Goal: Information Seeking & Learning: Compare options

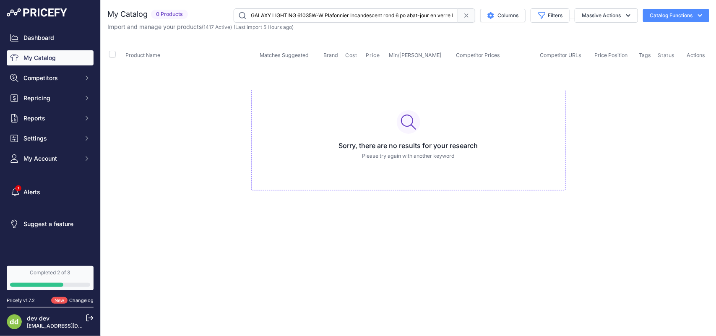
click at [286, 15] on input "GALAXY LIGHTING 61035W-W Plafonnier Incandescent rond 6 po abat-jour en verre b…" at bounding box center [345, 15] width 224 height 14
click at [275, 13] on input "text" at bounding box center [345, 15] width 224 height 14
click at [273, 18] on input "LEVITON REWP1-RE PB ROUGE DELICIEUXPLAQUE SIMPLE" at bounding box center [345, 15] width 224 height 14
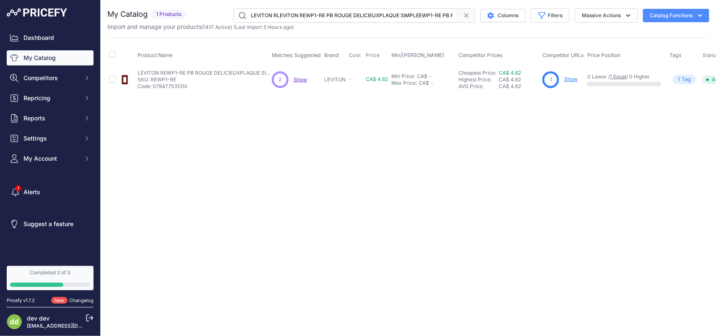
click at [274, 16] on input "LEVITON RLEVITON REWP1-RE PB ROUGE DELICIEUXPLAQUE SIMPLEEWP1-RE PB ROUGE DELIC…" at bounding box center [345, 15] width 224 height 14
type input "LEVITON RLEVITON REWP1-RE PB ROUGE DELICIEUXPLAQUE SIMPLELEVITON REWP1-RE PB RO…"
click at [282, 15] on input "LEVITON RLEVITON REWP1-RE PB ROUGE DELICIEUXPLAQUE SIMPLELEVITON REWP1-RE PB RO…" at bounding box center [345, 15] width 224 height 14
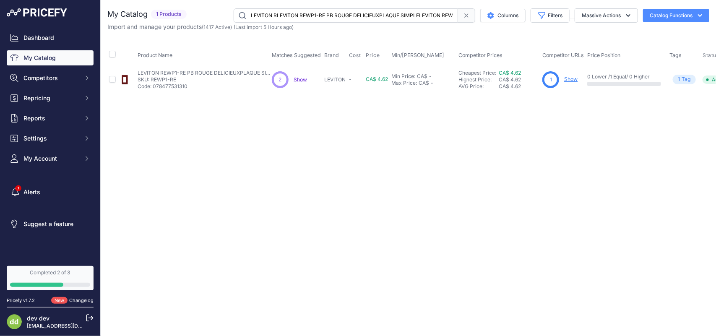
click at [282, 15] on input "LEVITON RLEVITON REWP1-RE PB ROUGE DELICIEUXPLAQUE SIMPLELEVITON REWP1-RE PB RO…" at bounding box center [345, 15] width 224 height 14
click at [267, 17] on input "text" at bounding box center [345, 15] width 224 height 14
click at [270, 13] on input "LUTRON CA-1PS-WH INTERRUPTEUR 15A UNIPOLAIRE BLANC" at bounding box center [345, 15] width 224 height 14
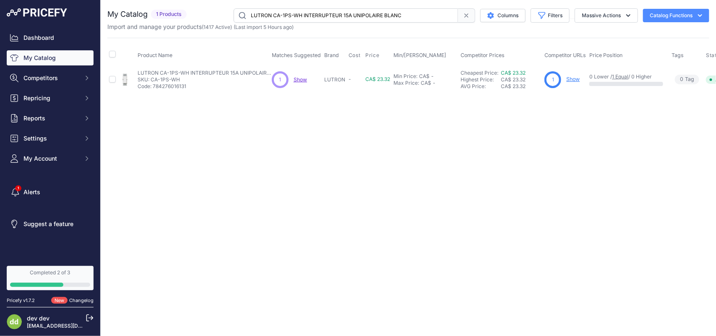
click at [270, 13] on input "LUTRON CA-1PS-WH INTERRUPTEUR 15A UNIPOLAIRE BLANC" at bounding box center [345, 15] width 224 height 14
click at [284, 15] on input "LUTRON CTCL-153P-AL CONTOUR CFL/LED ALMOND" at bounding box center [345, 15] width 224 height 14
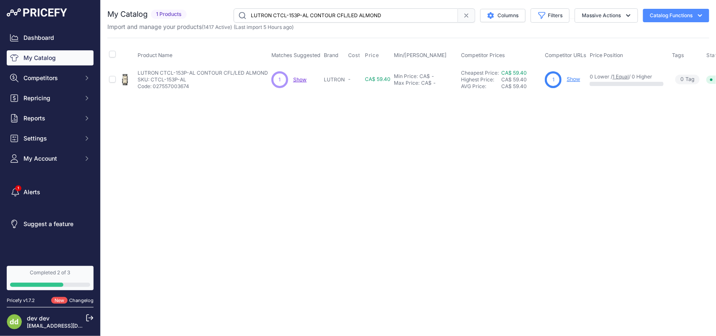
click at [284, 15] on input "LUTRON CTCL-153P-AL CONTOUR CFL/LED ALMOND" at bounding box center [345, 15] width 224 height 14
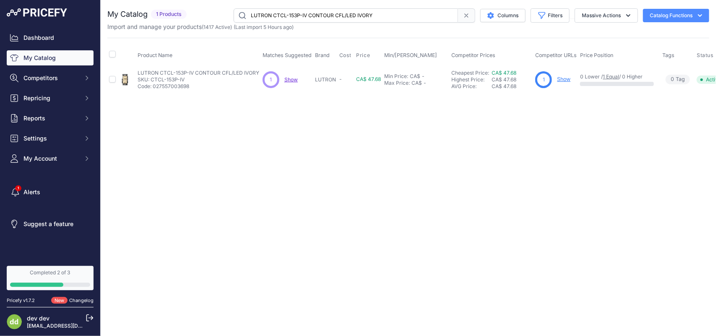
click at [291, 15] on input "LUTRON CTCL-153P-IV CONTOUR CFL/LED IVORY" at bounding box center [345, 15] width 224 height 14
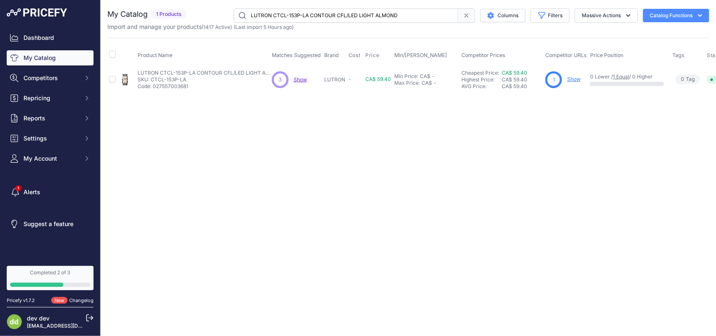
click at [311, 16] on input "LUTRON CTCL-153P-LA CONTOUR CFL/LED LIGHT ALMOND" at bounding box center [345, 15] width 224 height 14
click at [286, 17] on input "LUTRON CTCL-153P-LA CONTOUR CFL/LED LIGHT ALMOND" at bounding box center [345, 15] width 224 height 14
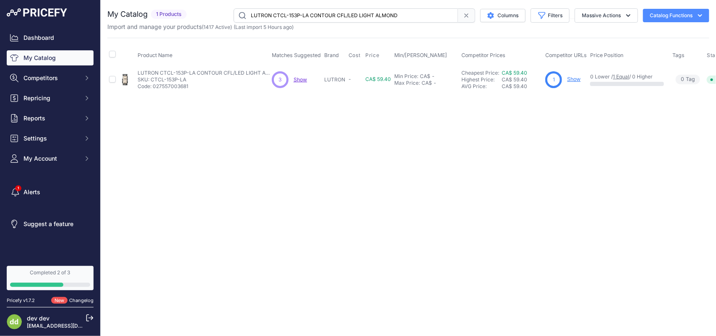
click at [286, 17] on input "LUTRON CTCL-153P-LA CONTOUR CFL/LED LIGHT ALMOND" at bounding box center [345, 15] width 224 height 14
click at [296, 13] on input "LUTRON CW-1-BL PLAQUE MUR SIMPLE NOIRECLARO" at bounding box center [345, 15] width 224 height 14
click at [296, 12] on input "LUTRON CW-1-BL PLAQUE MUR SIMPLE NOIRECLARO" at bounding box center [345, 15] width 224 height 14
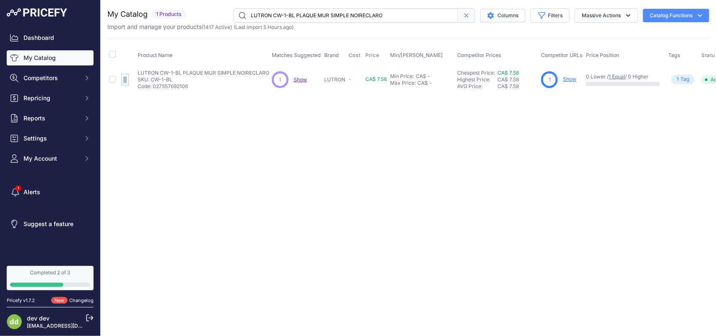
click at [296, 12] on input "LUTRON CW-1-BL PLAQUE MUR SIMPLE NOIRECLARO" at bounding box center [345, 15] width 224 height 14
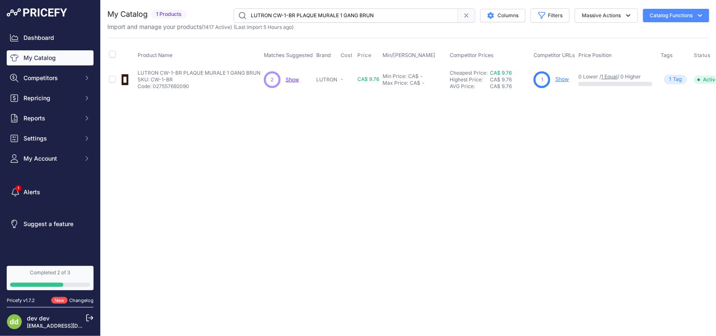
click at [275, 13] on input "LUTRON CW-1-BR PLAQUE MURALE 1 GANG BRUN" at bounding box center [345, 15] width 224 height 14
click at [278, 15] on input "LUTRON CW-1-GR PLAQUE MURALE 1 GANG GRIS" at bounding box center [345, 15] width 224 height 14
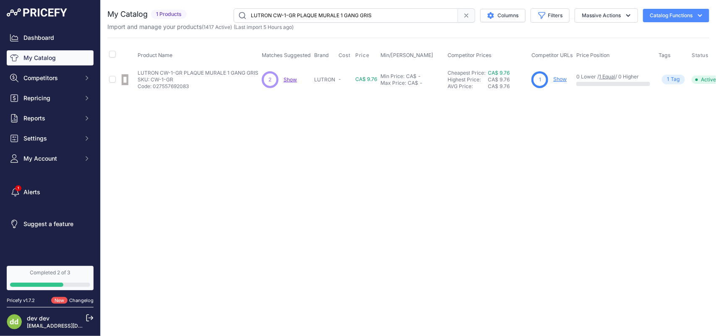
click at [278, 15] on input "LUTRON CW-1-GR PLAQUE MURALE 1 GANG GRIS" at bounding box center [345, 15] width 224 height 14
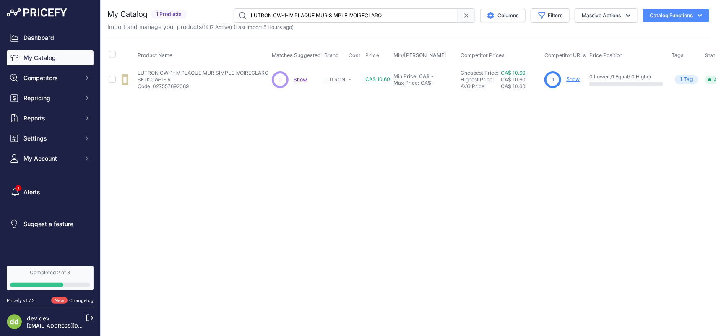
click at [283, 16] on input "LUTRON CW-1-IV PLAQUE MUR SIMPLE IVOIRECLARO" at bounding box center [345, 15] width 224 height 14
click at [278, 11] on input "LUTRON CW-1-LA PLAQUE MURALE 1 GANG AMANDE PALE" at bounding box center [345, 15] width 224 height 14
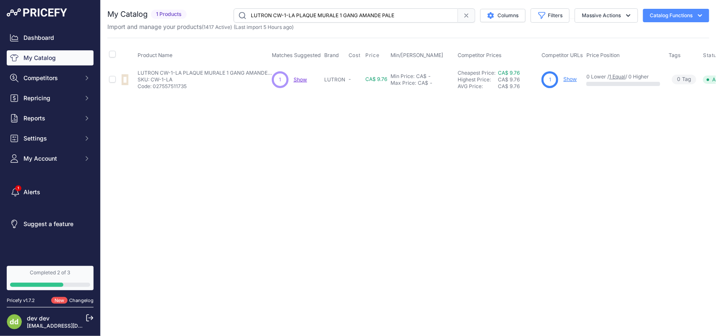
click at [278, 11] on input "LUTRON CW-1-LA PLAQUE MURALE 1 GANG AMANDE PALE" at bounding box center [345, 15] width 224 height 14
click at [296, 15] on input "LUTRON CW-1-SS PLAQUE MUR SIMPLE ACIERINOX CLARO" at bounding box center [345, 15] width 224 height 14
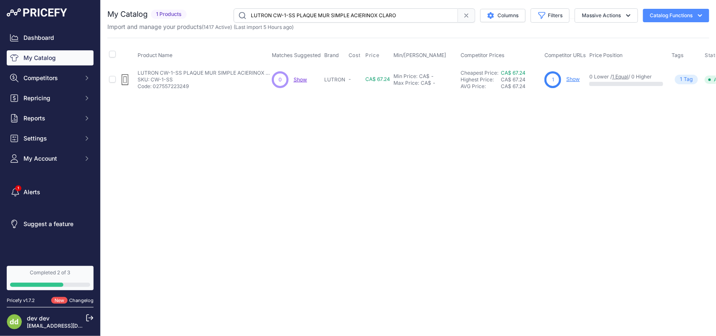
click at [296, 15] on input "LUTRON CW-1-SS PLAQUE MUR SIMPLE ACIERINOX CLARO" at bounding box center [345, 15] width 224 height 14
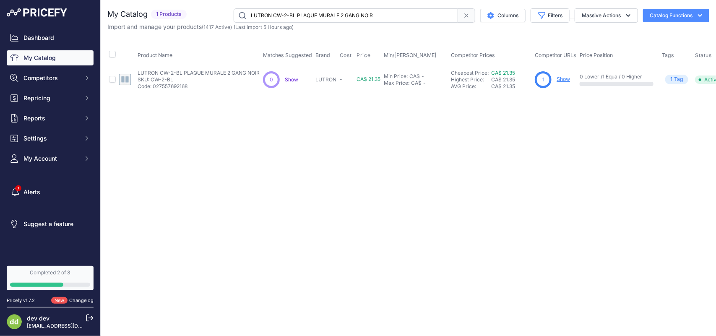
click at [279, 20] on input "LUTRON CW-2-BL PLAQUE MURALE 2 GANG NOIR" at bounding box center [345, 15] width 224 height 14
click at [292, 16] on input "LUTRON CW-2-GR PLAQUE MURALE 2 GANG GRIS" at bounding box center [345, 15] width 224 height 14
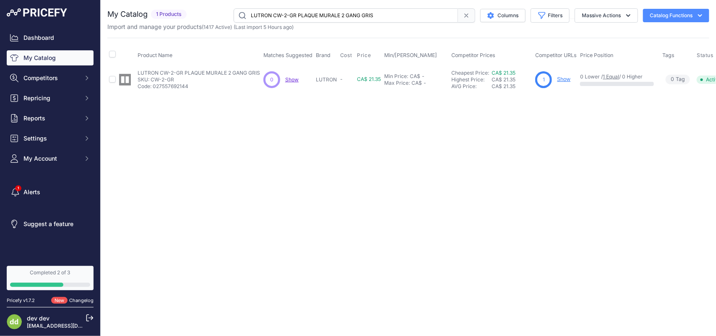
click at [292, 16] on input "LUTRON CW-2-GR PLAQUE MURALE 2 GANG GRIS" at bounding box center [345, 15] width 224 height 14
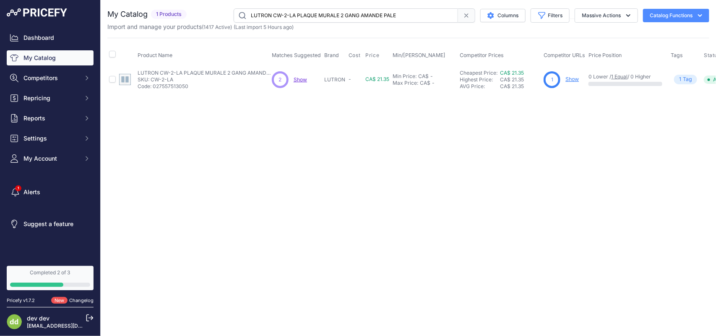
click at [290, 15] on input "LUTRON CW-2-LA PLAQUE MURALE 2 GANG AMANDE PALE" at bounding box center [345, 15] width 224 height 14
click at [278, 16] on input "LUTRON CW-2-SS PLAQUE MUR DOUBLE ACIERINOX CLARO" at bounding box center [345, 15] width 224 height 14
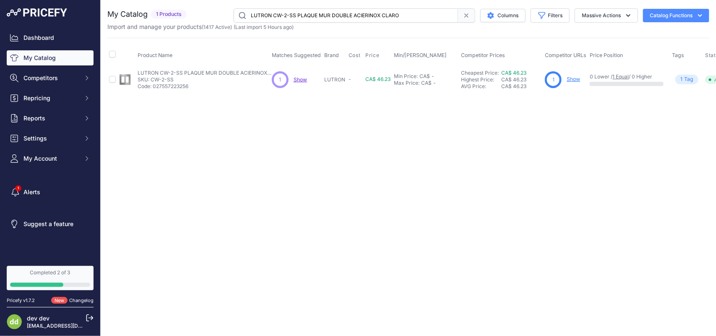
click at [278, 16] on input "LUTRON CW-2-SS PLAQUE MUR DOUBLE ACIERINOX CLARO" at bounding box center [345, 15] width 224 height 14
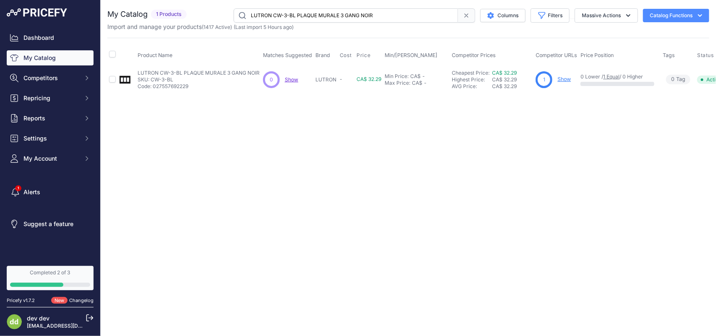
click at [277, 15] on input "LUTRON CW-3-BL PLAQUE MURALE 3 GANG NOIR" at bounding box center [345, 15] width 224 height 14
click at [275, 13] on input "LUTRON CW-3-SS PLAQUE MUR TRIPLE ACIERINOX" at bounding box center [345, 15] width 224 height 14
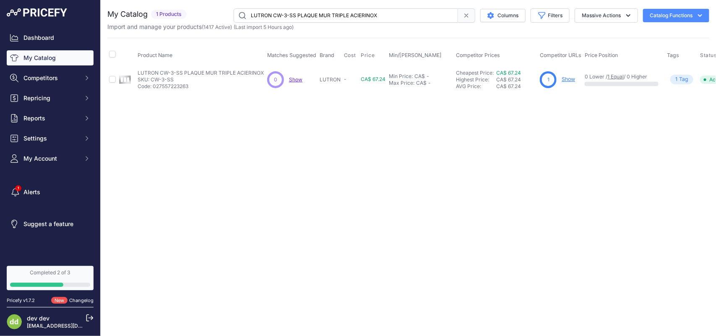
click at [275, 13] on input "LUTRON CW-3-SS PLAQUE MUR TRIPLE ACIERINOX" at bounding box center [345, 15] width 224 height 14
click at [288, 13] on input "LUTRON CW-3-WH PLAQUE MUR TRIPLE BLANCCLARO" at bounding box center [345, 15] width 224 height 14
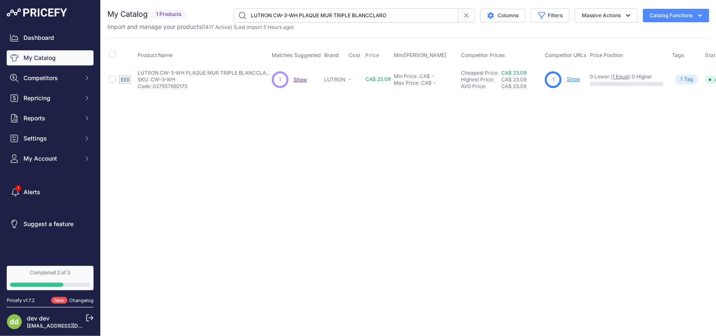
click at [288, 13] on input "LUTRON CW-3-WH PLAQUE MUR TRIPLE BLANCCLARO" at bounding box center [345, 15] width 224 height 14
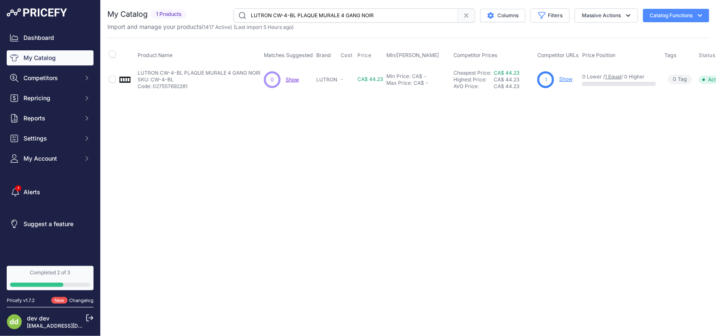
click at [283, 13] on input "LUTRON CW-4-BL PLAQUE MURALE 4 GANG NOIR" at bounding box center [345, 15] width 224 height 14
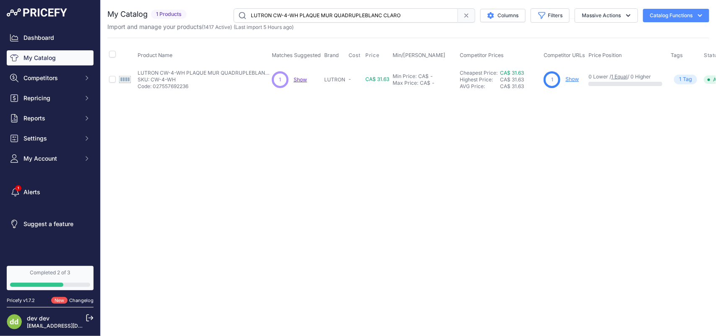
click at [271, 14] on input "LUTRON CW-4-WH PLAQUE MUR QUADRUPLEBLANC CLARO" at bounding box center [345, 15] width 224 height 14
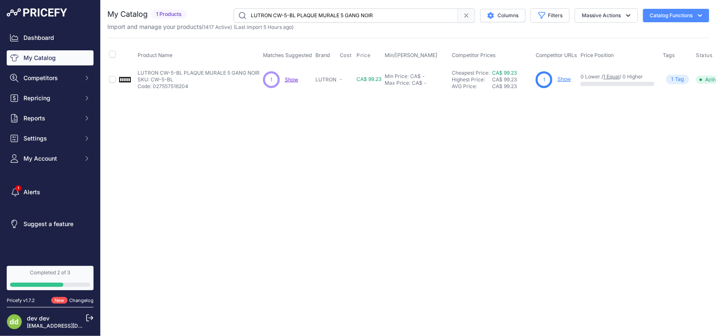
click at [290, 13] on input "LUTRON CW-5-BL PLAQUE MURALE 5 GANG NOIR" at bounding box center [345, 15] width 224 height 14
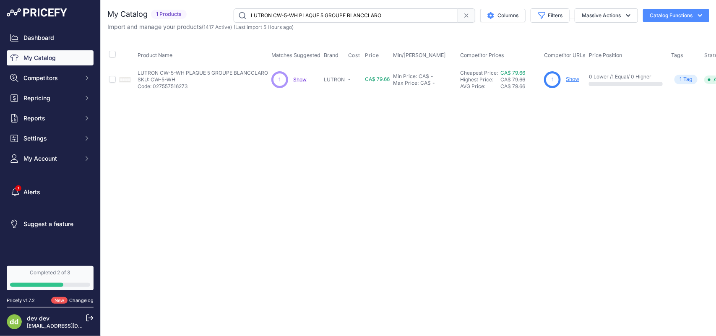
click at [298, 13] on input "LUTRON CW-5-WH PLAQUE 5 GROUPE BLANCCLARO" at bounding box center [345, 15] width 224 height 14
click at [298, 17] on input "LUTRON CW-6-WH PLAQUE MURALE 6 GANG BLANC" at bounding box center [345, 15] width 224 height 14
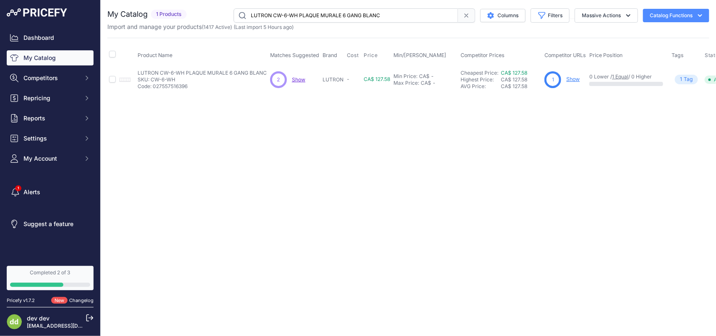
click at [298, 17] on input "LUTRON CW-6-WH PLAQUE MURALE 6 GANG BLANC" at bounding box center [345, 15] width 224 height 14
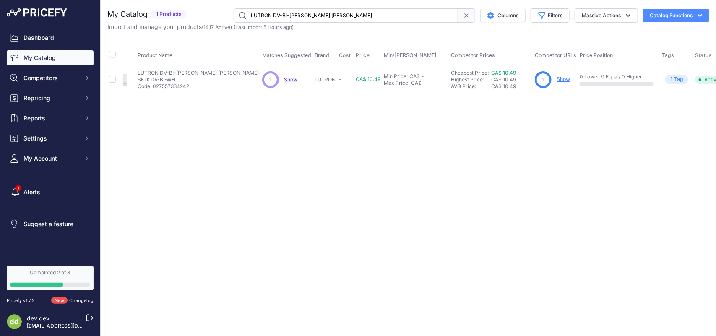
click at [284, 14] on input "LUTRON DV-BI-[PERSON_NAME] [PERSON_NAME]" at bounding box center [345, 15] width 224 height 14
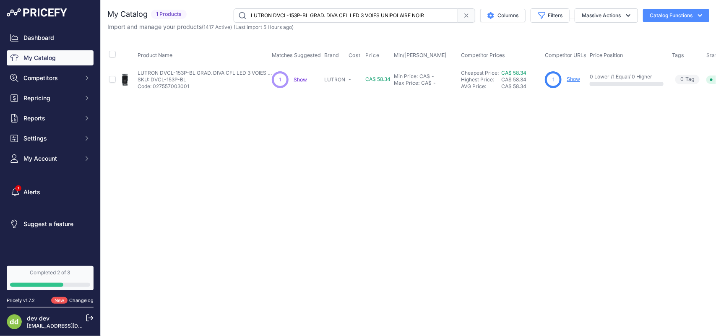
click at [302, 13] on input "LUTRON DVCL-153P-BL GRAD. DIVA CFL LED 3 VOIES UNIPOLAIRE NOIR" at bounding box center [345, 15] width 224 height 14
click at [274, 13] on input "LUTRON DVCL-153P-WH GRAD. DIVA CFL LED 3 VOIES UNIPOLAIRE BLANC" at bounding box center [345, 15] width 224 height 14
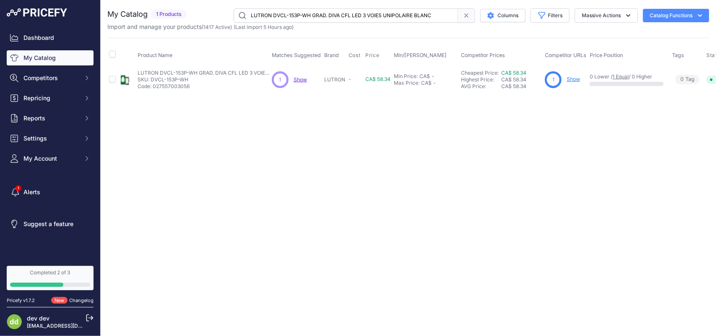
click at [274, 13] on input "LUTRON DVCL-153P-WH GRAD. DIVA CFL LED 3 VOIES UNIPOLAIRE BLANC" at bounding box center [345, 15] width 224 height 14
click at [270, 15] on input "LUTRON DVCL-153PH-BLC GRAD. DIVA CFL LED 3 VOIES UNIPOLAIRE NOIR" at bounding box center [345, 15] width 224 height 14
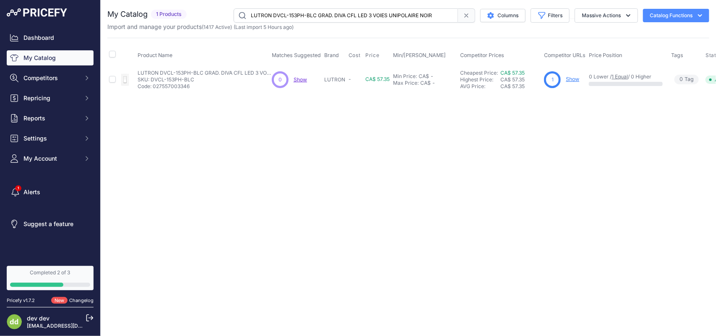
click at [270, 15] on input "LUTRON DVCL-153PH-BLC GRAD. DIVA CFL LED 3 VOIES UNIPOLAIRE NOIR" at bounding box center [345, 15] width 224 height 14
click at [297, 21] on input "LUTRON DVCL-253P-WH Gradateur Diva 250W DEL/CFL, Fini Glacé, Blanc." at bounding box center [345, 15] width 224 height 14
click at [296, 21] on input "LUTRON DVCL-253P-WH Gradateur Diva 250W DEL/CFL, Fini Glacé, Blanc." at bounding box center [345, 15] width 224 height 14
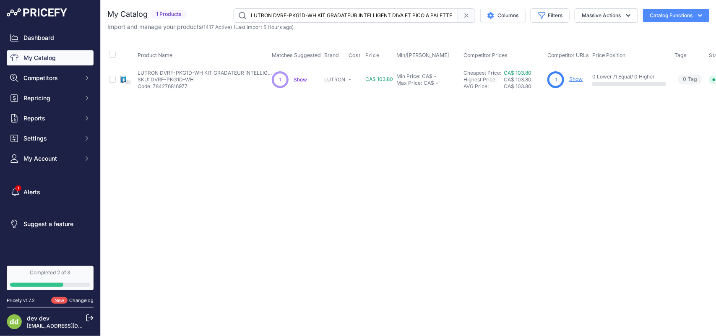
click at [301, 16] on input "LUTRON DVRF-PKG1D-WH KIT GRADATEUR INTELLIGENT DIVA ET PICO A PALETTE" at bounding box center [345, 15] width 224 height 14
click at [301, 13] on input "LUTRON DVSCCL-153P-SW GRADATEUR DIVA CFL LED 3VOIES UNI NEIGE" at bounding box center [345, 15] width 224 height 14
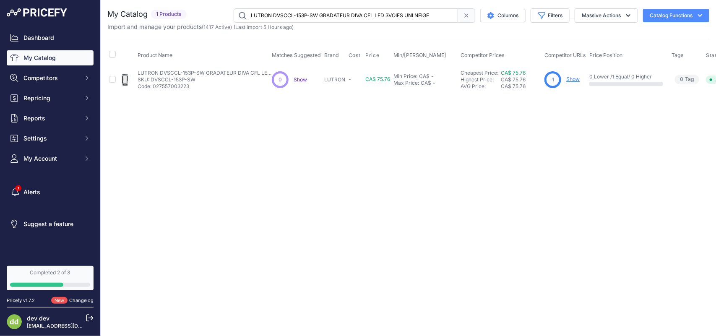
click at [301, 13] on input "LUTRON DVSCCL-153P-SW GRADATEUR DIVA CFL LED 3VOIES UNI NEIGE" at bounding box center [345, 15] width 224 height 14
click at [282, 13] on input "LUTRON MA-AS-WH INT ESCLAVE MULTI LOCAT120V BLANC" at bounding box center [345, 15] width 224 height 14
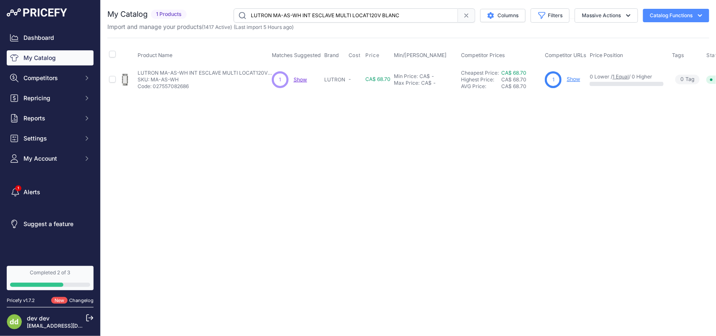
click at [282, 13] on input "LUTRON MA-AS-WH INT ESCLAVE MULTI LOCAT120V BLANC" at bounding box center [345, 15] width 224 height 14
click at [293, 17] on input "LUTRON MA-R-BL-CSA CONTROLE MULTI-LOCATIONCOMPANION NOIR" at bounding box center [345, 15] width 224 height 14
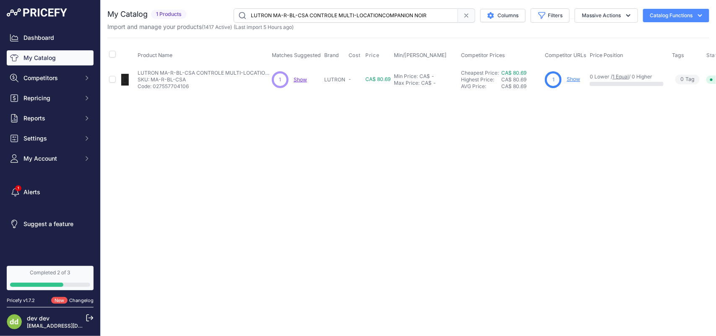
click at [293, 17] on input "LUTRON MA-R-BL-CSA CONTROLE MULTI-LOCATIONCOMPANION NOIR" at bounding box center [345, 15] width 224 height 14
click at [282, 15] on input "LUTRON MA-R-WH-CSA COMPAGNON MULTI LOCATIONBLANC" at bounding box center [345, 15] width 224 height 14
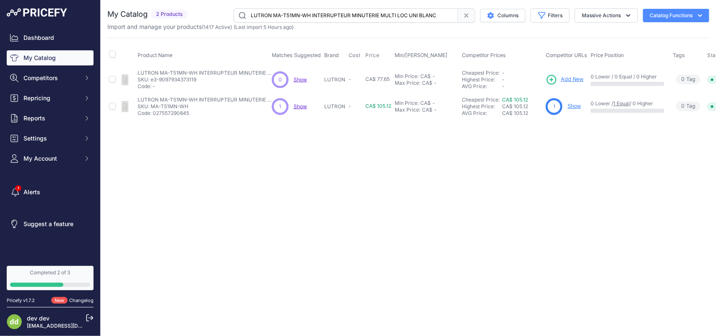
click at [311, 16] on input "LUTRON MA-T51MN-WH INTERRUPTEUR MINUTERIE MULTI LOC UNI BLANC" at bounding box center [345, 15] width 224 height 14
click at [282, 14] on input "LUTRON MA-T51MN-WH INTERRUPTEUR MINUTERIE MULTI LOC UNI BLANC" at bounding box center [345, 15] width 224 height 14
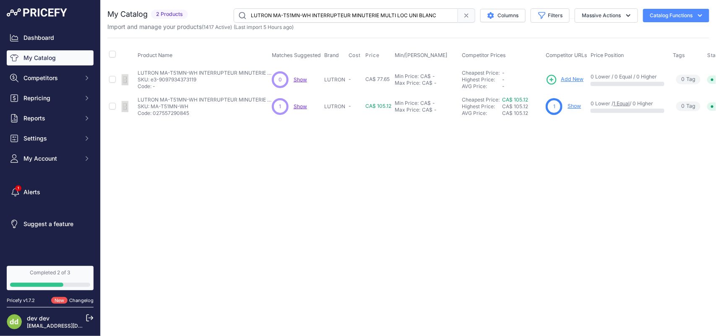
click at [282, 14] on input "LUTRON MA-T51MN-WH INTERRUPTEUR MINUTERIE MULTI LOC UNI BLANC" at bounding box center [345, 15] width 224 height 14
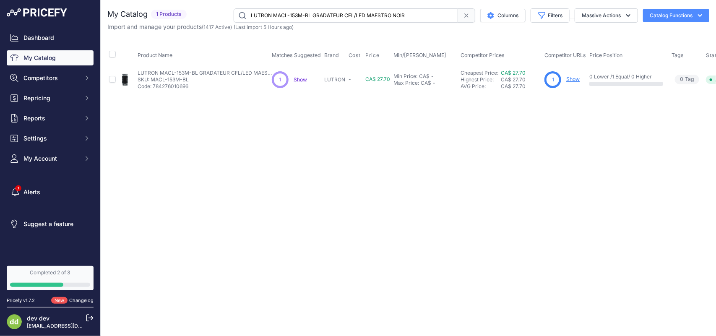
click at [280, 15] on input "LUTRON MACL-153M-BL GRADATEUR CFL/LED MAESTRO NOIR" at bounding box center [345, 15] width 224 height 14
click at [298, 17] on input "LUTRON MACL-153M-WH GRAD MAESTRO C*L 150W MULTI LOCATION BLANC" at bounding box center [345, 15] width 224 height 14
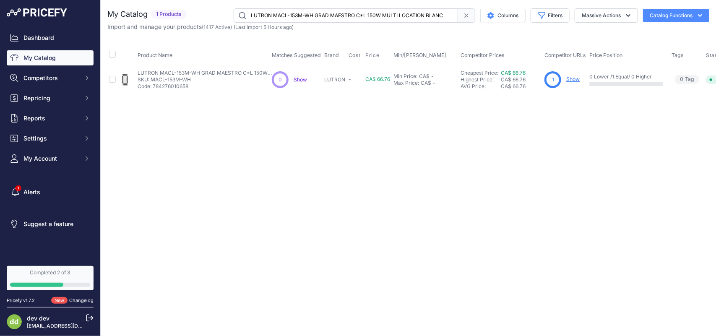
click at [298, 17] on input "LUTRON MACL-153M-WH GRAD MAESTRO C*L 150W MULTI LOCATION BLANC" at bounding box center [345, 15] width 224 height 14
click at [298, 10] on input "LUTRON MACL-L3T251-WH GRADATEUR MAESTRO LED+ ET MINUTERIE COMBINE" at bounding box center [345, 15] width 224 height 14
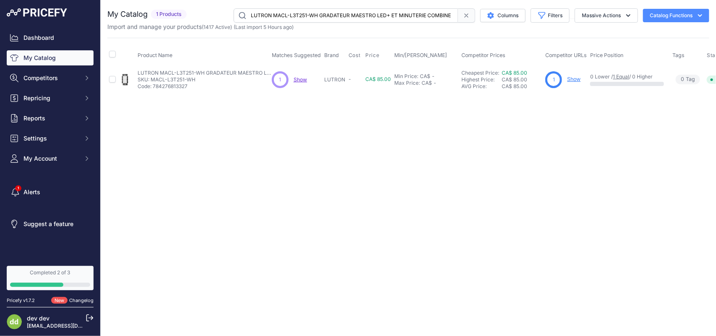
click at [298, 10] on input "LUTRON MACL-L3T251-WH GRADATEUR MAESTRO LED+ ET MINUTERIE COMBINE" at bounding box center [345, 15] width 224 height 14
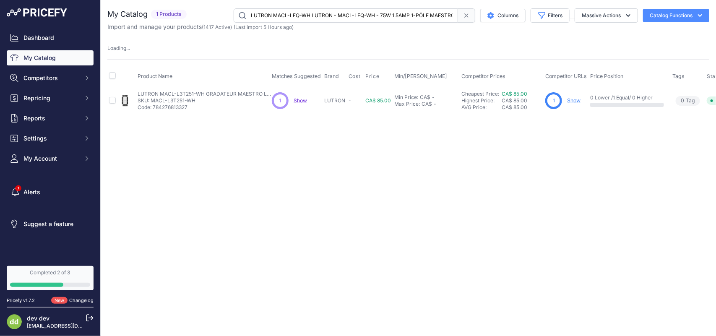
scroll to position [0, 120]
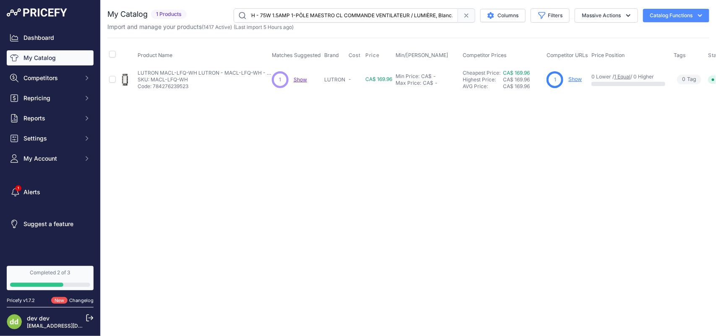
click at [296, 16] on input "LUTRON MACL-LFQ-WH LUTRON - MACL-LFQ-WH - 75W 1.5AMP 1-PÔLE MAESTRO CL COMMANDE…" at bounding box center [345, 15] width 224 height 14
click at [270, 13] on input "LUTRON MAELV-600-WH GRAD ELECTRO BV 600VA 1PBLANC MAESTRO" at bounding box center [345, 15] width 224 height 14
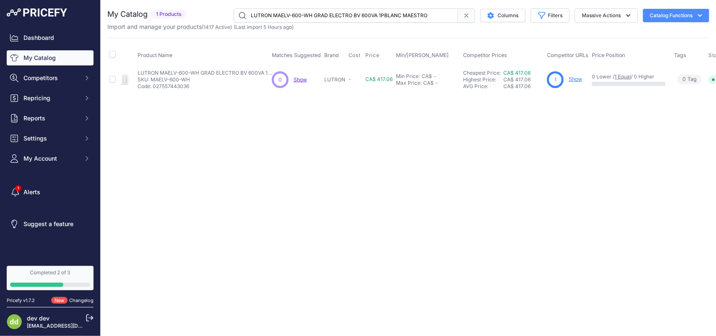
click at [270, 13] on input "LUTRON MAELV-600-WH GRAD ELECTRO BV 600VA 1PBLANC MAESTRO" at bounding box center [345, 15] width 224 height 14
click at [290, 12] on input "LUTRON MSCL-OP153M-WH GRAD MAESTRO C*L AVEC DETECT. PRESENCE [PERSON_NAME]" at bounding box center [345, 15] width 224 height 14
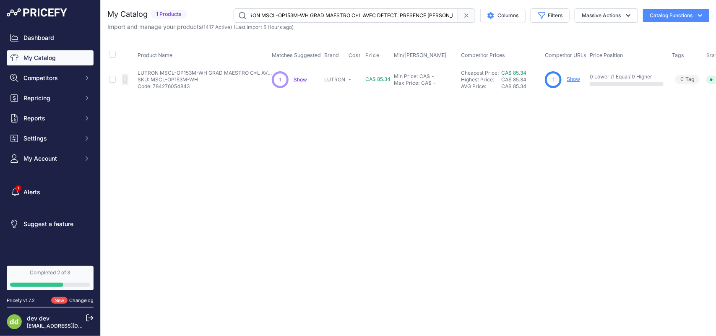
click at [290, 12] on input "LUTRON MSCL-OP153M-WH GRAD MAESTRO C*L AVEC DETECT. PRESENCE [PERSON_NAME]" at bounding box center [345, 15] width 224 height 14
click at [301, 13] on input "LUTRON P-BDG-PKG1W-C ENS GRADATEUR / PICO CASETA PONT INTELLIGENT" at bounding box center [345, 15] width 224 height 14
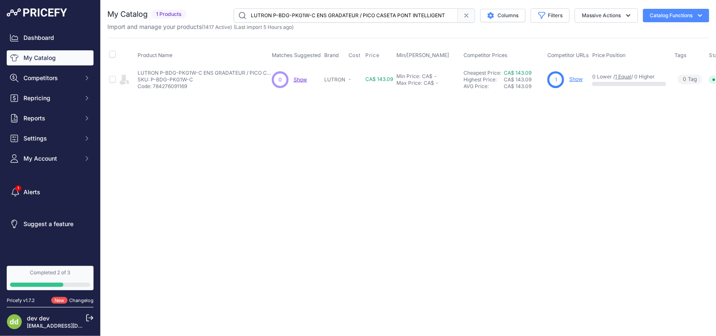
click at [301, 13] on input "LUTRON P-BDG-PKG1W-C ENS GRADATEUR / PICO CASETA PONT INTELLIGENT" at bounding box center [345, 15] width 224 height 14
click at [296, 15] on input "LUTRON PD-10NXD-BL-C GRADATEUR MURAL CASETA SANS FIL PRO NOIR" at bounding box center [345, 15] width 224 height 14
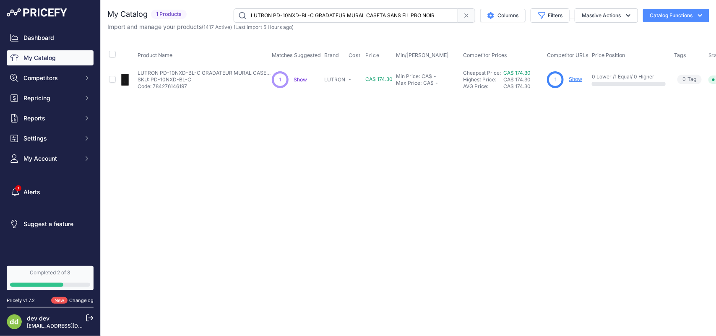
click at [296, 15] on input "LUTRON PD-10NXD-BL-C GRADATEUR MURAL CASETA SANS FIL PRO NOIR" at bounding box center [345, 15] width 224 height 14
click at [300, 16] on input "LUTRON PD-10NXD-WH-C GRADATEUR CASETA PRO 250W LED/CFL 1000W" at bounding box center [345, 15] width 224 height 14
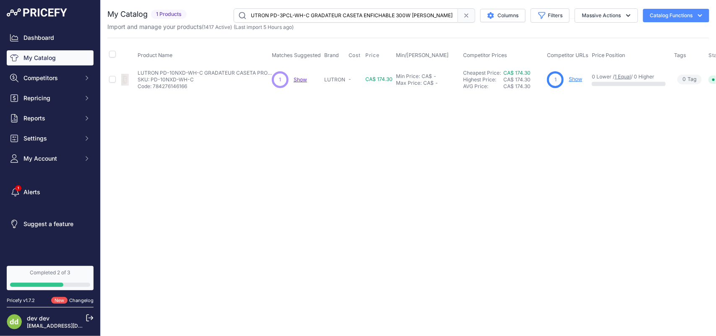
click at [292, 16] on input "LUTRON PD-3PCL-WH-C GRADATEUR CASETA ENFICHABLE 300W [PERSON_NAME] DE TABLE" at bounding box center [345, 15] width 224 height 14
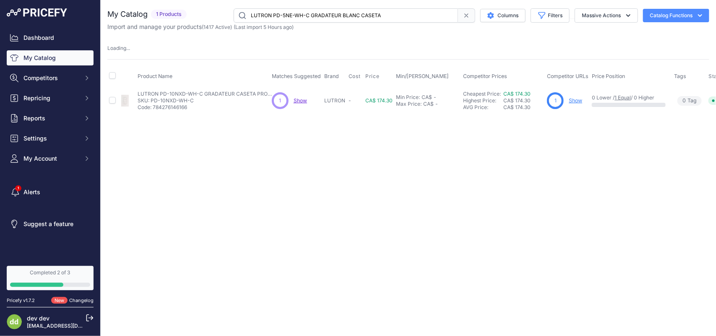
scroll to position [0, 0]
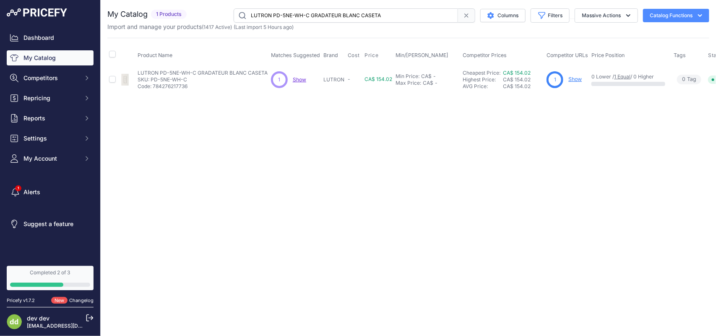
click at [296, 15] on input "LUTRON PD-5NE-WH-C GRADATEUR BLANC CASETA" at bounding box center [345, 15] width 224 height 14
click at [291, 15] on input "LUTRON PD-6WCL-BL-C GRADATEUR CASETA RF 600WNOIR" at bounding box center [345, 15] width 224 height 14
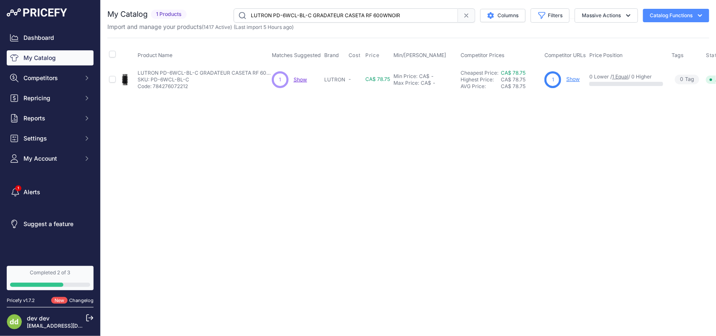
click at [291, 15] on input "LUTRON PD-6WCL-BL-C GRADATEUR CASETA RF 600WNOIR" at bounding box center [345, 15] width 224 height 14
click at [276, 16] on input "LUTRON PD-6WCL-WH-C GRADATEUR CASETA RF 600WBLANC" at bounding box center [345, 15] width 224 height 14
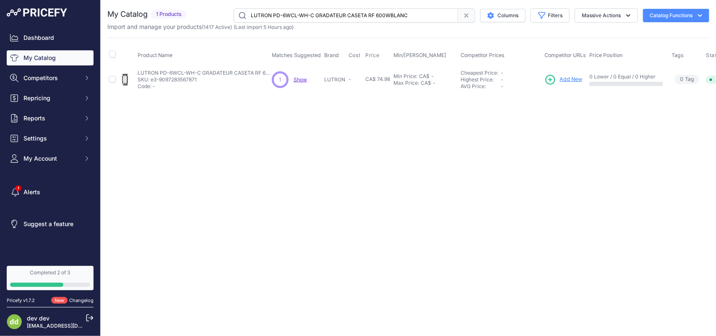
click at [276, 16] on input "LUTRON PD-6WCL-WH-C GRADATEUR CASETA RF 600WBLANC" at bounding box center [345, 15] width 224 height 14
click at [277, 11] on input "LUTRON PICO-WBX-ADAPT ADAPTEUR PLAQUE PR CONTPICO" at bounding box center [345, 15] width 224 height 14
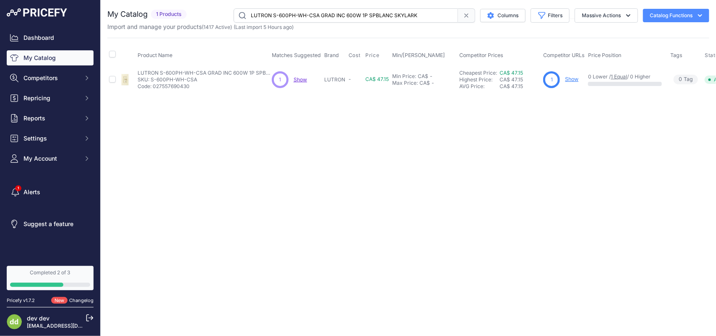
click at [310, 13] on input "LUTRON S-600PH-WH-CSA GRAD INC 600W 1P SPBLANC SKYLARK" at bounding box center [345, 15] width 224 height 14
click at [303, 9] on input "LUTRON SC-1-BI PLAQUE SIMPLE BISCUITFINI SATIN" at bounding box center [345, 15] width 224 height 14
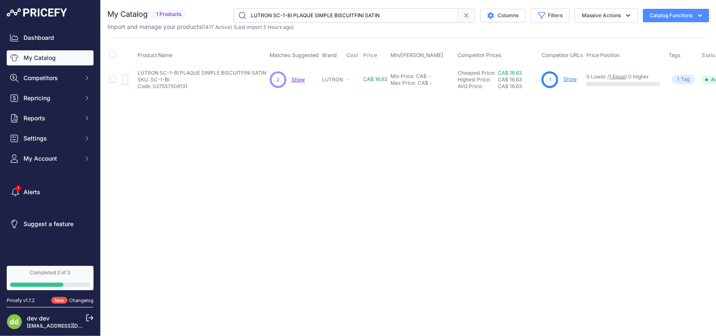
click at [303, 9] on input "LUTRON SC-1-BI PLAQUE SIMPLE BISCUITFINI SATIN" at bounding box center [345, 15] width 224 height 14
click at [300, 16] on input "LUTRON SC-1-MN PLAQUE MURALE 1 GANG MINUIT" at bounding box center [345, 15] width 224 height 14
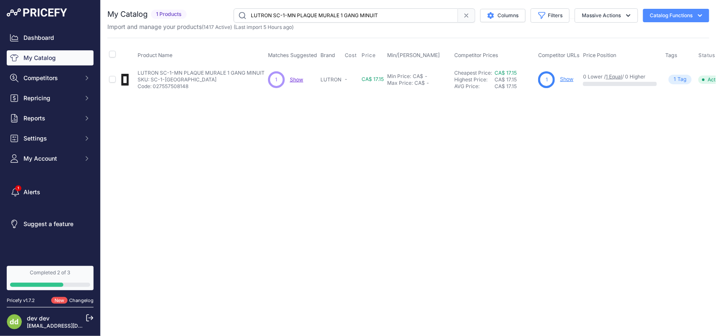
click at [300, 16] on input "LUTRON SC-1-MN PLAQUE MURALE 1 GANG MINUIT" at bounding box center [345, 15] width 224 height 14
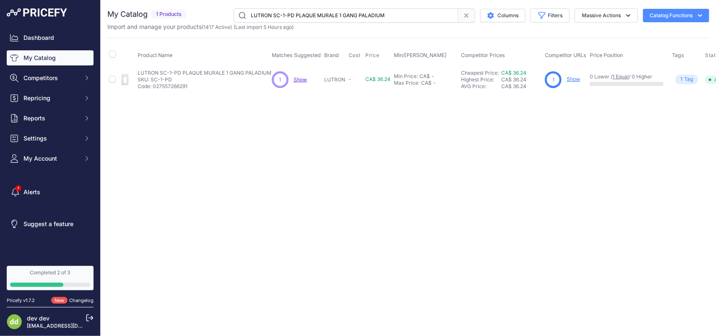
click at [294, 16] on input "LUTRON SC-1-PD PLAQUE MURALE 1 GANG PALADIUM" at bounding box center [345, 15] width 224 height 14
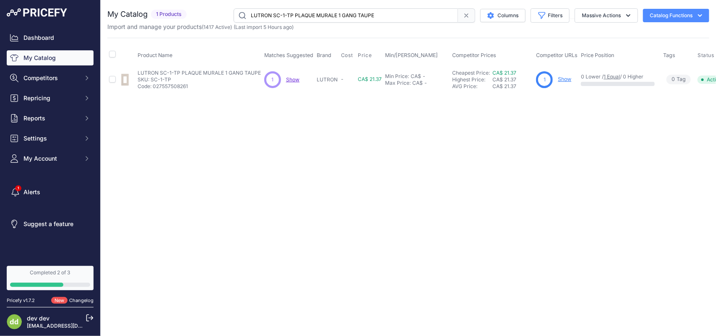
click at [282, 16] on input "LUTRON SC-1-TP PLAQUE MURALE 1 GANG TAUPE" at bounding box center [345, 15] width 224 height 14
click at [288, 18] on input "LUTRON SC-1PS-SW INTERR 15A 1P NEIGEFINI SATIN" at bounding box center [345, 15] width 224 height 14
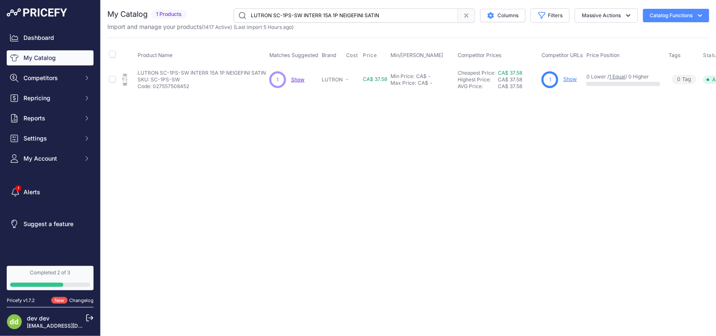
click at [288, 18] on input "LUTRON SC-1PS-SW INTERR 15A 1P NEIGEFINI SATIN" at bounding box center [345, 15] width 224 height 14
click at [296, 15] on input "LUTRON SC-2-MN PLAQUE MURALE 2 GANG MINUIT" at bounding box center [345, 15] width 224 height 14
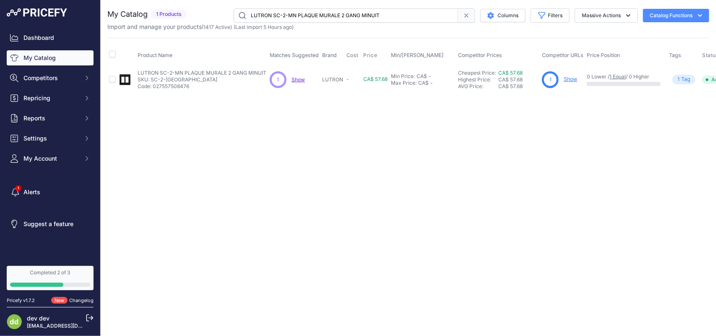
click at [296, 15] on input "LUTRON SC-2-MN PLAQUE MURALE 2 GANG MINUIT" at bounding box center [345, 15] width 224 height 14
click at [296, 13] on input "LUTRON SC-2-SW PLAQUE DOUBLE NEIGE FINISATIN" at bounding box center [345, 15] width 224 height 14
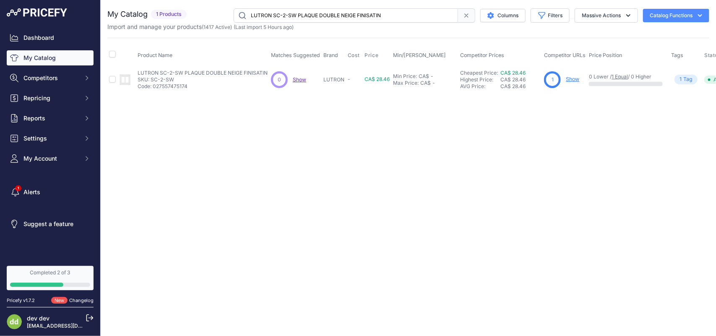
click at [296, 13] on input "LUTRON SC-2-SW PLAQUE DOUBLE NEIGE FINISATIN" at bounding box center [345, 15] width 224 height 14
click at [283, 16] on input "LUTRON SC-3-MN PLAQUE MURALE 3 GANG MINUIT" at bounding box center [345, 15] width 224 height 14
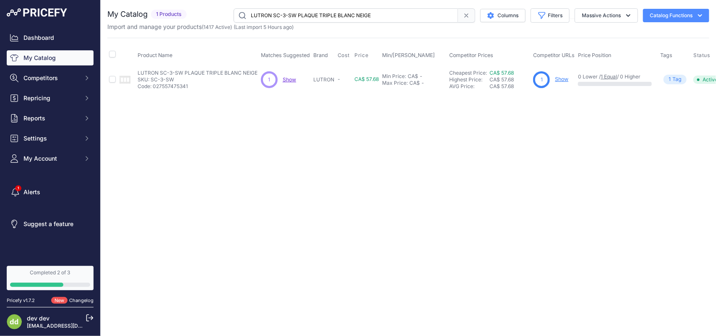
click at [278, 15] on input "LUTRON SC-3-SW PLAQUE TRIPLE BLANC NEIGE" at bounding box center [345, 15] width 224 height 14
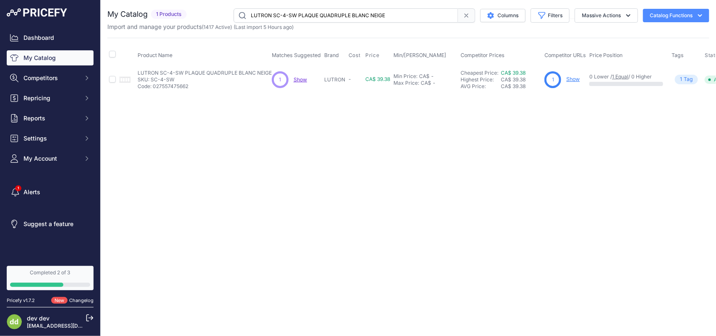
click at [292, 13] on input "LUTRON SC-4-SW PLAQUE QUADRUPLE BLANC NEIGE" at bounding box center [345, 15] width 224 height 14
click at [287, 13] on input "LUTRON SC-5-SW PLAQUE MURALE 5 GANG NEIGE" at bounding box center [345, 15] width 224 height 14
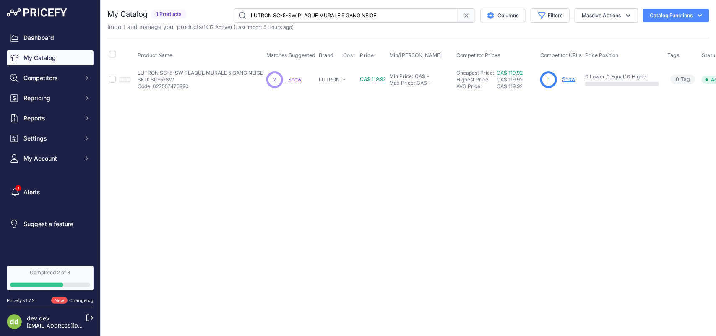
click at [287, 13] on input "LUTRON SC-5-SW PLAQUE MURALE 5 GANG NEIGE" at bounding box center [345, 15] width 224 height 14
click at [274, 10] on input "LUTRON SCL-153P-BL GRAD CFL/DEL/INC/HAL 1V/3V SKYLARK NOIR" at bounding box center [345, 15] width 224 height 14
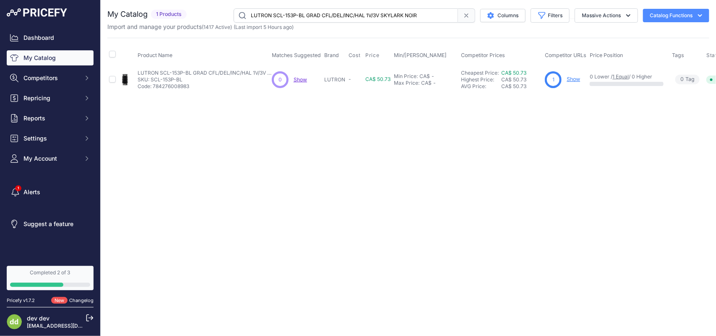
click at [274, 10] on input "LUTRON SCL-153P-BL GRAD CFL/DEL/INC/HAL 1V/3V SKYLARK NOIR" at bounding box center [345, 15] width 224 height 14
click at [307, 13] on input "LUTRON SCL-153P-WH GRAD SKYLARK C*L PREREGLE 600W 3 VOIES UNI BLANC" at bounding box center [345, 15] width 224 height 14
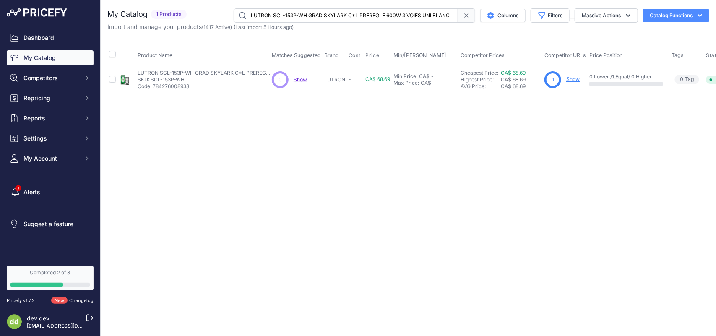
click at [307, 13] on input "LUTRON SCL-153P-WH GRAD SKYLARK C*L PREREGLE 600W 3 VOIES UNI BLANC" at bounding box center [345, 15] width 224 height 14
click at [288, 15] on input "LUTRON SCL-153P-WH GRAD SKYLARK C*L PREREGLE 600W 3 VOIES UNI BLANC" at bounding box center [345, 15] width 224 height 14
click at [278, 17] on input "LUTRON SELV-300P-WH-CSA GRAD EL/BV 300W PREREGBLANC SKYLARK" at bounding box center [345, 15] width 224 height 14
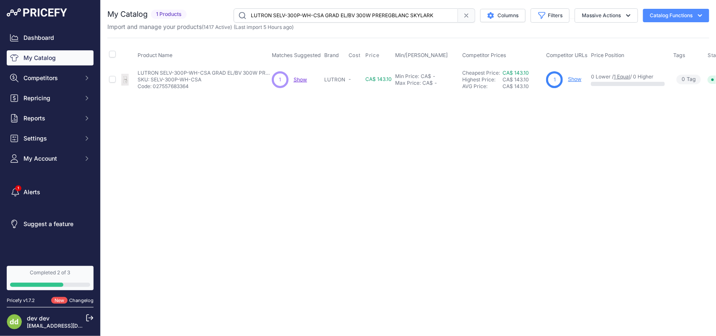
click at [278, 17] on input "LUTRON SELV-300P-WH-CSA GRAD EL/BV 300W PREREGBLANC SKYLARK" at bounding box center [345, 15] width 224 height 14
click at [275, 13] on input "LUTRON SFS-5E-BL CONTROLE VENTILATEUR À GLISS. UNIPOLAIRE NOIR" at bounding box center [345, 15] width 224 height 14
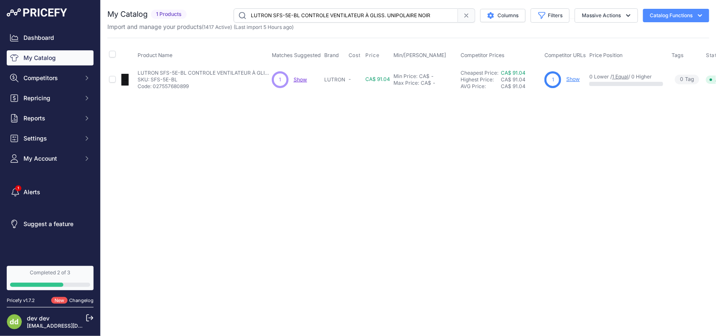
click at [275, 13] on input "LUTRON SFS-5E-BL CONTROLE VENTILATEUR À GLISS. UNIPOLAIRE NOIR" at bounding box center [345, 15] width 224 height 14
click at [281, 16] on input "LUTRON STCL-153MH-WH-C GRADATEUR TACTILE SUNNATA LED+ BLANC" at bounding box center [345, 15] width 224 height 14
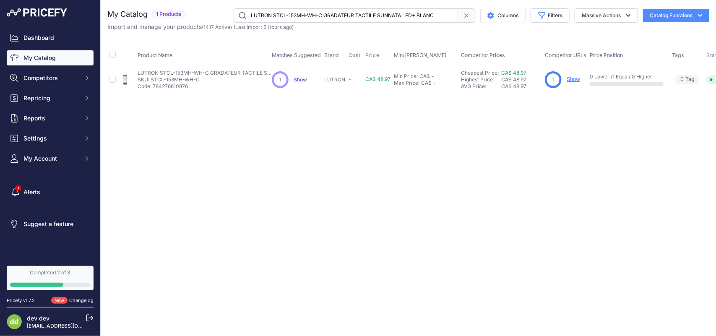
click at [281, 16] on input "LUTRON STCL-153MH-WH-C GRADATEUR TACTILE SUNNATA LED+ BLANC" at bounding box center [345, 15] width 224 height 14
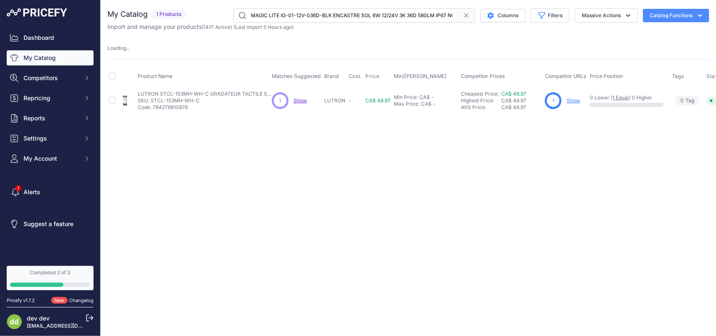
scroll to position [0, 8]
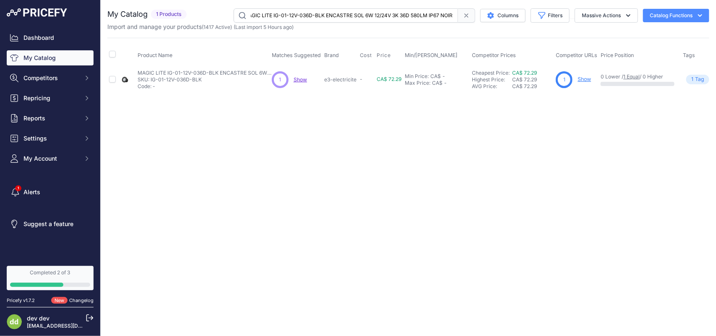
click at [284, 7] on div "You are not connected to the internet. My Catalog" at bounding box center [408, 50] width 602 height 101
click at [283, 8] on div "You are not connected to the internet. My Catalog" at bounding box center [408, 50] width 602 height 101
click at [282, 10] on input "MAGIC LITE IG-01-12V-036D-BLK ENCASTRE SOL 6W 12/24V 3K 36D 580LM IP67 NOIR" at bounding box center [345, 15] width 224 height 14
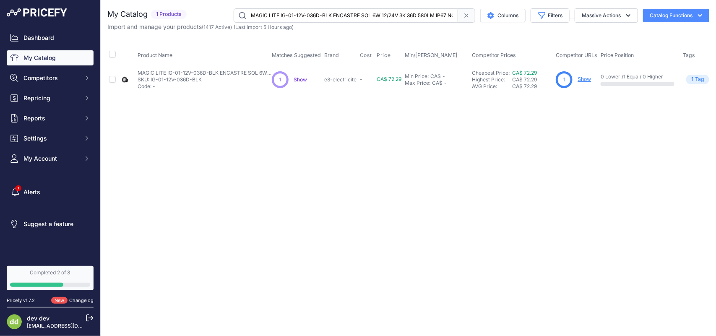
paste input "KITA DML805 BALADEUSE DEL 14.4/18 VLXT"
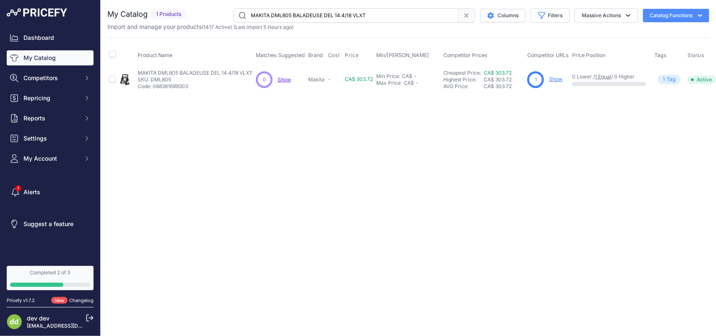
click at [284, 14] on input "MAKITA DML805 BALADEUSE DEL 14.4/18 VLXT" at bounding box center [345, 15] width 224 height 14
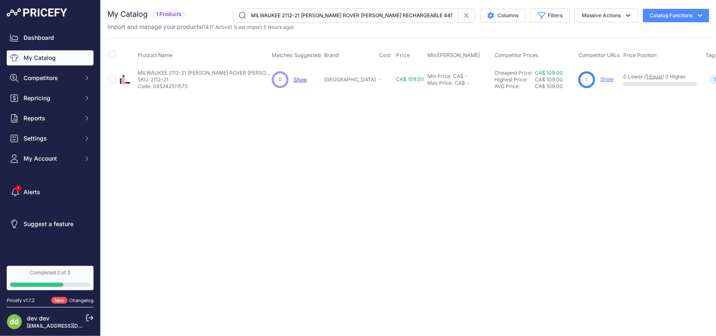
click at [304, 16] on input "MILWAUKEE 2112-21 [PERSON_NAME] ROVER [PERSON_NAME] RECHARGEABLE 445 LUMENS" at bounding box center [345, 15] width 224 height 14
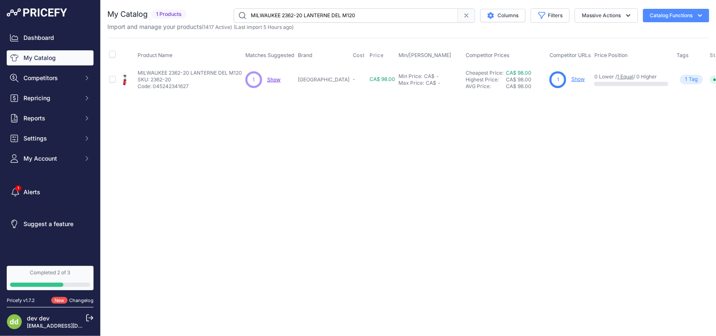
click at [278, 16] on input "MILWAUKEE 2362-20 LANTERNE DEL M120" at bounding box center [345, 15] width 224 height 14
click at [303, 13] on input "MILWAUKEE 2363-20 LANTERNE DEL M180" at bounding box center [345, 15] width 224 height 14
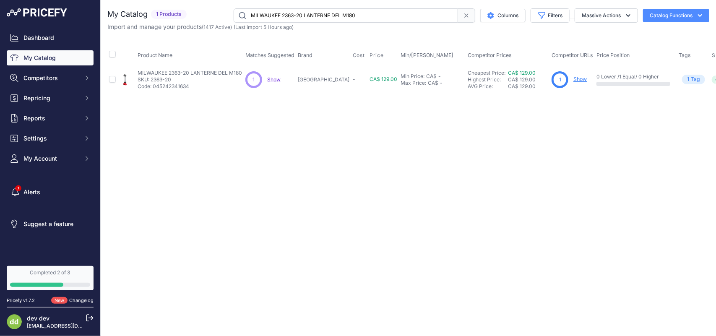
click at [303, 13] on input "MILWAUKEE 2363-20 LANTERNE DEL M180" at bounding box center [345, 15] width 224 height 14
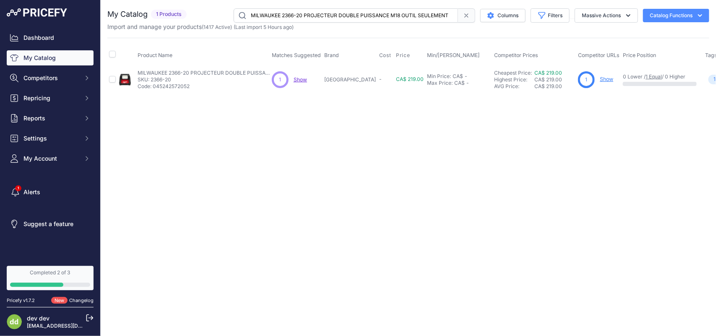
click at [269, 15] on input "MILWAUKEE 2366-20 PROJECTEUR DOUBLE PUISSANCE M18 OUTIL SEULEMENT" at bounding box center [345, 15] width 224 height 14
click at [267, 12] on input "MILWAUKEE 2366-20 PROJECTEUR DOUBLE PUISSANCE M18 OUTIL SEULEMENT" at bounding box center [345, 15] width 224 height 14
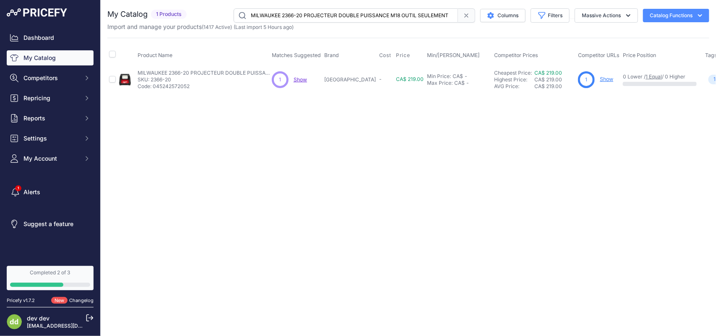
click at [267, 12] on input "MILWAUKEE 2366-20 PROJECTEUR DOUBLE PUISSANCE M18 OUTIL SEULEMENT" at bounding box center [345, 15] width 224 height 14
click at [291, 16] on input "MILWAUKEE 2367-20 PROJECTEUR M12 ROVER AVEC CHARGEMENT USB" at bounding box center [345, 15] width 224 height 14
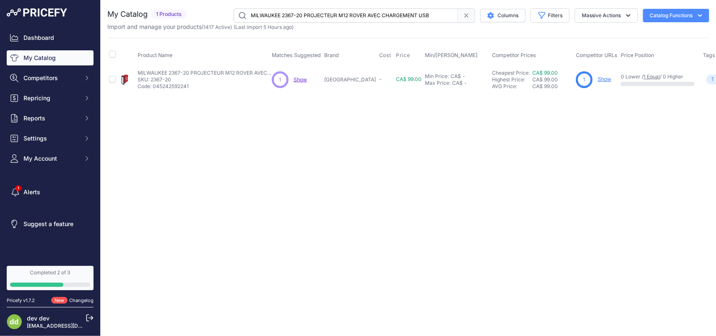
click at [291, 16] on input "MILWAUKEE 2367-20 PROJECTEUR M12 ROVER AVEC CHARGEMENT USB" at bounding box center [345, 15] width 224 height 14
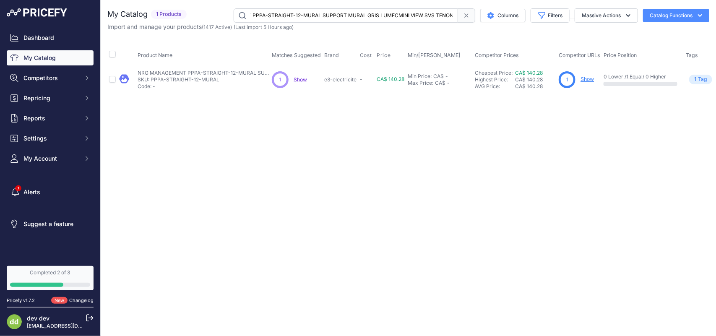
click at [288, 13] on input "NRG MANAGEMENT PPPA-STRAIGHT-12-MURAL SUPPORT MURAL GRIS LUMECMINI VIEW SVS TEN…" at bounding box center [345, 15] width 224 height 14
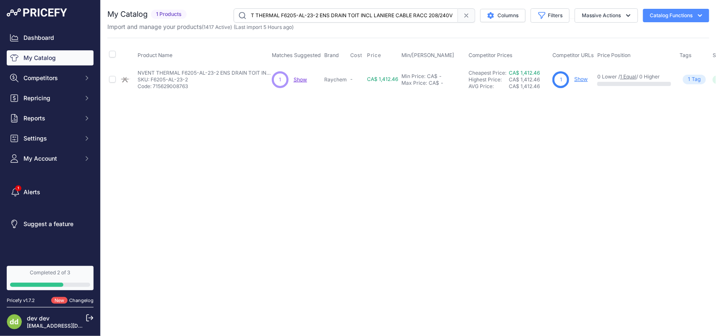
click at [285, 16] on input "NVENT THERMAL F6205-AL-23-2 ENS DRAIN TOIT INCL LANIERE CABLE RACC 208/240V" at bounding box center [345, 15] width 224 height 14
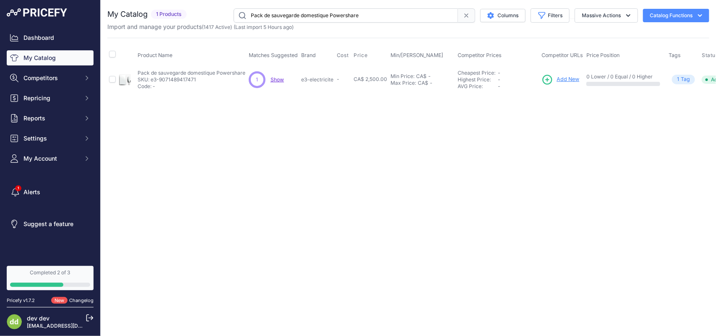
click at [278, 15] on input "Pack de sauvegarde domestique Powershare" at bounding box center [345, 15] width 224 height 14
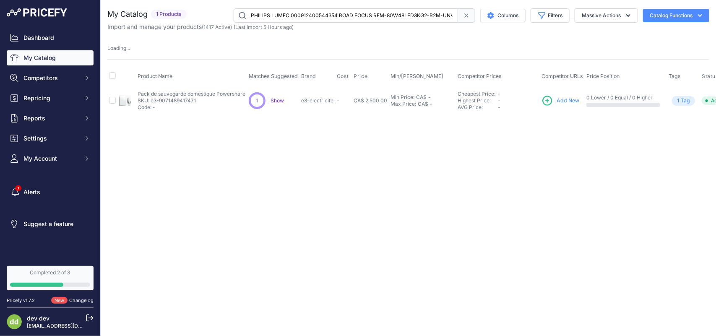
scroll to position [0, 42]
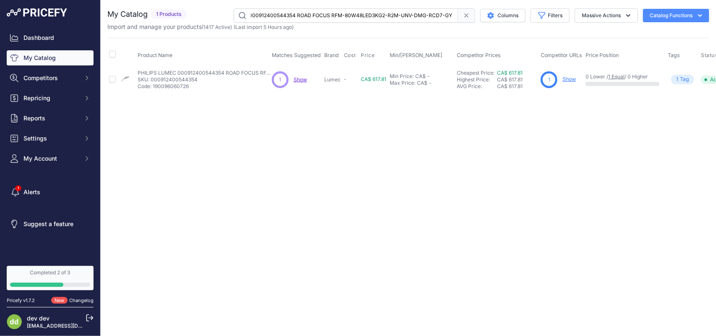
click at [292, 15] on input "PHILIPS LUMEC 000912400544354 ROAD FOCUS RFM-80W48LED3KG2-R2M-UNV-DMG-RCD7-GY3" at bounding box center [345, 15] width 224 height 14
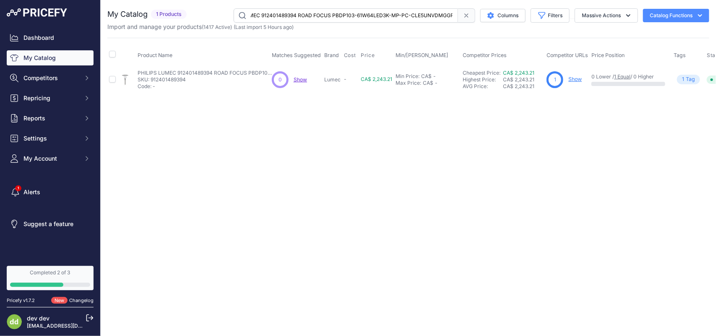
click at [283, 15] on input "PHILIPS LUMEC 912401489394 ROAD FOCUS PBDP103-61W64LED3K-MP-PC-CLE5UNVDMGGR" at bounding box center [345, 15] width 224 height 14
click at [275, 17] on input "PHILIPS LUMEC ACC-RFS-RFM-RFL-HS VISIERE POUR ROAD FOCUS HS" at bounding box center [345, 15] width 224 height 14
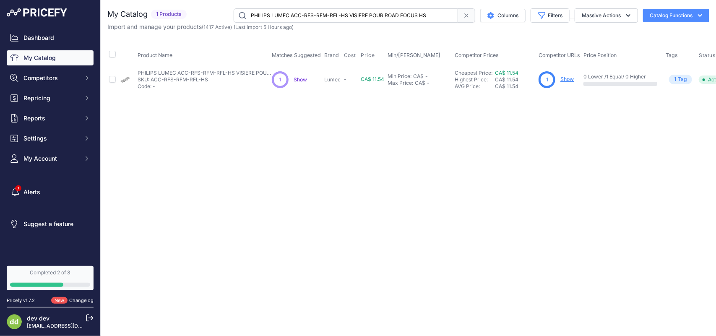
click at [275, 17] on input "PHILIPS LUMEC ACC-RFS-RFM-RFL-HS VISIERE POUR ROAD FOCUS HS" at bounding box center [345, 15] width 224 height 14
click at [284, 16] on input "PHILIPS LUMEC HBS-150HPS-ED23.5 [PERSON_NAME] 150W HPS 120V SPECHQ 1026276" at bounding box center [345, 15] width 224 height 14
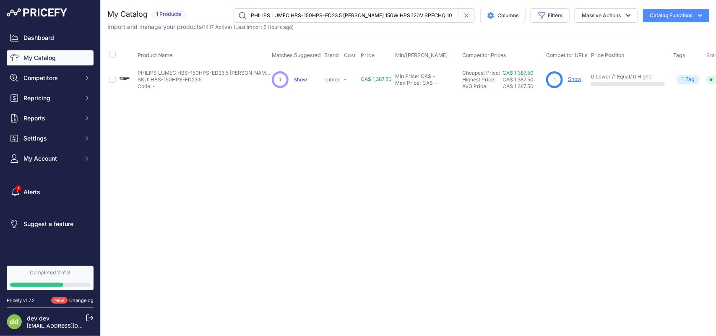
click at [284, 16] on input "PHILIPS LUMEC HBS-150HPS-ED23.5 [PERSON_NAME] 150W HPS 120V SPECHQ 1026276" at bounding box center [345, 15] width 224 height 14
click at [292, 16] on input "PHILIPS LUMEC RFM160W48LED4KG2R2MUNIVD ROAD FOCUS MOYENNE 160W4K" at bounding box center [345, 15] width 224 height 14
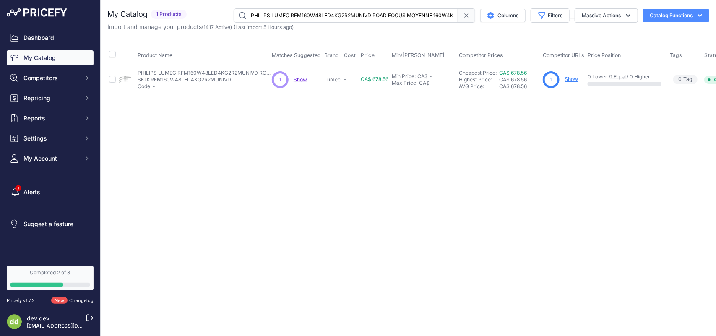
click at [292, 16] on input "PHILIPS LUMEC RFM160W48LED4KG2R2MUNIVD ROAD FOCUS MOYENNE 160W4K" at bounding box center [345, 15] width 224 height 14
click at [281, 13] on input "PHILIPS LUMEC RFS54W16LED3KG2R2MUNVDM ROAD FOCUS RFS-54W16LED3K-G2-R2M-UNV-DMG-…" at bounding box center [345, 15] width 224 height 14
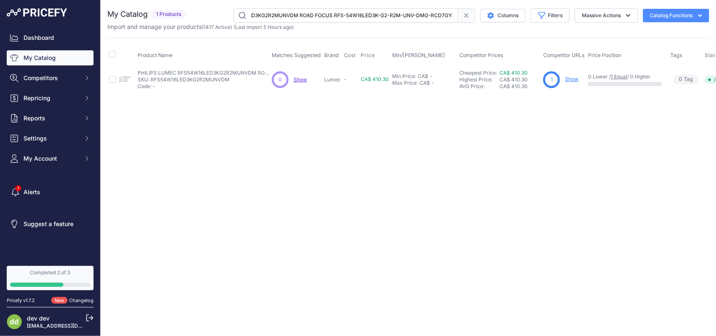
click at [281, 13] on input "PHILIPS LUMEC RFS54W16LED3KG2R2MUNVDM ROAD FOCUS RFS-54W16LED3K-G2-R2M-UNV-DMG-…" at bounding box center [345, 15] width 224 height 14
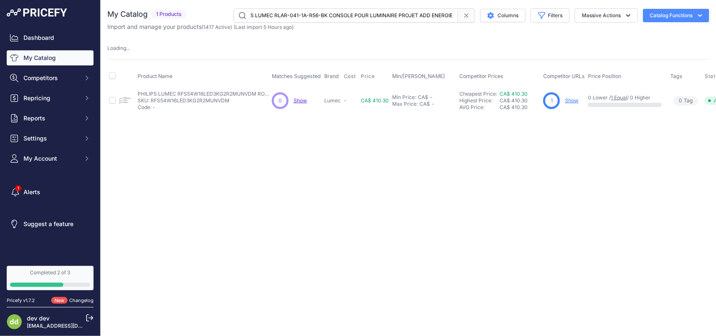
scroll to position [0, 16]
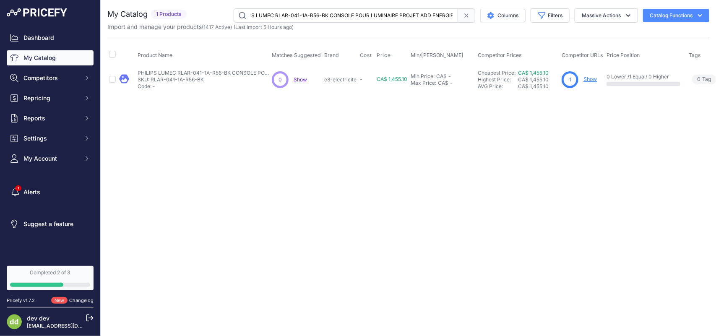
click at [272, 11] on input "PHILIPS LUMEC RLAR-041-1A-R56-BK CONSOLE POUR LUMINAIRE PROJET ADD ENERGIE" at bounding box center [345, 15] width 224 height 14
click at [298, 18] on input "PHILIPS LUMEC SPR5J-12-CAP1-BK FUT 5PO 12PI NOIR PROJETADD ENERGIE" at bounding box center [345, 15] width 224 height 14
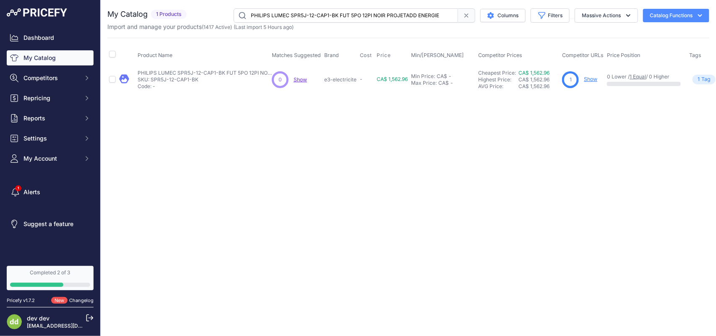
click at [298, 18] on input "PHILIPS LUMEC SPR5J-12-CAP1-BK FUT 5PO 12PI NOIR PROJETADD ENERGIE" at bounding box center [345, 15] width 224 height 14
click at [276, 15] on input "PHILIPS LUMEC SPR5J-12-CAP1-BK FUT 5PO 12PI NOIR PROJETADD ENERGIE" at bounding box center [345, 15] width 224 height 14
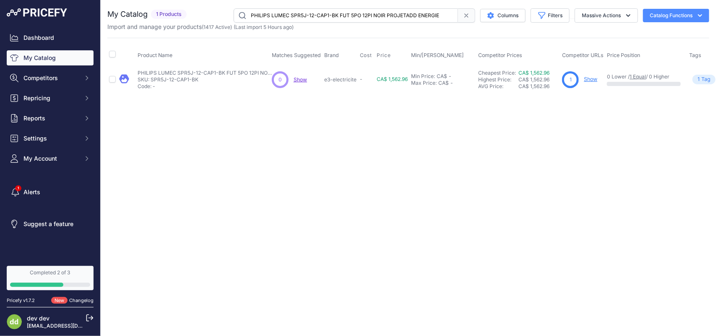
click at [276, 15] on input "PHILIPS LUMEC SPR5J-12-CAP1-BK FUT 5PO 12PI NOIR PROJETADD ENERGIE" at bounding box center [345, 15] width 224 height 14
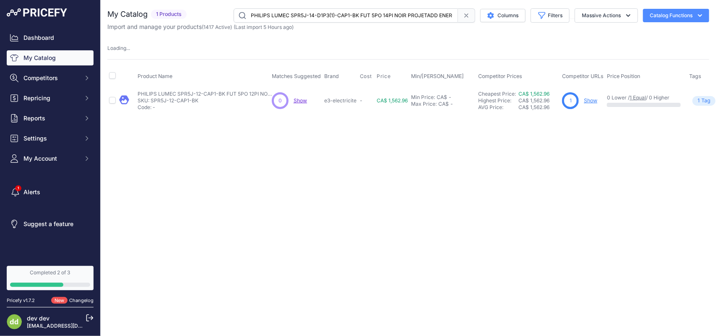
scroll to position [0, 42]
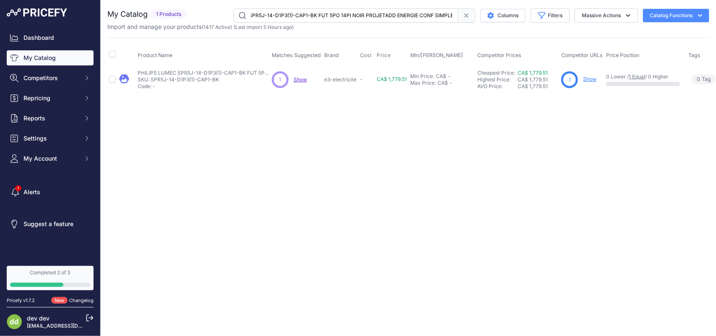
click at [309, 13] on input "PHILIPS LUMEC SPR5J-14-D1P3(1)-CAP1-BK FUT 5PO 14PI NOIR PROJETADD ENERGIE CONF…" at bounding box center [345, 15] width 224 height 14
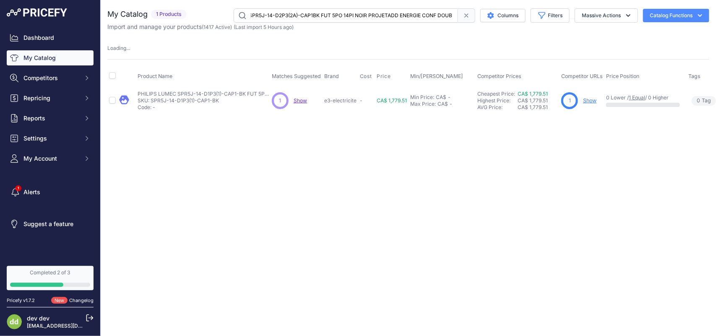
scroll to position [0, 47]
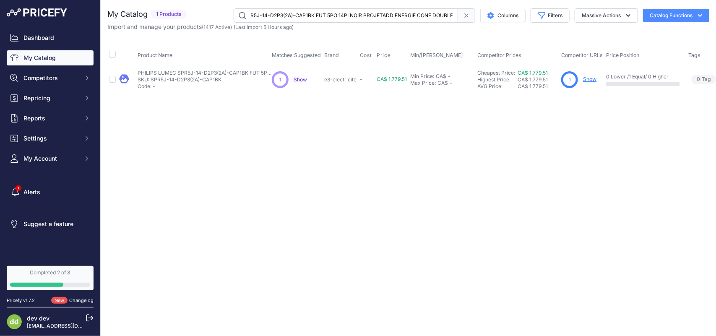
click at [289, 15] on input "PHILIPS LUMEC SPR5J-14-D2P3(2A)-CAP1BK FUT 5PO 14PI NOIR PROJETADD ENERGIE CONF…" at bounding box center [345, 15] width 224 height 14
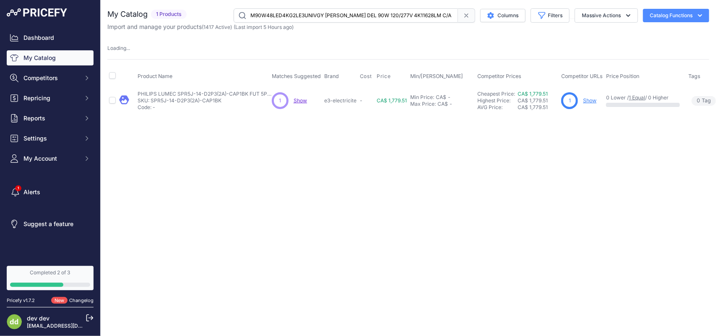
scroll to position [0, 53]
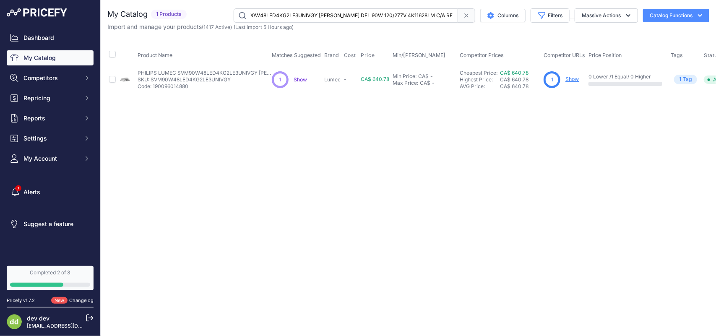
click at [294, 15] on input "PHILIPS LUMEC SVM90W48LED4KG2LE3UNIVGY [PERSON_NAME] DEL 90W 120/277V 4K11628LM…" at bounding box center [345, 15] width 224 height 14
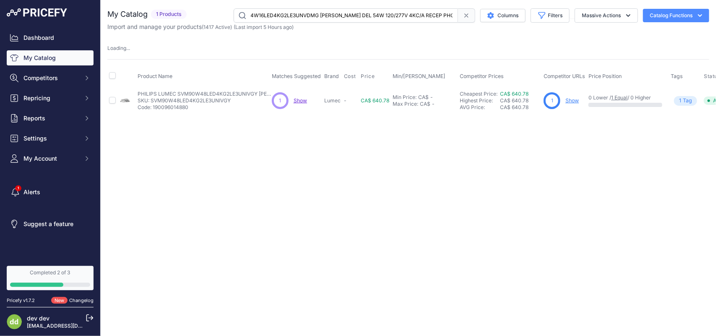
scroll to position [0, 57]
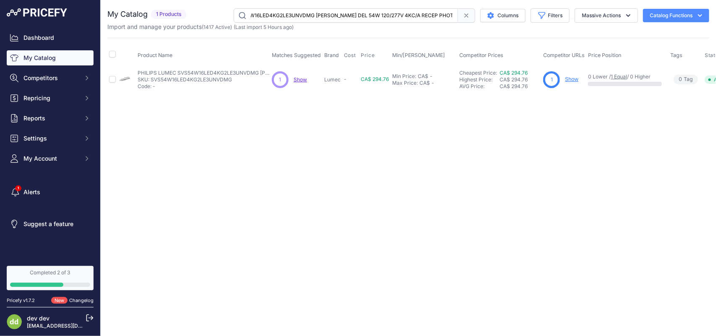
click at [283, 13] on input "PHILIPS LUMEC SVS54W16LED4KG2LE3UNVDMG [PERSON_NAME] DEL 54W 120/277V 4KC/A REC…" at bounding box center [345, 15] width 224 height 14
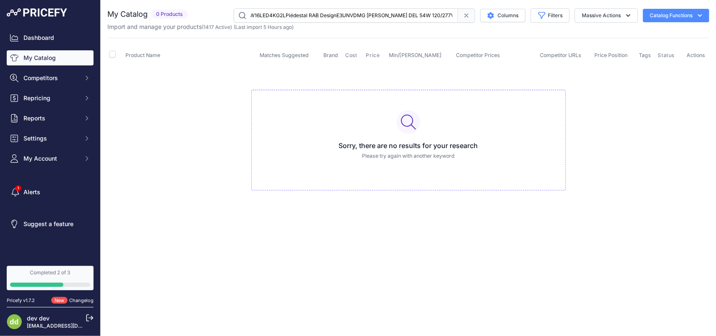
click at [288, 13] on input "PHILIPS LUMEC SVS54W16LED4KG2LPiédestal RAB DesignE3UNVDMG [PERSON_NAME] DEL 54…" at bounding box center [345, 15] width 224 height 14
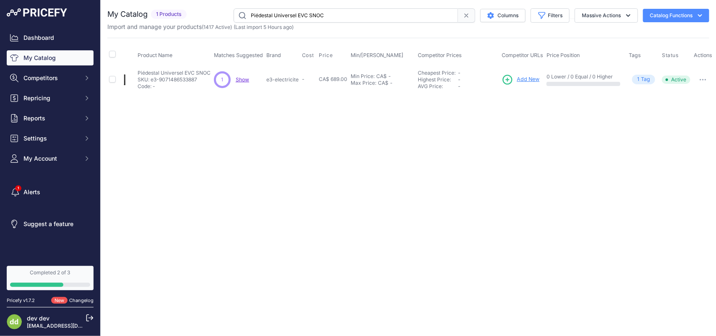
click at [293, 13] on input "Piédestal Universel EVC SNOC" at bounding box center [345, 15] width 224 height 14
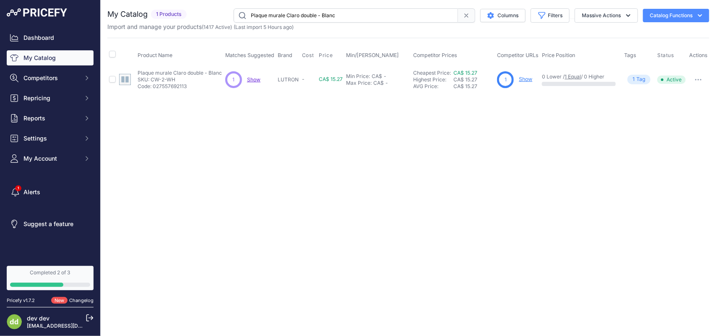
click at [291, 17] on input "Plaque murale Claro double - Blanc" at bounding box center [345, 15] width 224 height 14
click at [287, 16] on input "Plaque murale Claro simple - Blanc" at bounding box center [345, 15] width 224 height 14
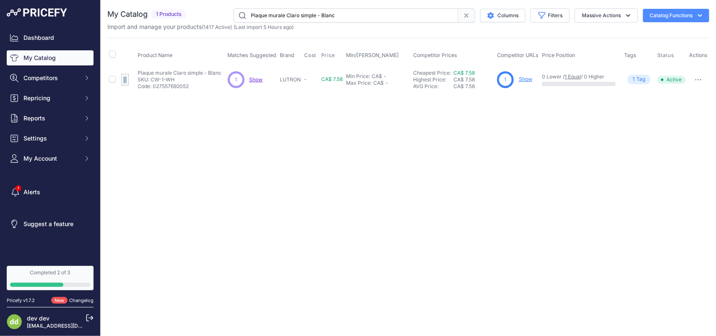
click at [287, 16] on input "Plaque murale Claro simple - Blanc" at bounding box center [345, 15] width 224 height 14
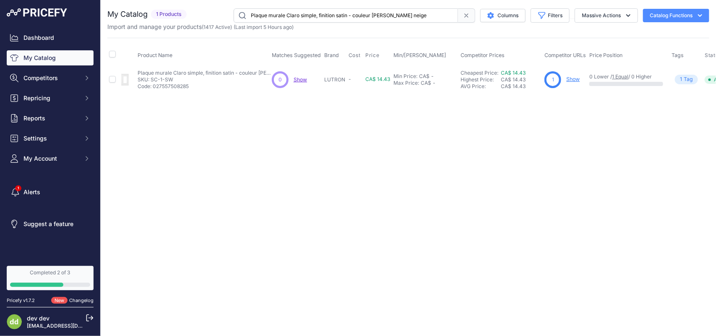
click at [287, 11] on input "Plaque murale Claro simple, finition satin - couleur [PERSON_NAME] neige" at bounding box center [345, 15] width 224 height 14
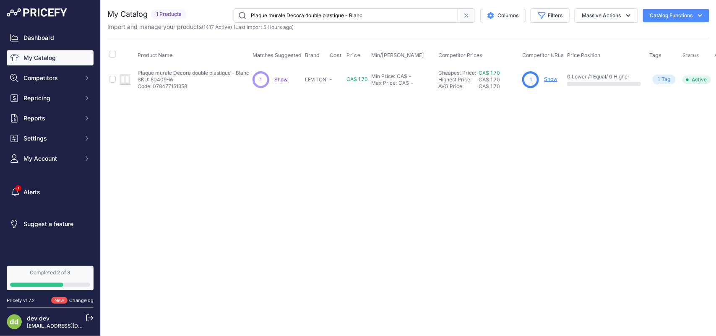
click at [272, 15] on input "Plaque murale Decora double plastique - Blanc" at bounding box center [345, 15] width 224 height 14
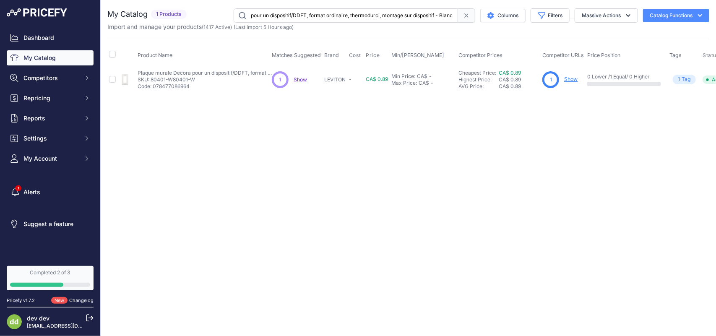
click at [281, 15] on input "Plaque murale Decora pour un dispositif/DDFT, format ordinaire, thermodurci, mo…" at bounding box center [345, 15] width 224 height 14
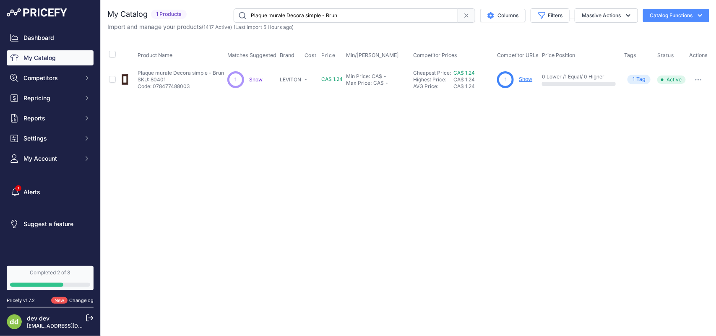
click at [284, 15] on input "Plaque murale Decora simple - Brun" at bounding box center [345, 15] width 224 height 14
click at [296, 15] on input "Plaque prise duplex acier inoxydable" at bounding box center [345, 15] width 224 height 14
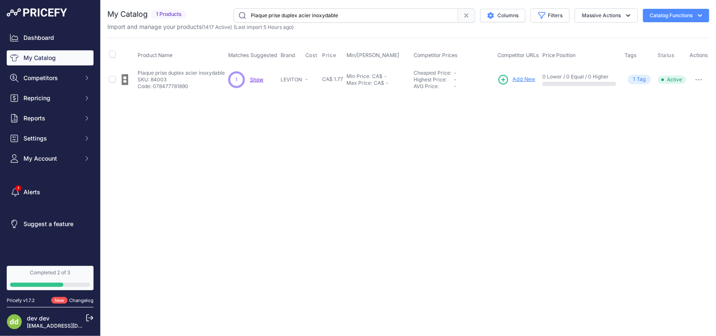
click at [296, 15] on input "Plaque prise duplex acier inoxydable" at bounding box center [345, 15] width 224 height 14
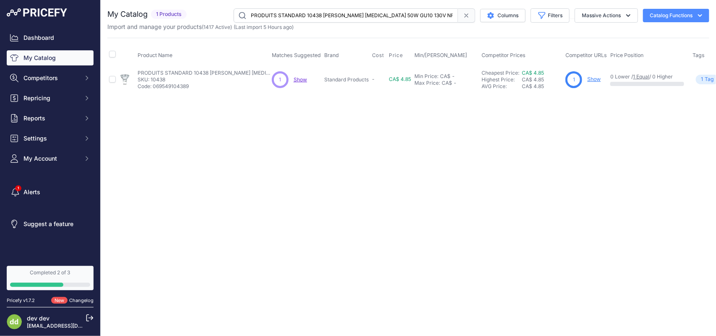
click at [295, 13] on input "PRODUITS STANDARD 10438 [PERSON_NAME] [MEDICAL_DATA] 50W GU10 130V NFL CG" at bounding box center [345, 15] width 224 height 14
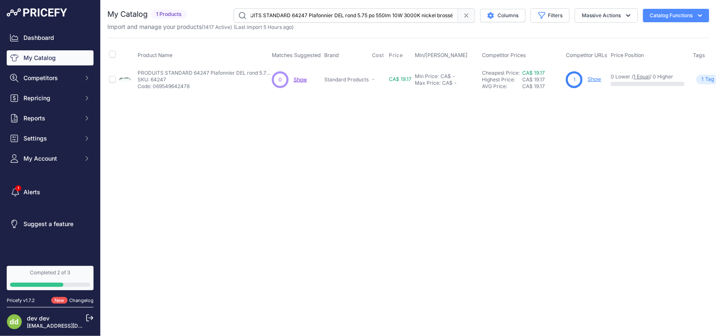
click at [282, 13] on input "PRODUITS STANDARD 64247 Plafonnier DEL rond 5.75 po 550lm 10W 3000K nickel bros…" at bounding box center [345, 15] width 224 height 14
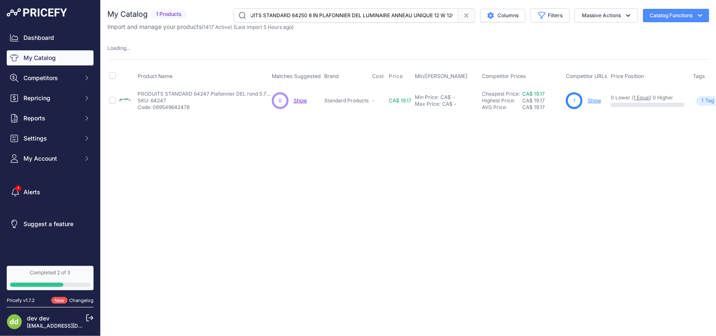
scroll to position [0, 122]
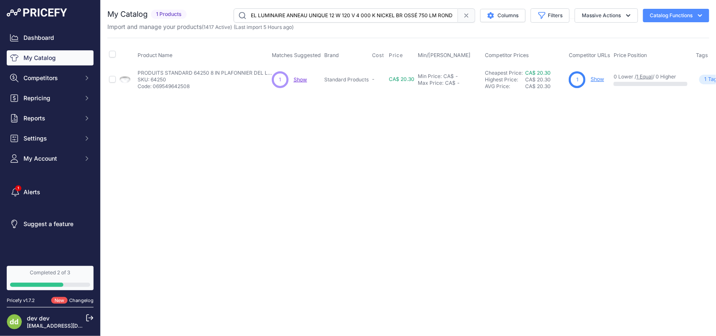
click at [276, 12] on input "PRODUITS STANDARD 64250 8 IN PLAFONNIER DEL LUMINAIRE ANNEAU UNIQUE 12 W 120 V …" at bounding box center [345, 15] width 224 height 14
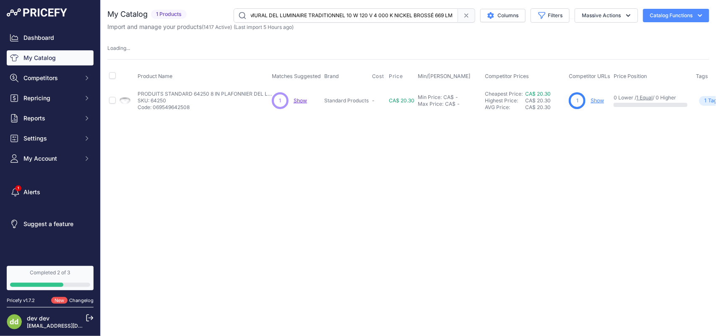
scroll to position [0, 118]
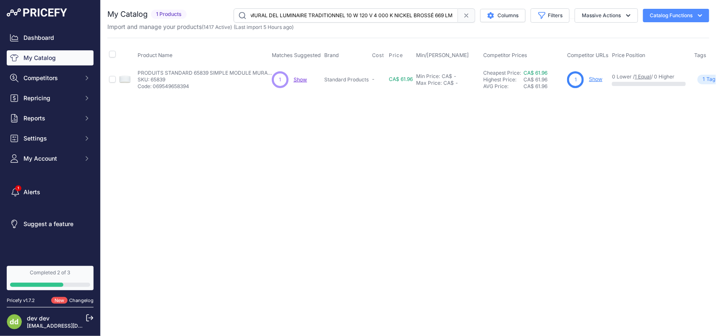
click at [280, 15] on input "PRODUITS STANDARD 65839 SIMPLE MODULE MURAL DEL LUMINAIRE TRADITIONNEL 10 W 120…" at bounding box center [345, 15] width 224 height 14
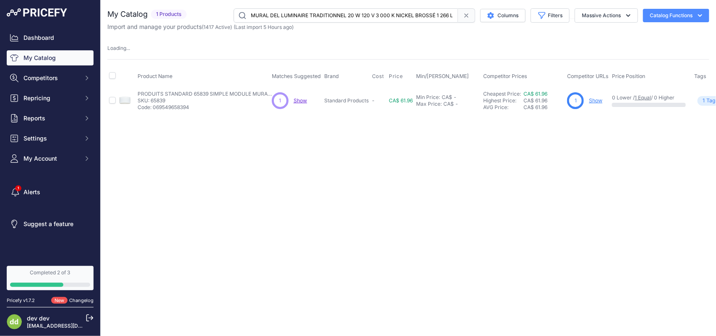
scroll to position [0, 124]
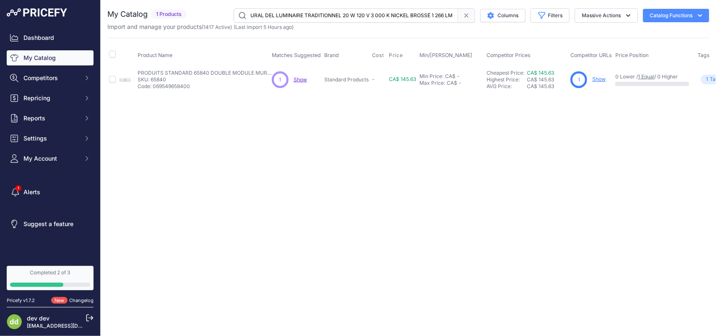
click at [279, 17] on input "PRODUITS STANDARD 65840 DOUBLE MODULE MURAL DEL LUMINAIRE TRADITIONNEL 20 W 120…" at bounding box center [345, 15] width 224 height 14
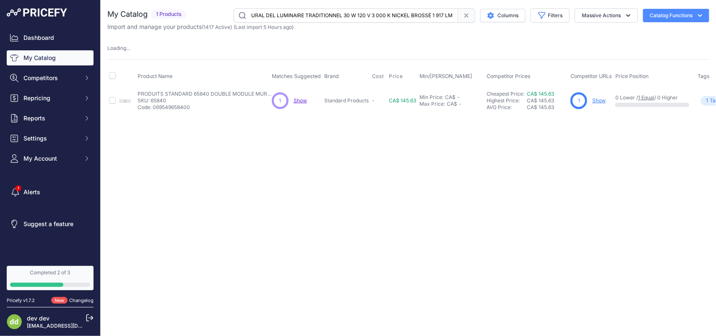
scroll to position [0, 119]
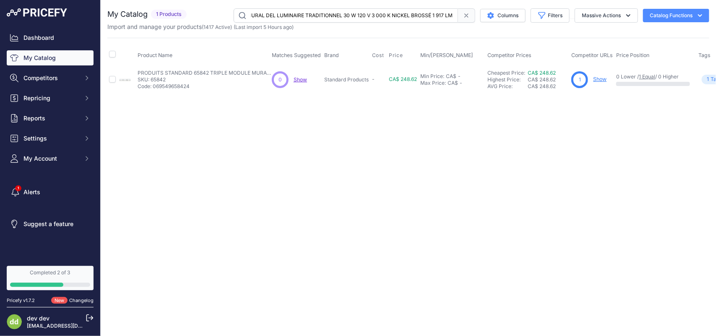
click at [278, 13] on input "PRODUITS STANDARD 65842 TRIPLE MODULE MURAL DEL LUMINAIRE TRADITIONNEL 30 W 120…" at bounding box center [345, 15] width 224 height 14
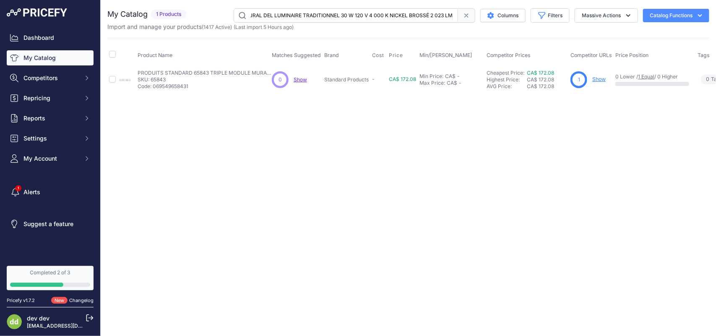
click at [281, 13] on input "PRODUITS STANDARD 65843 TRIPLE MODULE MURAL DEL LUMINAIRE TRADITIONNEL 30 W 120…" at bounding box center [345, 15] width 224 height 14
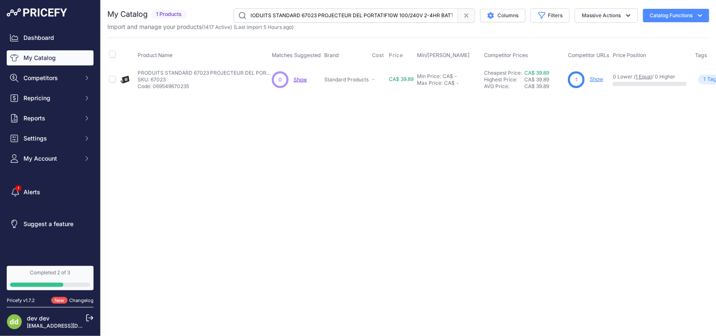
click at [309, 13] on input "PRODUITS STANDARD 67023 PROJECTEUR DEL PORTATIF10W 100/240V 2-4HR BATT" at bounding box center [345, 15] width 224 height 14
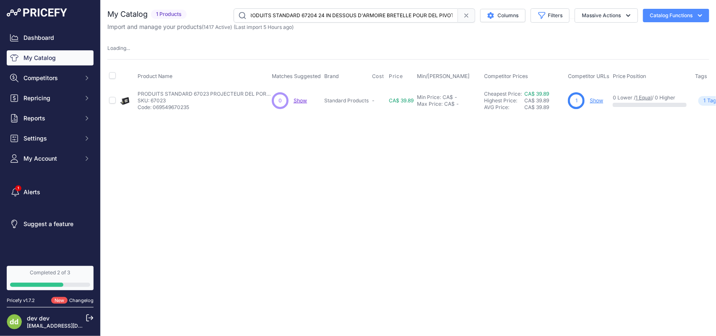
scroll to position [0, 149]
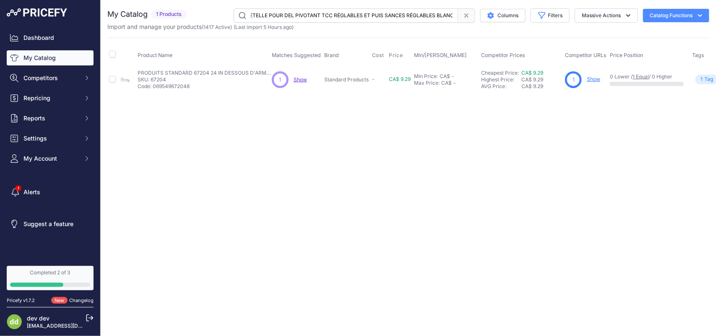
click at [288, 15] on input "PRODUITS STANDARD 67204 24 IN DESSOUS D'ARMOIRE BRETELLE POUR DEL PIVOTANT TCC …" at bounding box center [345, 15] width 224 height 14
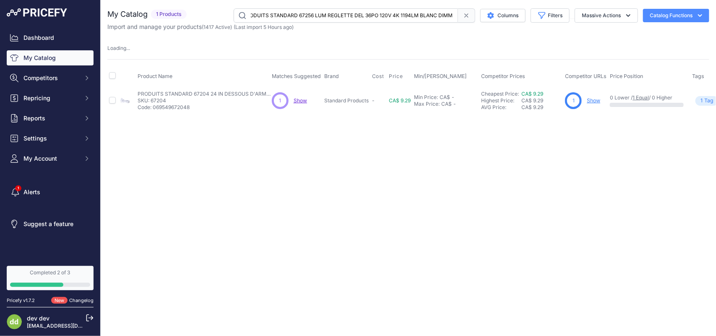
scroll to position [0, 9]
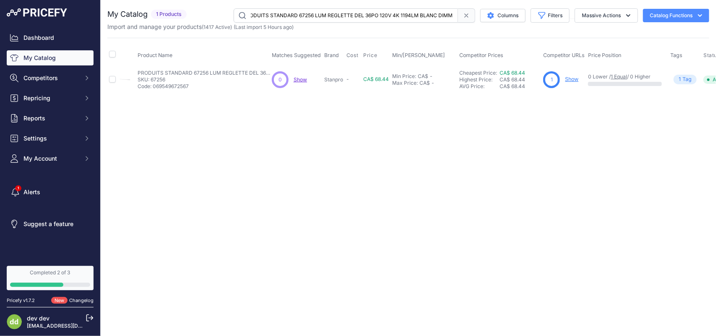
click at [294, 15] on input "PRODUITS STANDARD 67256 LUM REGLETTE DEL 36PO 120V 4K 1194LM BLANC DIMM" at bounding box center [345, 15] width 224 height 14
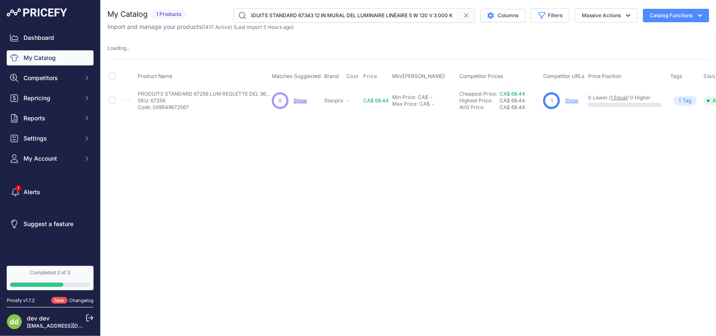
scroll to position [0, 72]
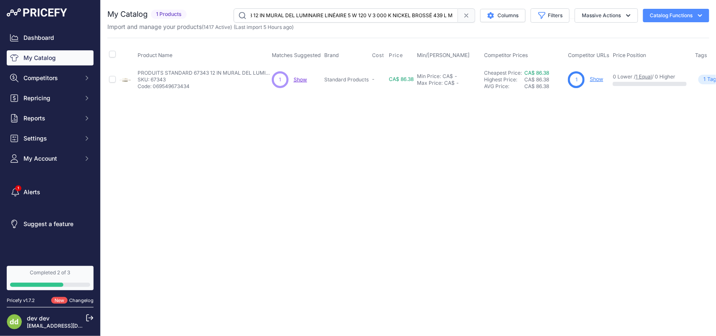
click at [296, 16] on input "PRODUITS STANDARD 67343 12 IN MURAL DEL LUMINAIRE LINÉAIRE 5 W 120 V 3 000 K NI…" at bounding box center [345, 15] width 224 height 14
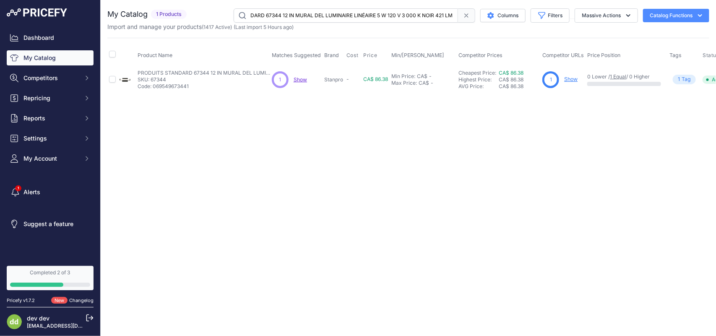
click at [302, 17] on input "PRODUITS STANDARD 67344 12 IN MURAL DEL LUMINAIRE LINÉAIRE 5 W 120 V 3 000 K NO…" at bounding box center [345, 15] width 224 height 14
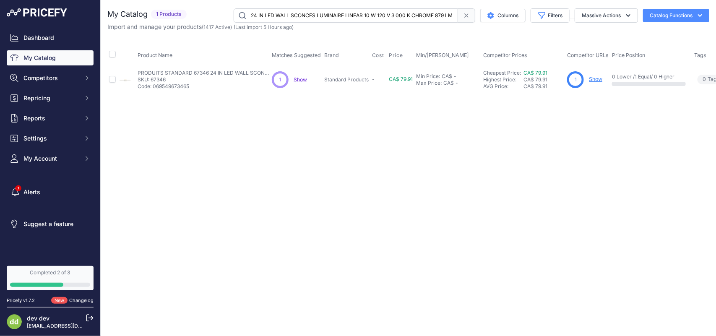
click at [279, 16] on input "PRODUITS STANDARD 67346 24 IN LED WALL SCONCES LUMINAIRE LINEAR 10 W 120 V 3 00…" at bounding box center [345, 15] width 224 height 14
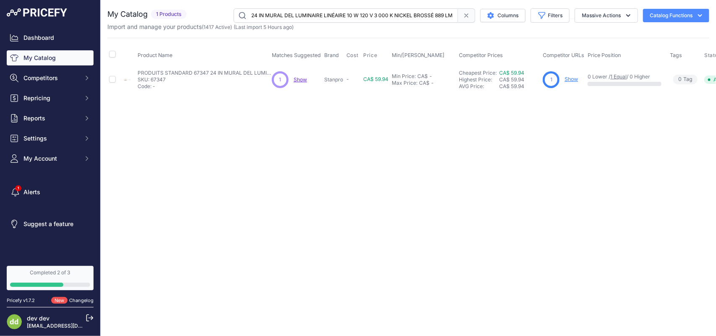
click at [286, 10] on input "PRODUITS STANDARD 67347 24 IN MURAL DEL LUMINAIRE LINÉAIRE 10 W 120 V 3 000 K N…" at bounding box center [345, 15] width 224 height 14
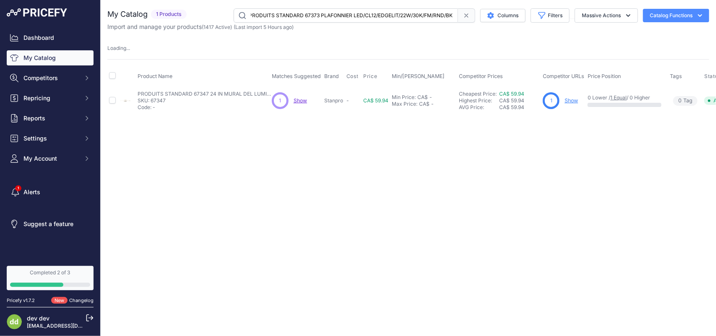
scroll to position [0, 3]
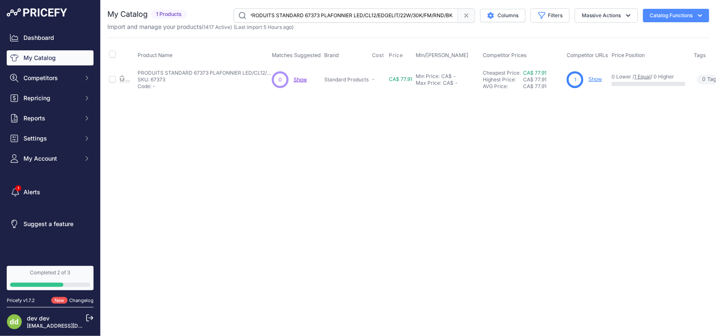
click at [298, 10] on input "PRODUITS STANDARD 67373 PLAFONNIER LED/CL12/EDGELIT/22W/30K/FM/RND/BK" at bounding box center [345, 15] width 224 height 14
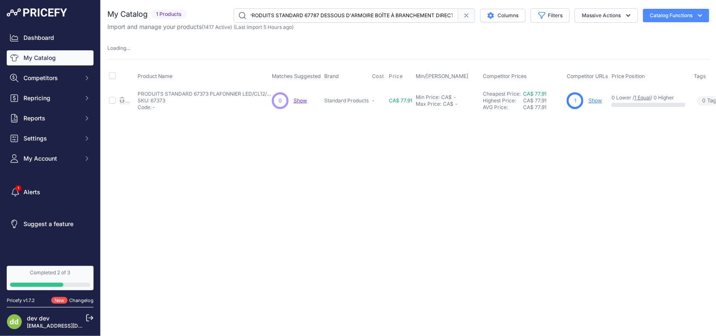
scroll to position [0, 78]
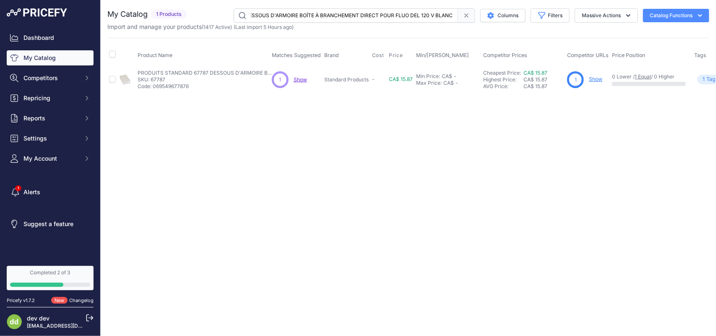
click at [290, 12] on input "PRODUITS STANDARD 67787 DESSOUS D'ARMOIRE BOÎTE À BRANCHEMENT DIRECT POUR FLUO …" at bounding box center [345, 15] width 224 height 14
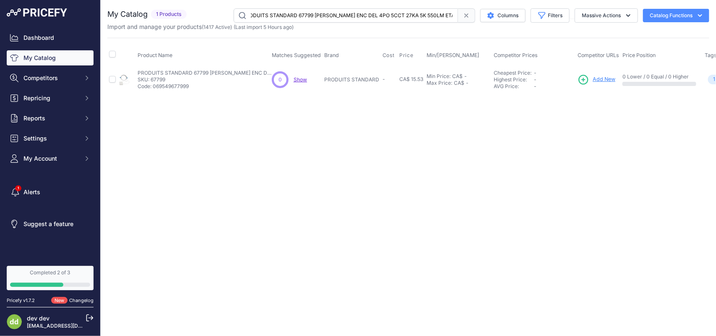
click at [284, 13] on input "PRODUITS STANDARD 67799 [PERSON_NAME] ENC DEL 4PO 5CCT 27KA 5K 550LM ETAIN BROS…" at bounding box center [345, 15] width 224 height 14
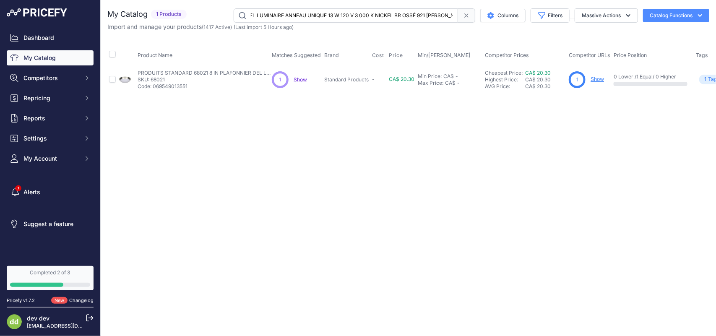
click at [283, 10] on input "PRODUITS STANDARD 68021 8 IN PLAFONNIER DEL LUMINAIRE ANNEAU UNIQUE 13 W 120 V …" at bounding box center [345, 15] width 224 height 14
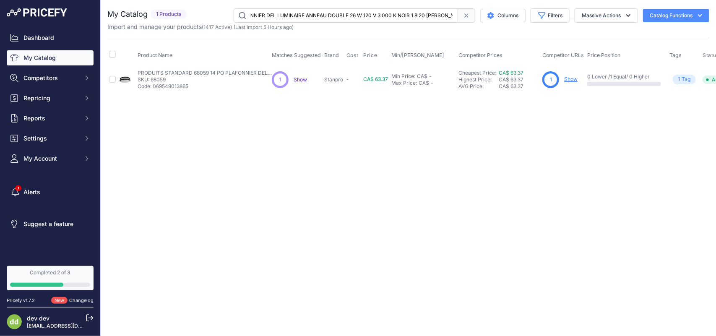
click at [282, 11] on input "PRODUITS STANDARD 68059 14 PO PLAFONNIER DEL LUMINAIRE ANNEAU DOUBLE 26 W 120 V…" at bounding box center [345, 15] width 224 height 14
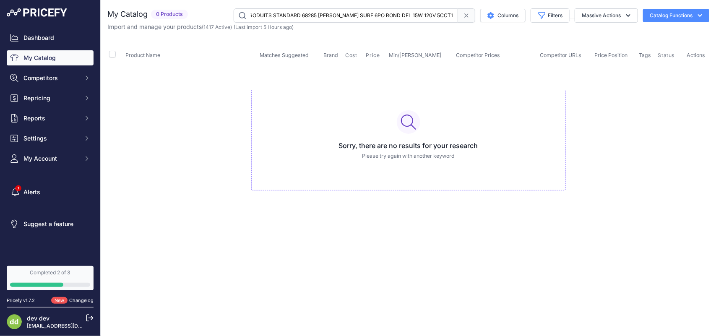
click at [293, 13] on input "PRODUITS STANDARD 68059 14 PO PLAFONNIER DEL LUPRODUITS STANDARD 68285 [PERSON_…" at bounding box center [345, 15] width 224 height 14
click at [287, 13] on input "PRODUITS STANDARD 68059 14 PO PLAFONNIER DEL LUPRODUITS STANDARD 68285 [PERSON_…" at bounding box center [345, 15] width 224 height 14
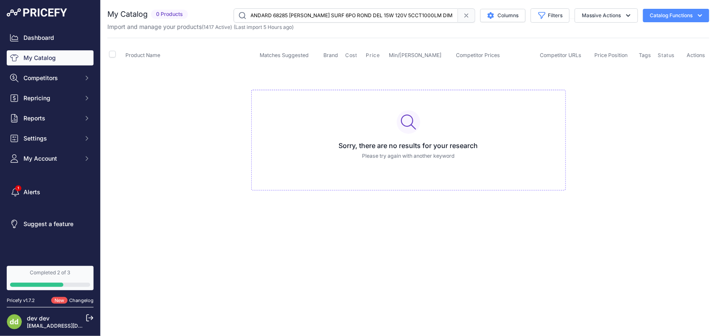
scroll to position [0, 5]
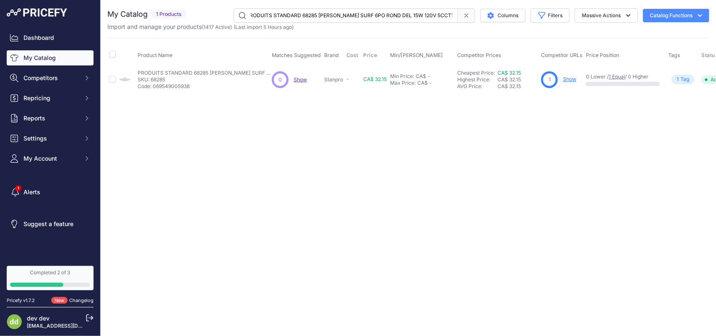
click at [309, 17] on input "PRODUITS STANDARD 68285 [PERSON_NAME] SURF 6PO ROND DEL 15W 120V 5CCT1000LM DIM" at bounding box center [345, 15] width 224 height 14
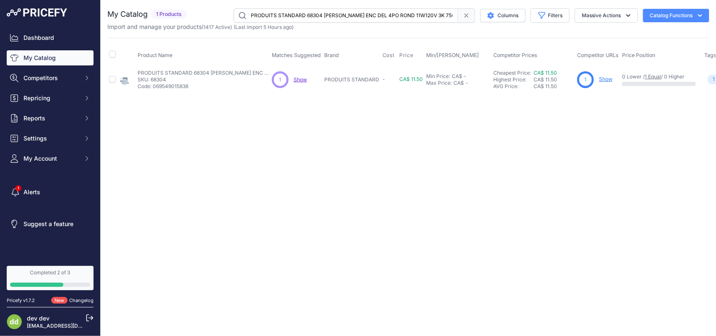
click at [296, 11] on input "PRODUITS STANDARD 68304 [PERSON_NAME] ENC DEL 4PO ROND 11W120V 3K 750LM BLANC" at bounding box center [345, 15] width 224 height 14
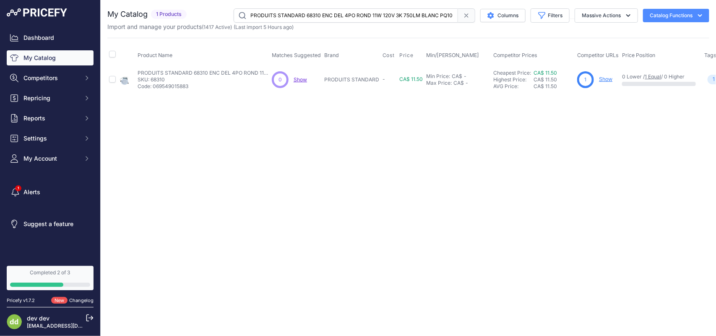
click at [294, 14] on input "PRODUITS STANDARD 68310 ENC DEL 4PO ROND 11W 120V 3K 750LM BLANC PQ10" at bounding box center [345, 15] width 224 height 14
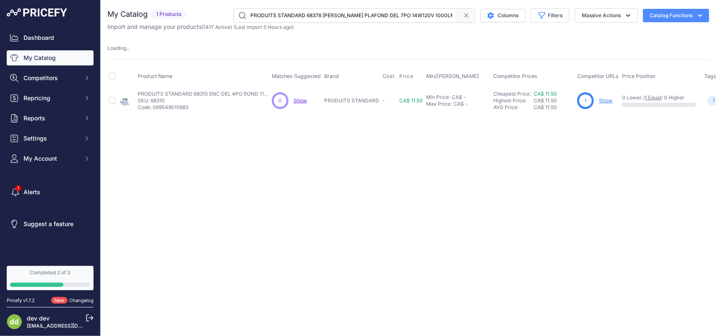
scroll to position [0, 9]
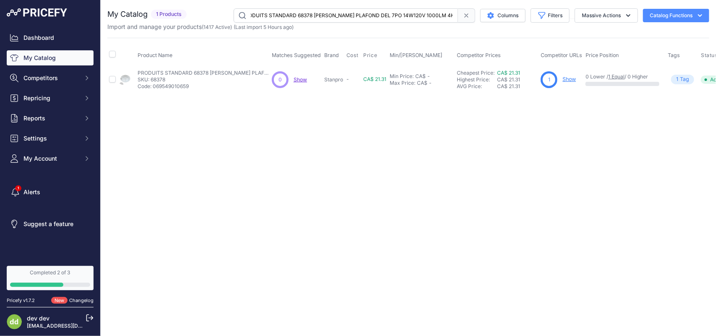
click at [292, 16] on input "PRODUITS STANDARD 68378 [PERSON_NAME] PLAFOND DEL 7PO 14W120V 1000LM 4K DET MOUV" at bounding box center [345, 15] width 224 height 14
click at [282, 15] on input "PRODUITS STANDARD 68496 [PERSON_NAME] SURF DEL 4PI 38W 120-277V 4K DIM 0-10V" at bounding box center [345, 15] width 224 height 14
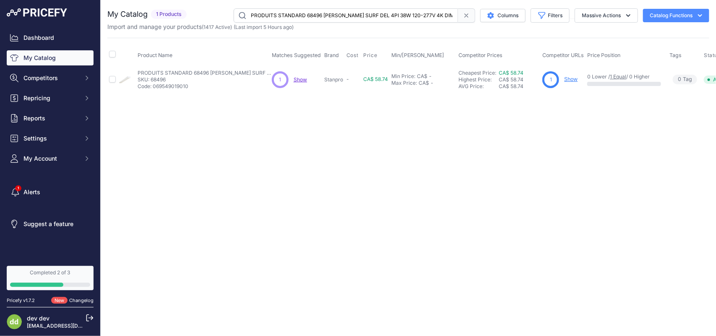
click at [282, 15] on input "PRODUITS STANDARD 68496 [PERSON_NAME] SURF DEL 4PI 38W 120-277V 4K DIM 0-10V" at bounding box center [345, 15] width 224 height 14
click at [281, 11] on input "PRODUITS STANDARD 68567 PROJECTEUR DEL 50/80/100/150W 3CCT 120/277V BRZ" at bounding box center [345, 15] width 224 height 14
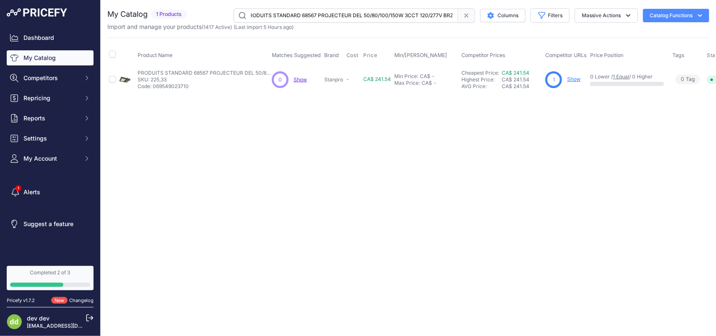
click at [281, 11] on input "PRODUITS STANDARD 68567 PROJECTEUR DEL 50/80/100/150W 3CCT 120/277V BRZ" at bounding box center [345, 15] width 224 height 14
click at [286, 16] on input "PRODUITS STANDARD 68607 [PERSON_NAME] MURAL ANGLE DEL 3 PUIS 3CCT 120/347V BRZ …" at bounding box center [345, 15] width 224 height 14
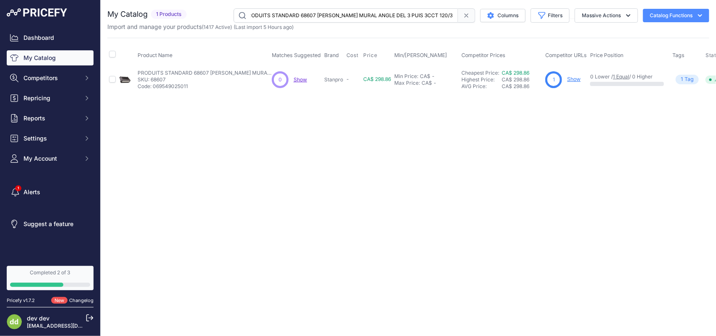
click at [286, 16] on input "PRODUITS STANDARD 68607 [PERSON_NAME] MURAL ANGLE DEL 3 PUIS 3CCT 120/347V BRZ …" at bounding box center [345, 15] width 224 height 14
click at [302, 13] on input "PRODUITS STANDARD 68608 [PERSON_NAME] MURAL ANGLE DEL 80/100W 3CCT 120/347V BRZ…" at bounding box center [345, 15] width 224 height 14
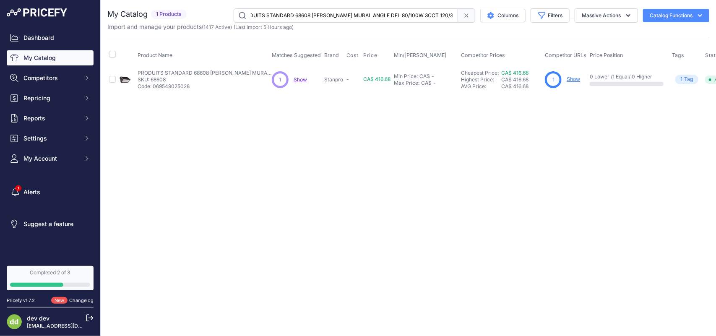
click at [302, 13] on input "PRODUITS STANDARD 68608 [PERSON_NAME] MURAL ANGLE DEL 80/100W 3CCT 120/347V BRZ…" at bounding box center [345, 15] width 224 height 14
click at [286, 15] on input "PRODUITS STANDARD 68713 PLAFONNIER DEL 5PO 6W 120V 3CCT ROND BLANC DIM" at bounding box center [345, 15] width 224 height 14
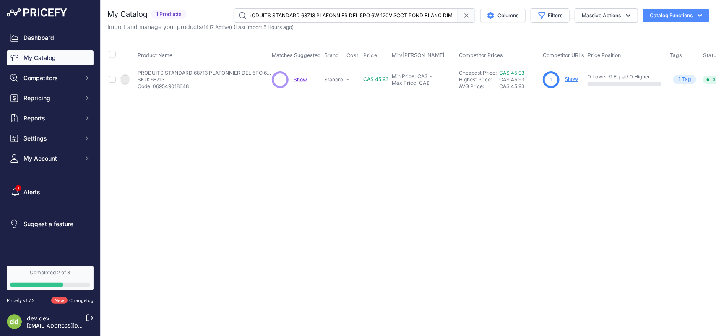
click at [286, 15] on input "PRODUITS STANDARD 68713 PLAFONNIER DEL 5PO 6W 120V 3CCT ROND BLANC DIM" at bounding box center [345, 15] width 224 height 14
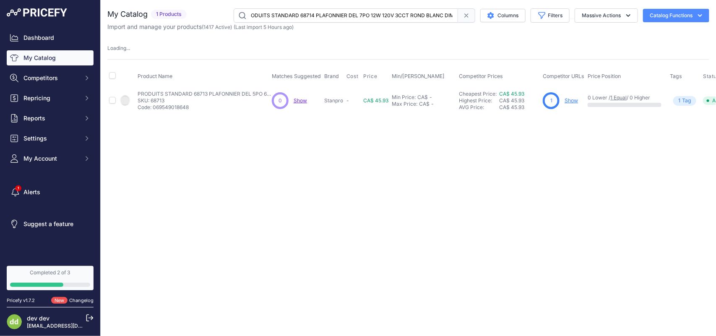
scroll to position [0, 8]
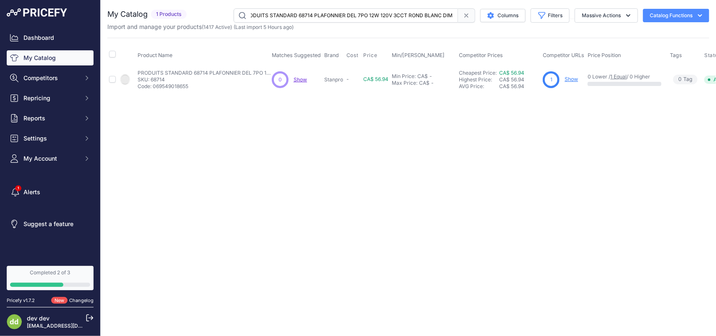
click at [291, 15] on input "PRODUITS STANDARD 68714 PLAFONNIER DEL 7PO 12W 120V 3CCT ROND BLANC DIM" at bounding box center [345, 15] width 224 height 14
click at [272, 19] on input "PRODUITS STANDARD 68715 PLAFONNIER DEL 9PO 18W 120V 3CCT ROND BLANC DIM" at bounding box center [345, 15] width 224 height 14
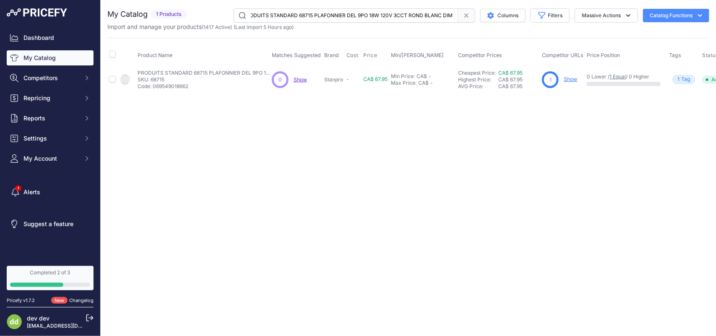
click at [272, 19] on input "PRODUITS STANDARD 68715 PLAFONNIER DEL 9PO 18W 120V 3CCT ROND BLANC DIM" at bounding box center [345, 15] width 224 height 14
click at [290, 16] on input "PRODUITS STANDARD 68716 PLAFONNIER DEL 12PO 24W120V 3CCT ROND BLANC DIM" at bounding box center [345, 15] width 224 height 14
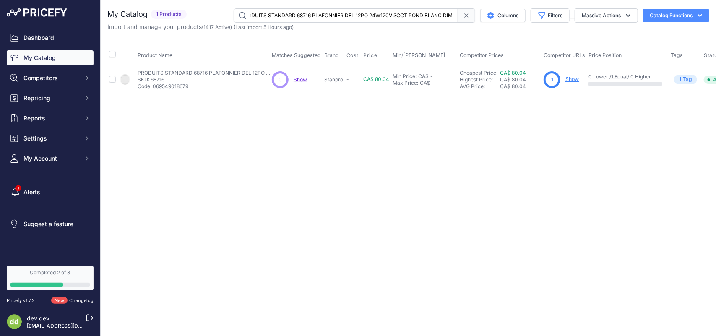
click at [290, 16] on input "PRODUITS STANDARD 68716 PLAFONNIER DEL 12PO 24W120V 3CCT ROND BLANC DIM" at bounding box center [345, 15] width 224 height 14
click at [282, 11] on input "PRODUITS STANDARD 68768 [PERSON_NAME] MURAL DEL 15/30W 3/4/5K 120/347V BRZ PC A…" at bounding box center [345, 15] width 224 height 14
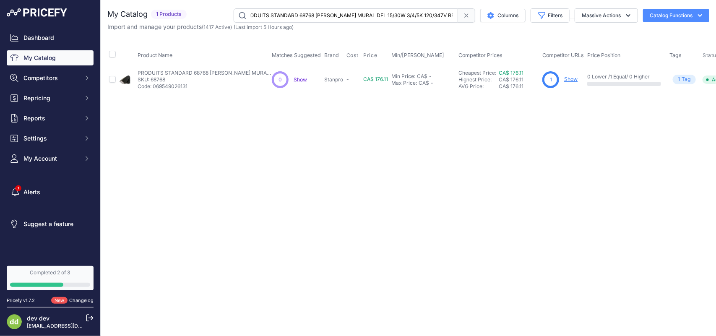
click at [282, 11] on input "PRODUITS STANDARD 68768 [PERSON_NAME] MURAL DEL 15/30W 3/4/5K 120/347V BRZ PC A…" at bounding box center [345, 15] width 224 height 14
click at [311, 14] on input "PRODUITS STANDARD 68769 [PERSON_NAME] MURAL DEL 50/80W 3/4/5K 120/347V BRZ PC A…" at bounding box center [345, 15] width 224 height 14
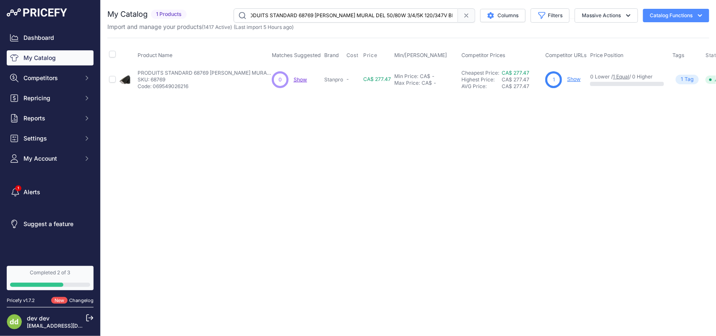
click at [311, 14] on input "PRODUITS STANDARD 68769 [PERSON_NAME] MURAL DEL 50/80W 3/4/5K 120/347V BRZ PC A…" at bounding box center [345, 15] width 224 height 14
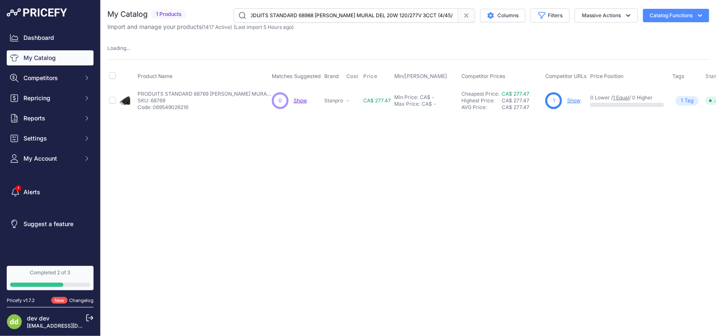
scroll to position [0, 8]
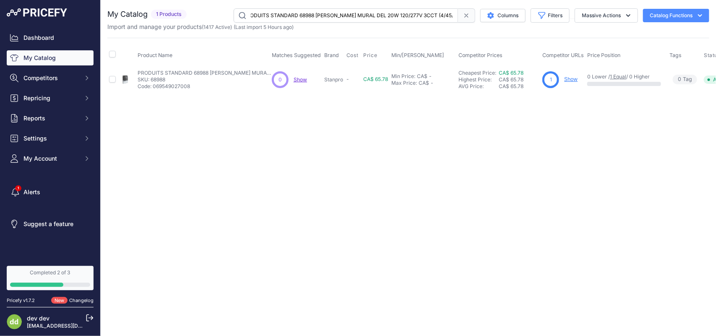
click at [294, 13] on input "PRODUITS STANDARD 68988 [PERSON_NAME] MURAL DEL 20W 120/277V 3CCT (4/45/5K) PC …" at bounding box center [345, 15] width 224 height 14
click at [270, 16] on input "PRODUITS STANDARD 68988 [PERSON_NAME] MURAL DEL 20W 120/277V 3CCT (4/45/5K) PC …" at bounding box center [345, 15] width 224 height 14
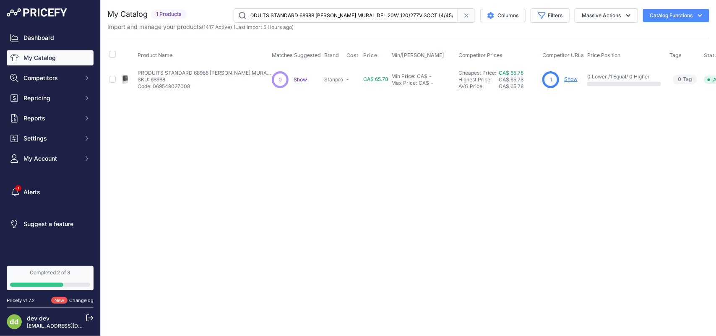
click at [270, 16] on input "PRODUITS STANDARD 68988 [PERSON_NAME] MURAL DEL 20W 120/277V 3CCT (4/45/5K) PC …" at bounding box center [345, 15] width 224 height 14
click at [293, 13] on input "PRODUITS STANDARD 69150 MURAL DEL CYL ROND 4PO 20W 3CCT NOIR / HAUT BAS" at bounding box center [345, 15] width 224 height 14
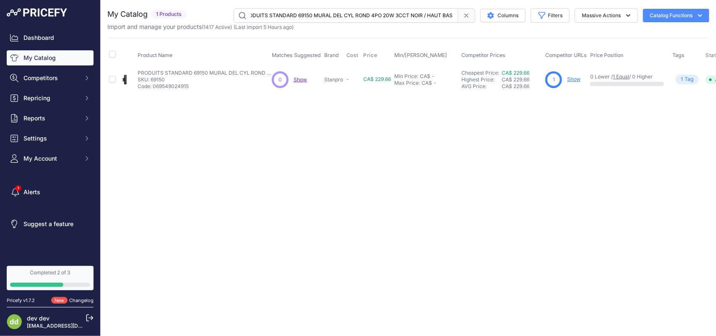
click at [293, 13] on input "PRODUITS STANDARD 69150 MURAL DEL CYL ROND 4PO 20W 3CCT NOIR / HAUT BAS" at bounding box center [345, 15] width 224 height 14
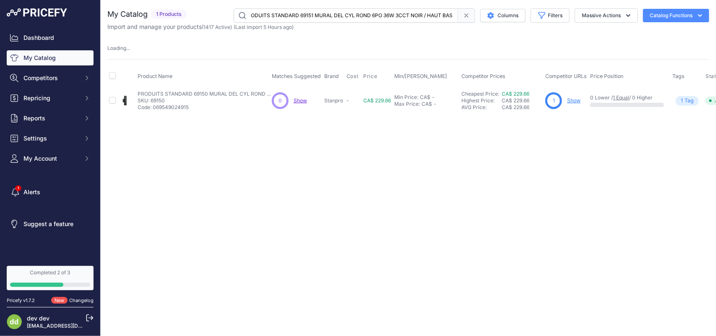
scroll to position [0, 8]
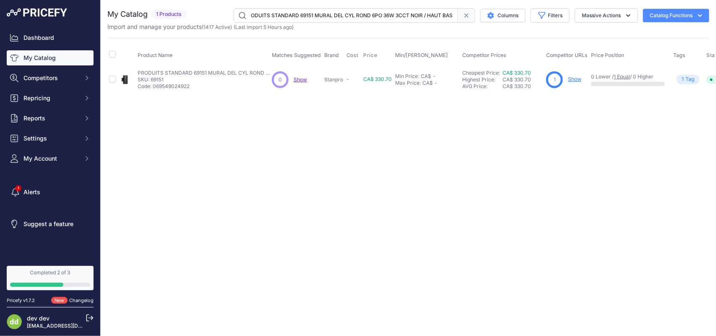
click at [296, 15] on input "PRODUITS STANDARD 69151 MURAL DEL CYL ROND 6PO 36W 3CCT NOIR / HAUT BAS" at bounding box center [345, 15] width 224 height 14
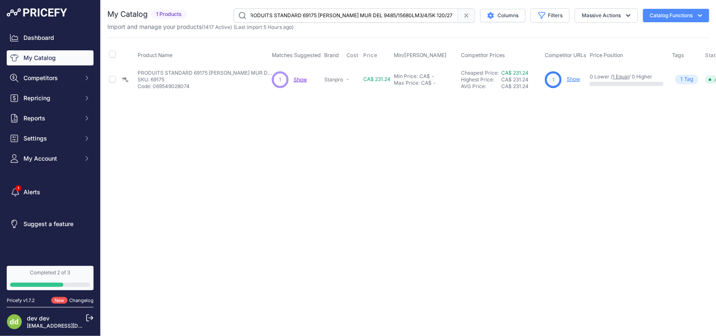
click at [282, 14] on input "PRODUITS STANDARD 69175 [PERSON_NAME] MUR DEL 9485/15680LM3/4/5K 120/277V GRIS/…" at bounding box center [345, 15] width 224 height 14
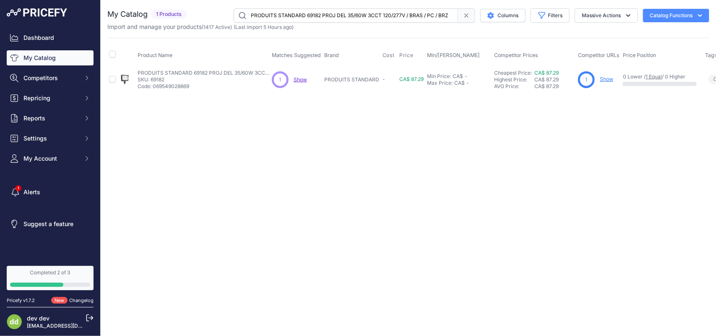
click at [290, 11] on input "PRODUITS STANDARD 69182 PROJ DEL 35/60W 3CCT 120/277V / BRAS / PC / BRZ" at bounding box center [345, 15] width 224 height 14
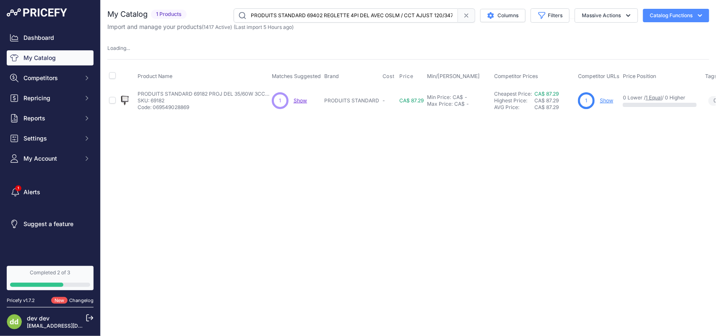
scroll to position [0, 5]
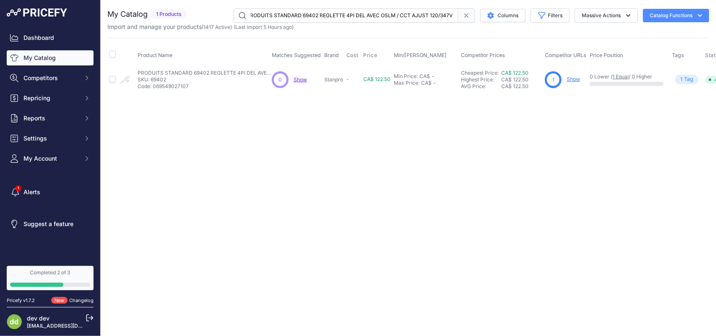
click at [298, 18] on input "PRODUITS STANDARD 69402 REGLETTE 4PI DEL AVEC OSLM / CCT AJUST 120/347V" at bounding box center [345, 15] width 224 height 14
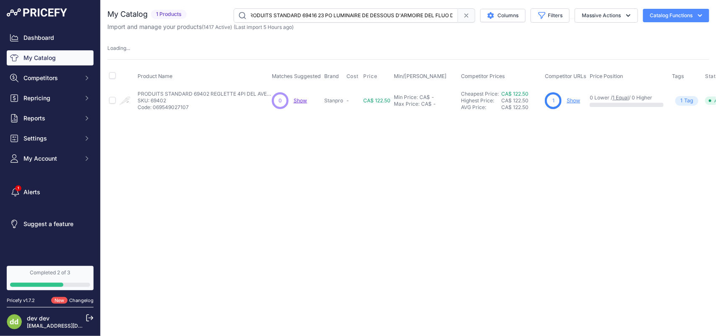
scroll to position [0, 177]
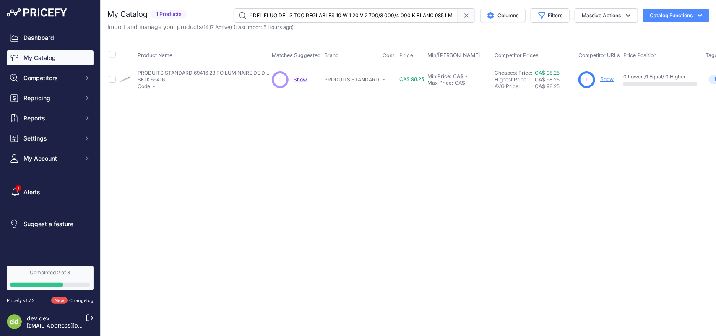
click at [294, 14] on input "PRODUITS STANDARD 69416 23 PO LUMINAIRE DE DESSOUS D'ARMOIRE DEL FLUO DEL 3 TCC…" at bounding box center [345, 15] width 224 height 14
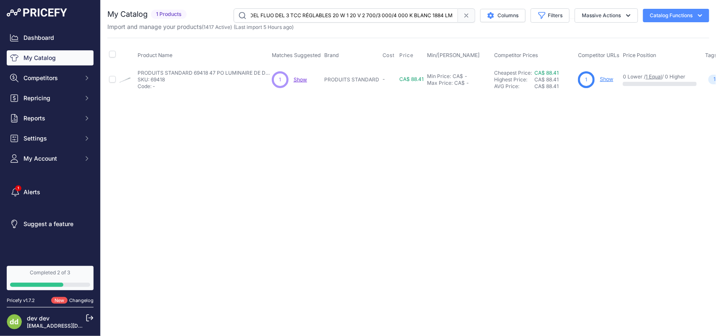
click at [307, 17] on input "PRODUITS STANDARD 69418 47 PO LUMINAIRE DE DESSOUS D'ARMOIRE DEL FLUO DEL 3 TCC…" at bounding box center [345, 15] width 224 height 14
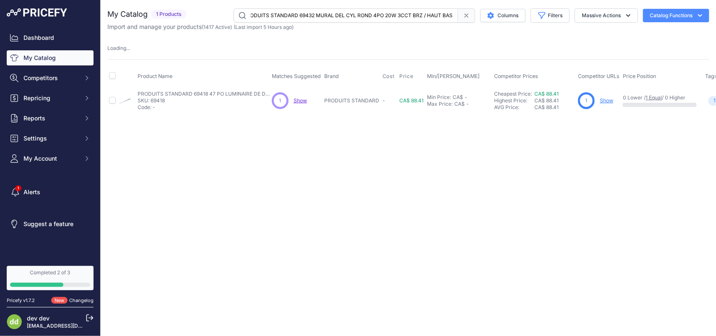
scroll to position [0, 8]
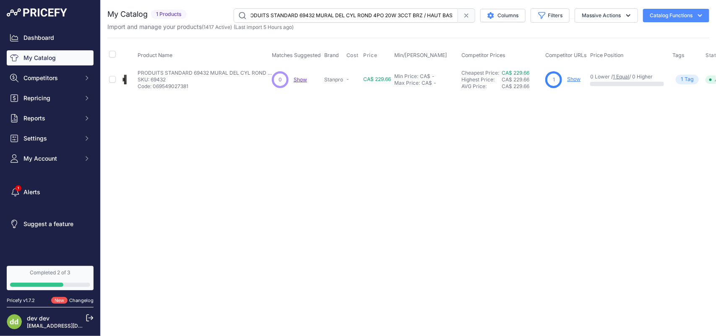
click at [307, 16] on input "PRODUITS STANDARD 69432 MURAL DEL CYL ROND 4PO 20W 3CCT BRZ / HAUT BAS" at bounding box center [345, 15] width 224 height 14
click at [309, 10] on input "PRODUITS STANDARD 69433 MURAL DEL CYL ROND 6PO 36W 3CCT BRZ / HAUT BAS" at bounding box center [345, 15] width 224 height 14
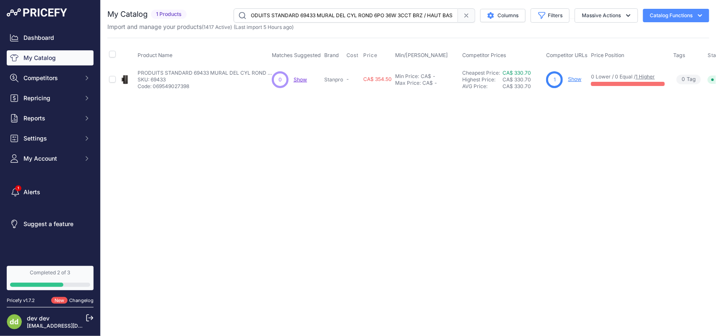
click at [309, 10] on input "PRODUITS STANDARD 69433 MURAL DEL CYL ROND 6PO 36W 3CCT BRZ / HAUT BAS" at bounding box center [345, 15] width 224 height 14
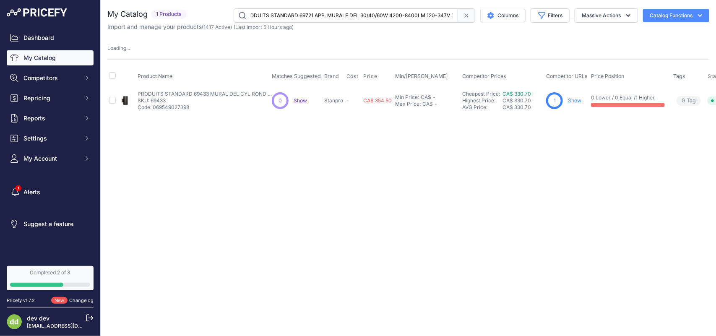
scroll to position [0, 64]
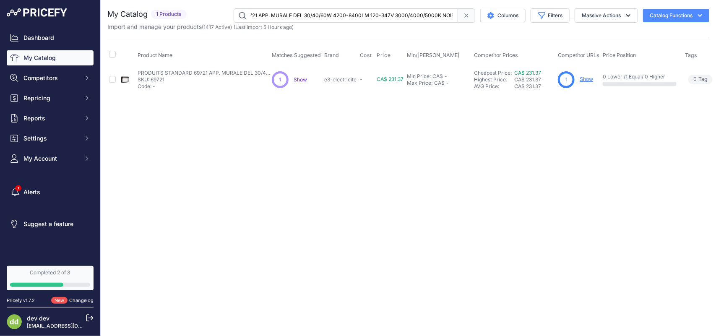
click at [296, 15] on input "PRODUITS STANDARD 69721 APP. MURALE DEL 30/40/60W 4200-8400LM 120-347V 3000/400…" at bounding box center [345, 15] width 224 height 14
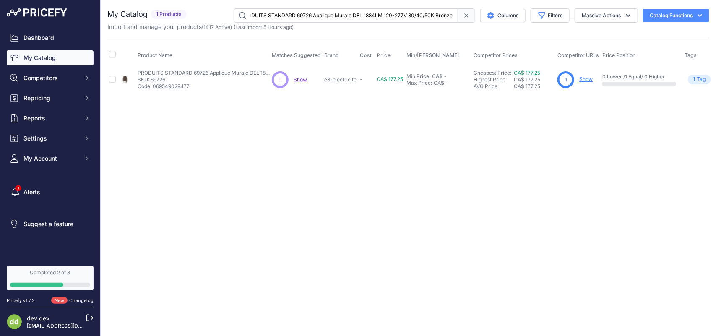
click at [291, 16] on input "PRODUITS STANDARD 69726 Applique Murale DEL 1884LM 120-277V 30/40/50K Bronze" at bounding box center [345, 15] width 224 height 14
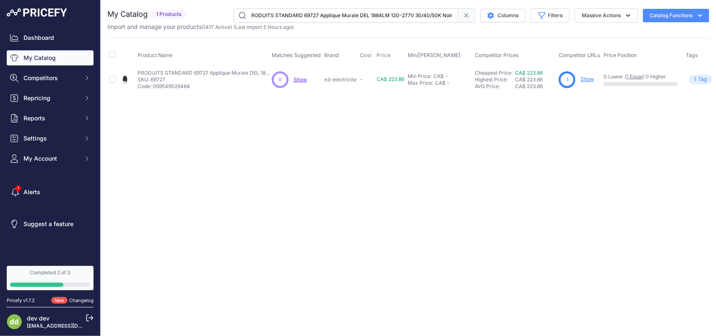
click at [298, 18] on input "PRODUITS STANDARD 69727 Applique Murale DEL 1884LM 120-277V 30/40/50K Noir" at bounding box center [345, 15] width 224 height 14
click at [280, 9] on input "PRODUITS STANDARD 69748 [PERSON_NAME] DEL 5W 150LM 120V 3K HORIZONTAL NOIR" at bounding box center [345, 15] width 224 height 14
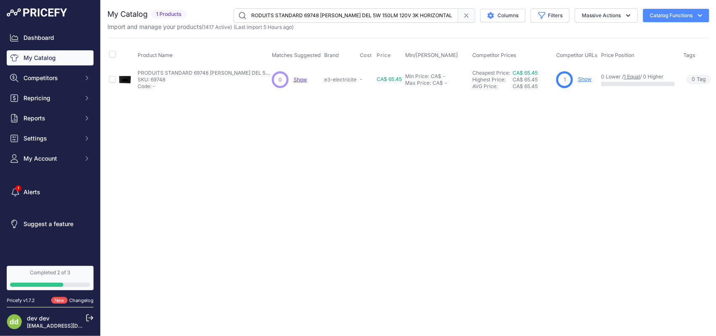
click at [280, 9] on input "PRODUITS STANDARD 69748 [PERSON_NAME] DEL 5W 150LM 120V 3K HORIZONTAL NOIR" at bounding box center [345, 15] width 224 height 14
click at [288, 16] on input "PRODUITS STANDARD 69750 [PERSON_NAME] DEL 3W 85LM 120V 3K VERTICAL NOIR" at bounding box center [345, 15] width 224 height 14
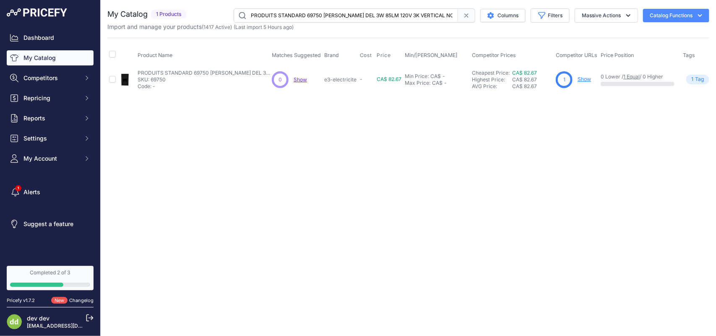
click at [288, 16] on input "PRODUITS STANDARD 69750 [PERSON_NAME] DEL 3W 85LM 120V 3K VERTICAL NOIR" at bounding box center [345, 15] width 224 height 14
click at [279, 15] on input "PRODUITS STANDARD 69752 [PERSON_NAME] DEL 3W 100LM 120V 3K HORIZ NOIR DM/PC" at bounding box center [345, 15] width 224 height 14
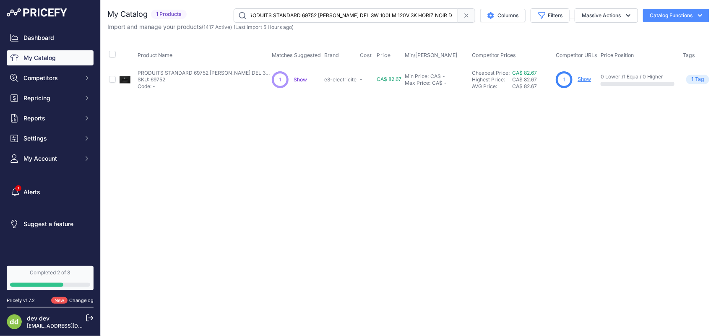
click at [279, 15] on input "PRODUITS STANDARD 69752 [PERSON_NAME] DEL 3W 100LM 120V 3K HORIZ NOIR DM/PC" at bounding box center [345, 15] width 224 height 14
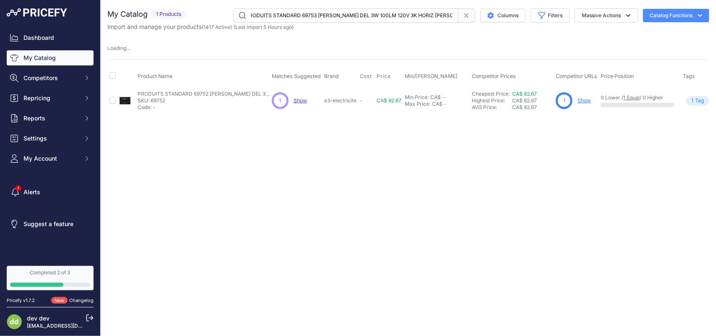
scroll to position [0, 10]
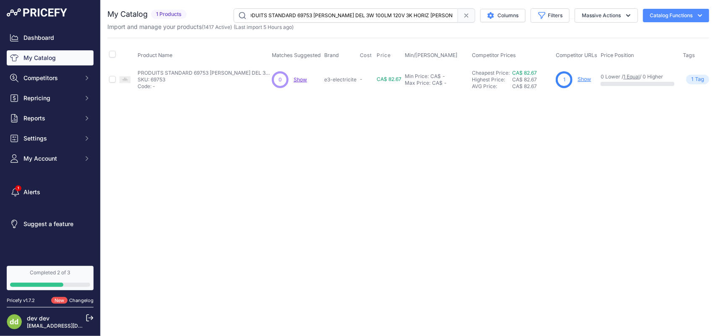
click at [295, 13] on input "PRODUITS STANDARD 69753 [PERSON_NAME] DEL 3W 100LM 120V 3K HORIZ [PERSON_NAME]/…" at bounding box center [345, 15] width 224 height 14
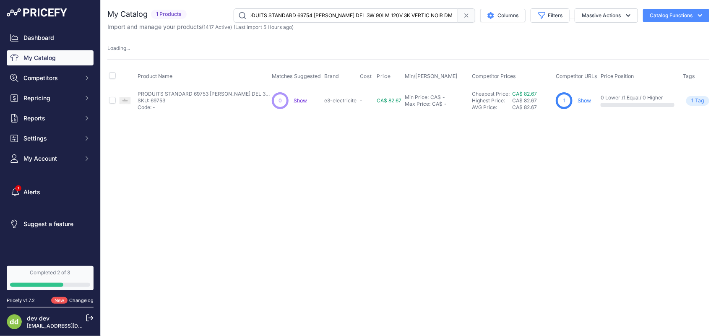
scroll to position [0, 6]
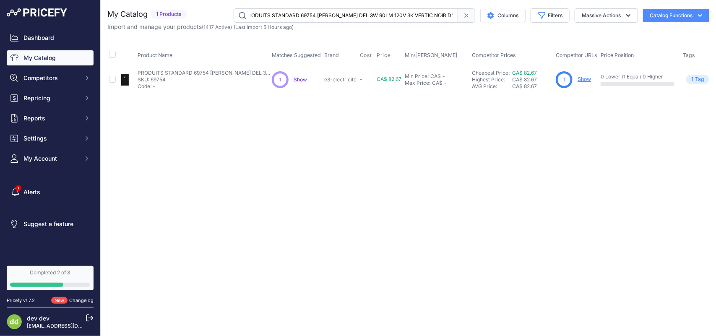
click at [292, 13] on input "PRODUITS STANDARD 69754 [PERSON_NAME] DEL 3W 90LM 120V 3K VERTIC NOIR DM/PC" at bounding box center [345, 15] width 224 height 14
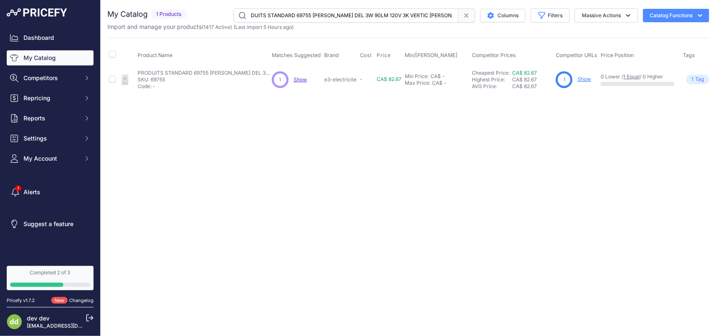
click at [303, 16] on input "PRODUITS STANDARD 69755 [PERSON_NAME] DEL 3W 90LM 120V 3K VERTIC [PERSON_NAME]/…" at bounding box center [345, 15] width 224 height 14
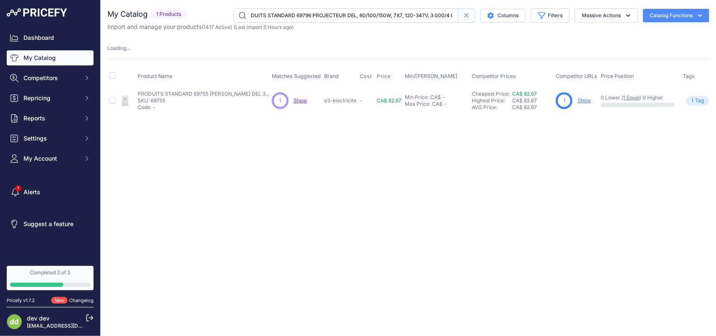
scroll to position [0, 187]
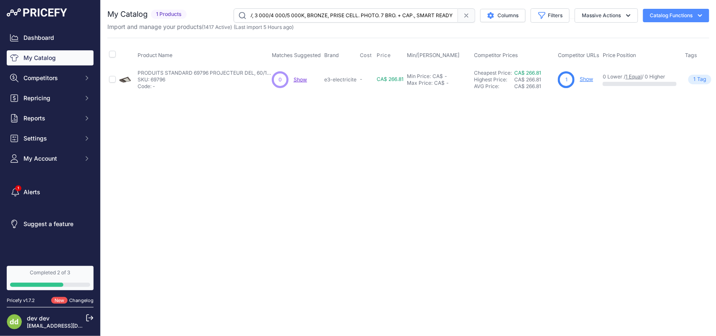
click at [292, 13] on input "PRODUITS STANDARD 69796 PROJECTEUR DEL, 60/100/150W, 7X7, 120-347V, 3 000/4 000…" at bounding box center [345, 15] width 224 height 14
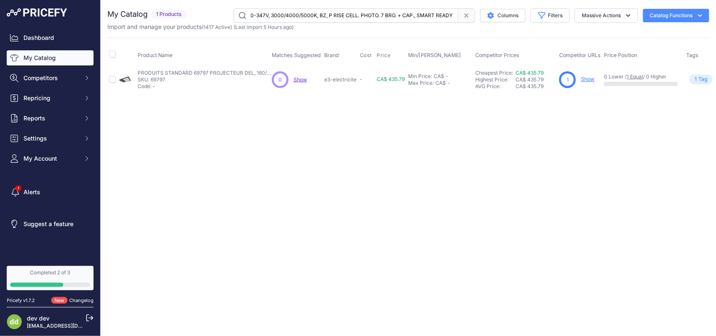
click at [300, 15] on input "PRODUITS STANDARD 69797 PROJECTEUR DEL, 160/200/240/300W, 7X7, 120-347V, 3000/4…" at bounding box center [345, 15] width 224 height 14
click at [294, 17] on input "PRODUITS STANDARD 69798 PROJECTEUR DEL, 350/400/450W, 7X7, 120-347V, 3 000/4 00…" at bounding box center [345, 15] width 224 height 14
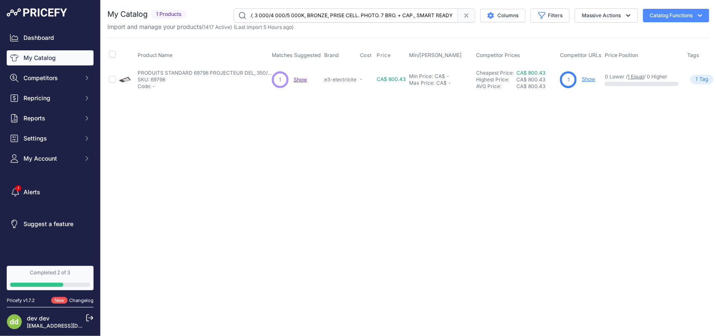
click at [294, 17] on input "PRODUITS STANDARD 69798 PROJECTEUR DEL, 350/400/450W, 7X7, 120-347V, 3 000/4 00…" at bounding box center [345, 15] width 224 height 14
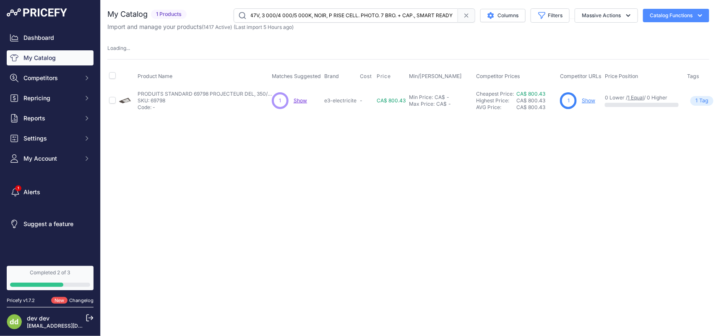
scroll to position [0, 180]
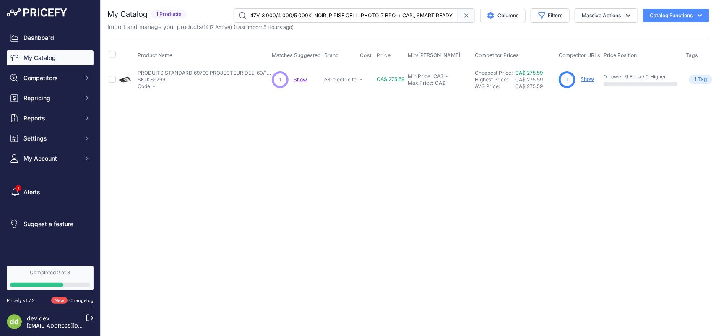
click at [295, 15] on input "PRODUITS STANDARD 69799 PROJECTEUR DEL, 60/100/150W, 7X7, 120-347V, 3 000/4 000…" at bounding box center [345, 15] width 224 height 14
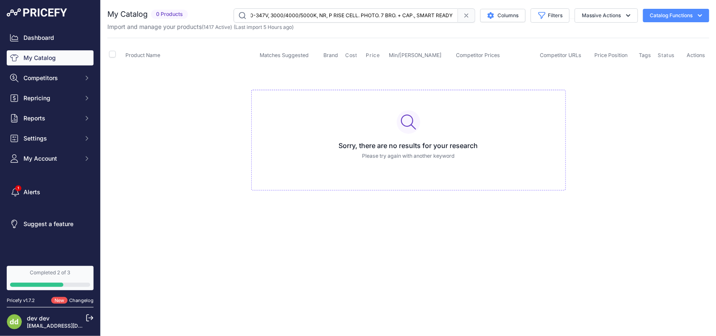
click at [292, 13] on input "PRODUITS STANDARD 69799 PROJECTEUR DEL, 60/100/150W, 7X7, 120-347V, 3 000/4 000…" at bounding box center [345, 15] width 224 height 14
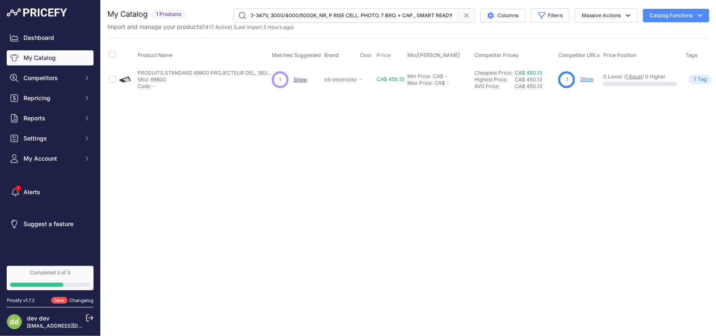
click at [276, 15] on input "PRODUITS STANDARD 69800 PROJECTEUR DEL, 160/200/240/300W, 7X7, 120-347V, 3000/4…" at bounding box center [345, 15] width 224 height 14
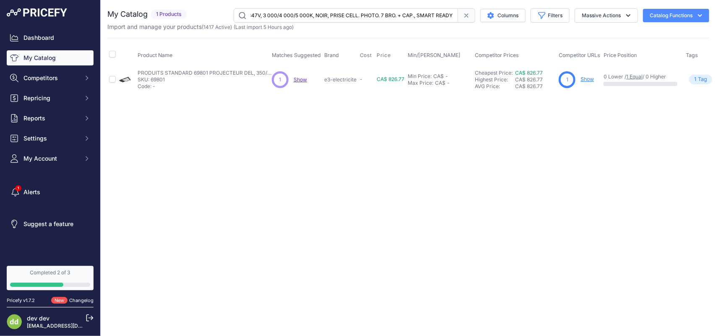
click at [294, 12] on input "PRODUITS STANDARD 69801 PROJECTEUR DEL, 350/400/450W, 7X7, 120-347V, 3 000/4 00…" at bounding box center [345, 15] width 224 height 14
click at [277, 15] on input "PRODUITS STANDARD 69801 PROJECTEUR DEL, 350/400/450W, 7X7, 120-347V, 3 000/4 00…" at bounding box center [345, 15] width 224 height 14
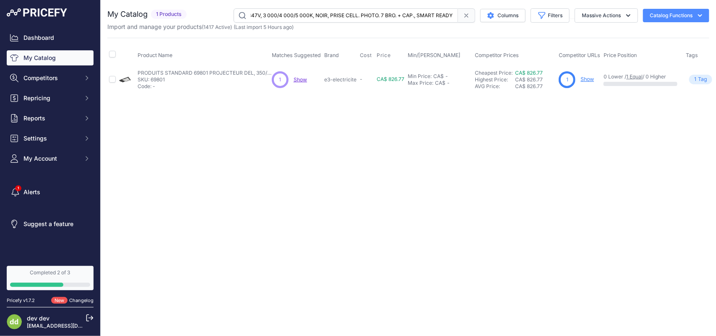
click at [277, 15] on input "PRODUITS STANDARD 69801 PROJECTEUR DEL, 350/400/450W, 7X7, 120-347V, 3 000/4 00…" at bounding box center [345, 15] width 224 height 14
click at [291, 15] on input "PRODUITS STANDARD 69805 ETRIER BRONZE POUR LA SÉRIE FLL 150W" at bounding box center [345, 15] width 224 height 14
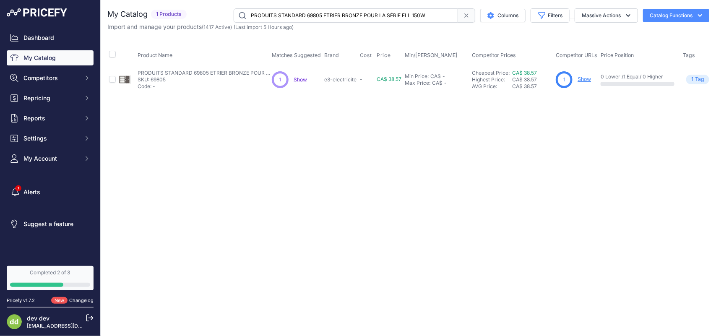
click at [291, 15] on input "PRODUITS STANDARD 69805 ETRIER BRONZE POUR LA SÉRIE FLL 150W" at bounding box center [345, 15] width 224 height 14
click at [285, 11] on input "PRODUITS STANDARD 69806 ETRIER BRONZE POUR LA SÉRIE FLL 300W" at bounding box center [345, 15] width 224 height 14
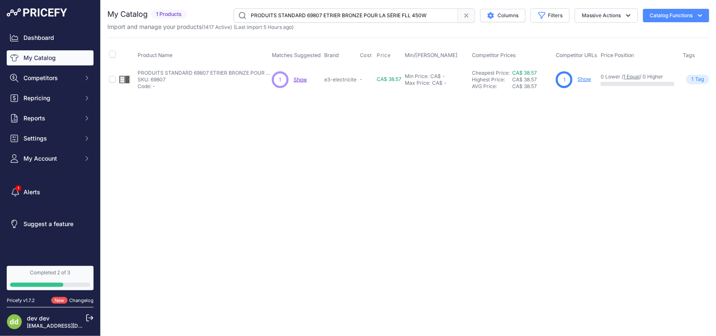
click at [286, 15] on input "PRODUITS STANDARD 69807 ETRIER BRONZE POUR LA SÉRIE FLL 450W" at bounding box center [345, 15] width 224 height 14
click at [294, 15] on input "PRODUITS STANDARD 69808 ETRIER BRONZE POUR LA SÉRIE FLL 150-450W" at bounding box center [345, 15] width 224 height 14
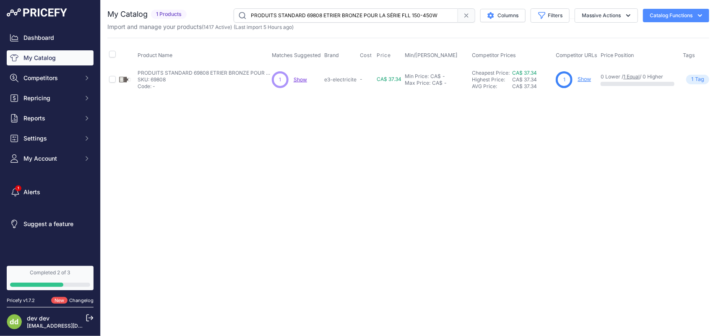
click at [294, 15] on input "PRODUITS STANDARD 69808 ETRIER BRONZE POUR LA SÉRIE FLL 150-450W" at bounding box center [345, 15] width 224 height 14
click at [296, 13] on input "PRODUITS STANDARD 69809 JOINT DARTICULATION BRONZE POUR LA SÉRIE FLL150-300W" at bounding box center [345, 15] width 224 height 14
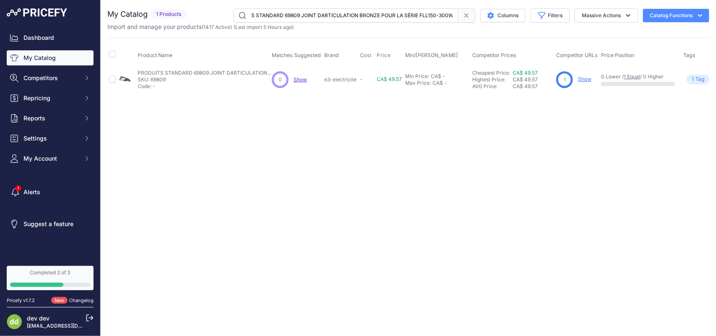
click at [296, 13] on input "PRODUITS STANDARD 69809 JOINT DARTICULATION BRONZE POUR LA SÉRIE FLL150-300W" at bounding box center [345, 15] width 224 height 14
click at [301, 14] on input "PRODUITS STANDARD 69810 JOINT DARTICULATION BRONZE POUR LA SÉRIE FLL 450W" at bounding box center [345, 15] width 224 height 14
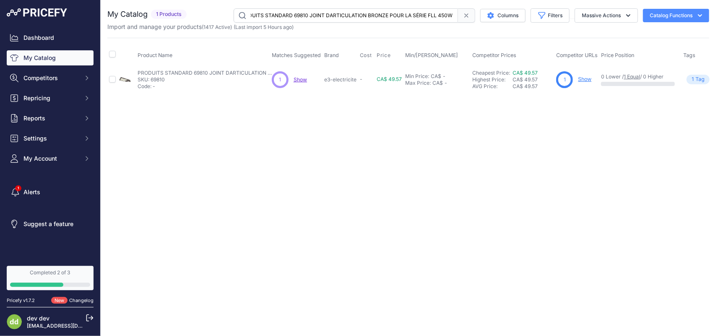
click at [301, 14] on input "PRODUITS STANDARD 69810 JOINT DARTICULATION BRONZE POUR LA SÉRIE FLL 450W" at bounding box center [345, 15] width 224 height 14
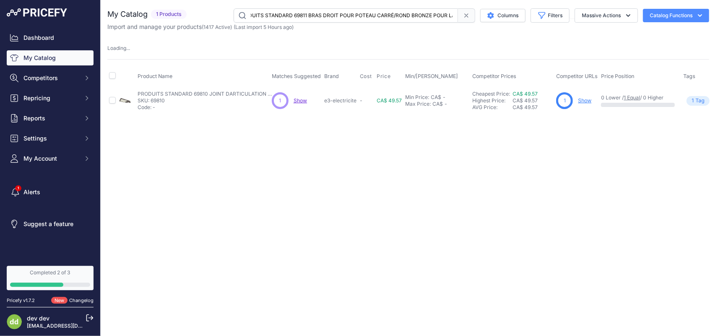
scroll to position [0, 66]
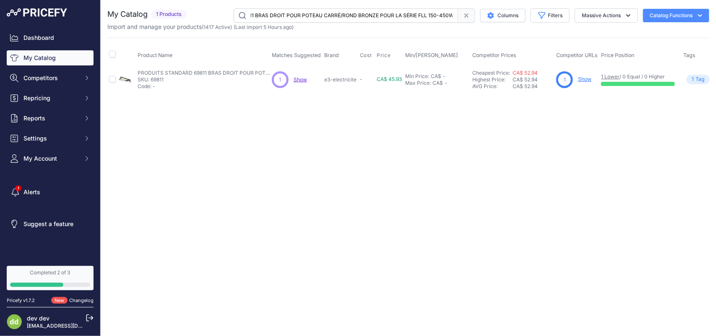
click at [294, 13] on input "PRODUITS STANDARD 69811 BRAS DROIT POUR POTEAU CARRÉ/ROND BRONZE POUR LA SÉRIE …" at bounding box center [345, 15] width 224 height 14
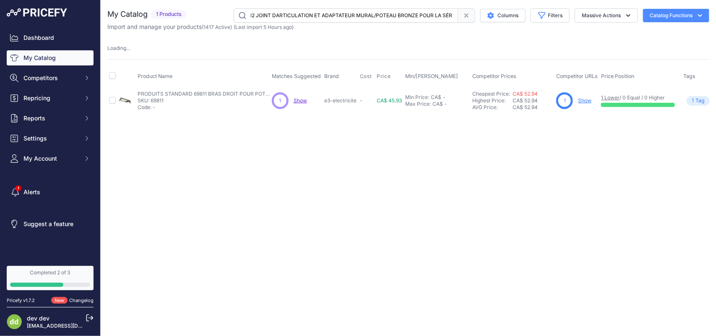
scroll to position [0, 106]
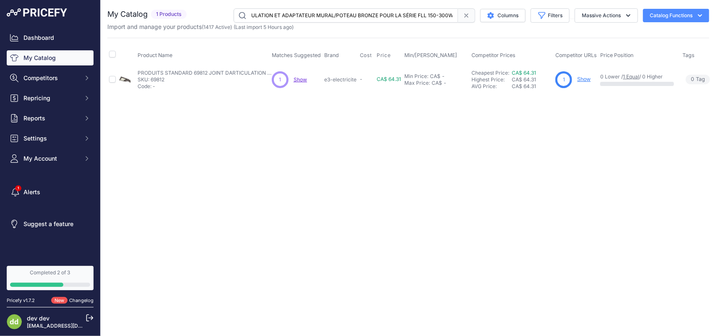
click at [302, 15] on input "PRODUITS STANDARD 69812 JOINT DARTICULATION ET ADAPTATEUR MURAL/POTEAU BRONZE P…" at bounding box center [345, 15] width 224 height 14
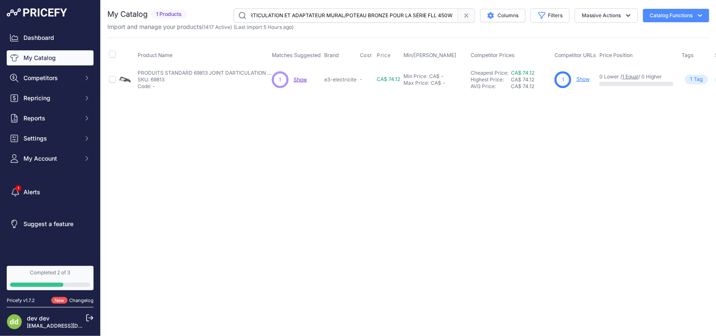
click at [303, 11] on input "PRODUITS STANDARD 69813 JOINT DARTICULATION ET ADAPTATEUR MURAL/POTEAU BRONZE P…" at bounding box center [345, 15] width 224 height 14
click at [298, 14] on input "PRODUITS STANDARD 69814 ETRIER NOIR POUR LA SÉRIE FLL 150W" at bounding box center [345, 15] width 224 height 14
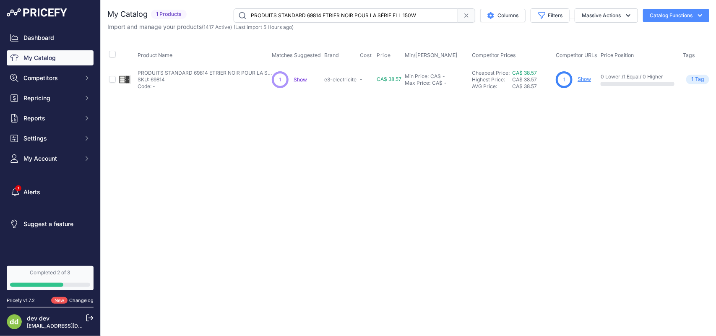
click at [298, 14] on input "PRODUITS STANDARD 69814 ETRIER NOIR POUR LA SÉRIE FLL 150W" at bounding box center [345, 15] width 224 height 14
click at [293, 17] on input "PRODUITS STANDARD 69815 ETRIER NOIR POUR LA SÉRIE FLL 300W" at bounding box center [345, 15] width 224 height 14
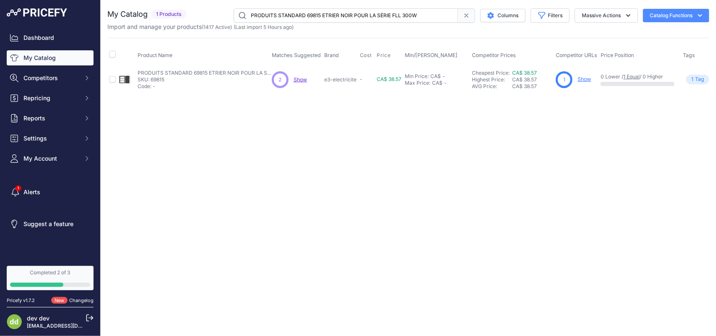
click at [293, 17] on input "PRODUITS STANDARD 69815 ETRIER NOIR POUR LA SÉRIE FLL 300W" at bounding box center [345, 15] width 224 height 14
click at [296, 13] on input "PRODUITS STANDARD 69816 ETRIER NOIR POUR LA SÉRIE FLL 450W" at bounding box center [345, 15] width 224 height 14
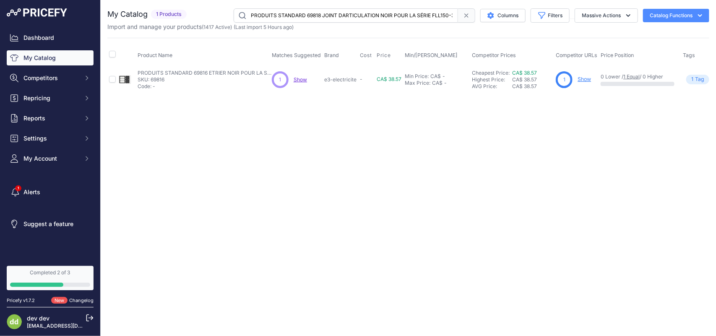
scroll to position [0, 13]
click at [297, 14] on input "PRODUITS STANDARD 69818 JOINT DARTICULATION NOIR POUR LA SÉRIE FLL150-300W" at bounding box center [345, 15] width 224 height 14
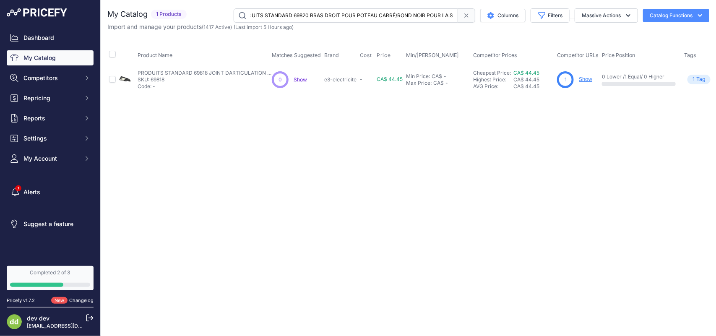
scroll to position [0, 61]
click at [317, 18] on input "PRODUITS STANDARD 69820 BRAS DROIT POUR POTEAU CARRÉ/ROND NOIR POUR LA SÉRIE FL…" at bounding box center [345, 15] width 224 height 14
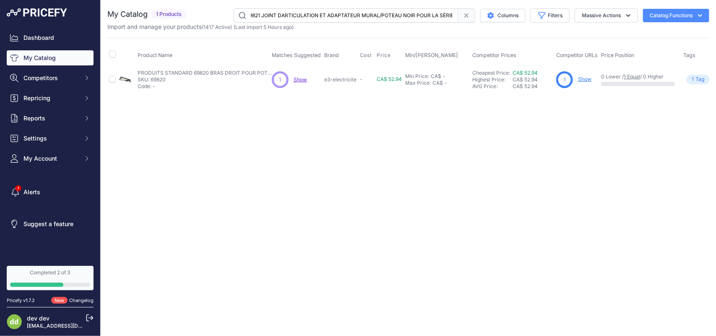
scroll to position [0, 99]
click at [278, 13] on input "PRODUITS STANDARD 69821 JOINT DARTICULATION ET ADAPTATEUR MURAL/POTEAU NOIR POU…" at bounding box center [345, 15] width 224 height 14
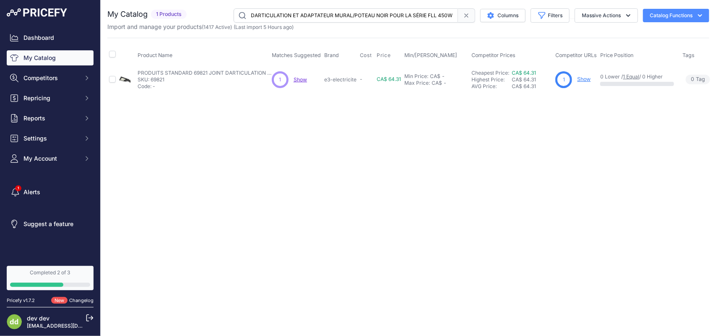
scroll to position [0, 89]
click at [301, 17] on input "PRODUITS STANDARD 69822 JOINT DARTICULATION ET ADAPTATEUR MURAL/POTEAU NOIR POU…" at bounding box center [345, 15] width 224 height 14
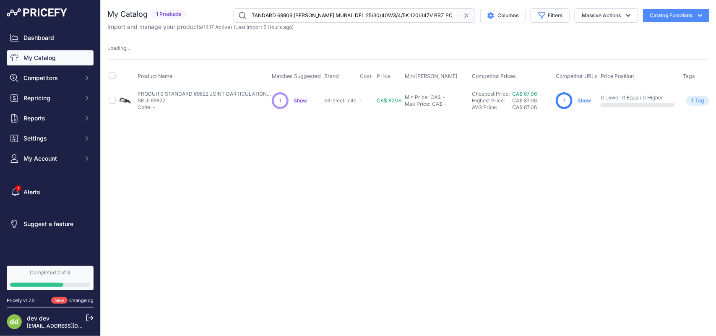
scroll to position [0, 1]
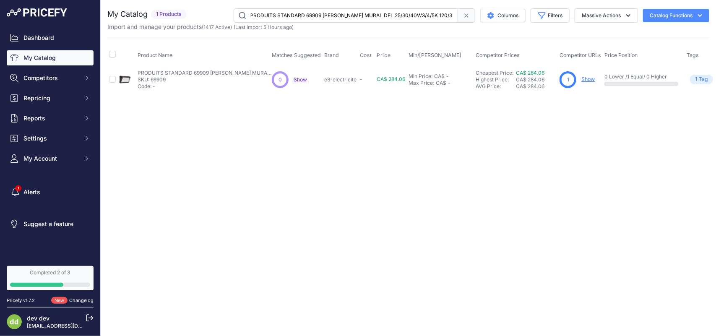
click at [301, 17] on input "PRODUITS STANDARD 69909 [PERSON_NAME] MURAL DEL 25/30/40W3/4/5K 120/347V BRZ PC" at bounding box center [345, 15] width 224 height 14
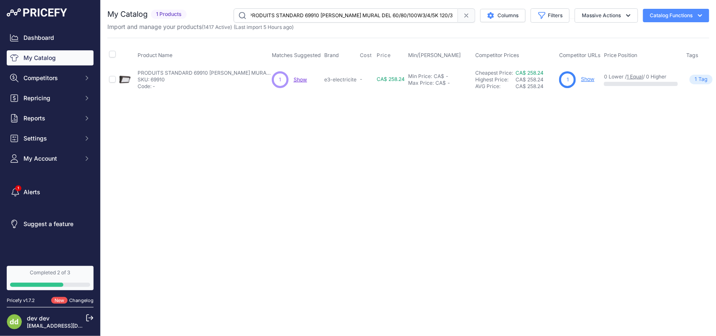
click at [298, 16] on input "PRODUITS STANDARD 69910 [PERSON_NAME] MURAL DEL 60/80/100W3/4/5K 120/347V BRZ PC" at bounding box center [345, 15] width 224 height 14
click at [302, 14] on input "PRODUITS STANDARD 69911 [PERSON_NAME] MURAL DEL 120W 3/4/5K 120/347V BRZ PC" at bounding box center [345, 15] width 224 height 14
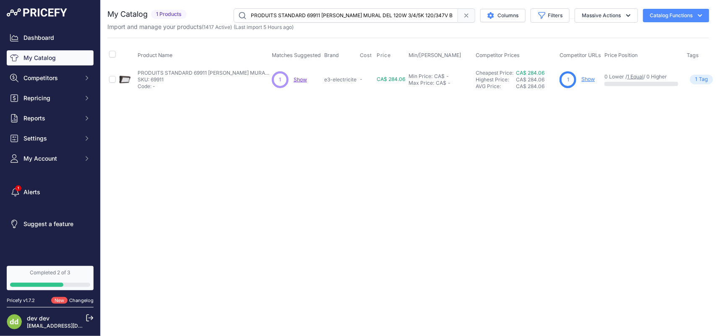
click at [302, 14] on input "PRODUITS STANDARD 69911 [PERSON_NAME] MURAL DEL 120W 3/4/5K 120/347V BRZ PC" at bounding box center [345, 15] width 224 height 14
click at [287, 15] on input "PRODUITS STANDARD 69912 [PERSON_NAME] MURAL DEL 25/30/40W3/4/5K 120/347V NOIR PC" at bounding box center [345, 15] width 224 height 14
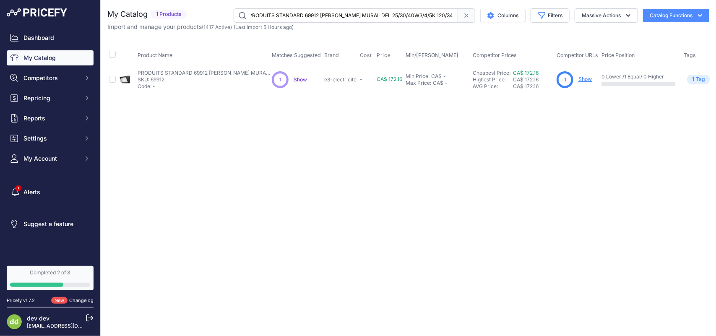
click at [287, 15] on input "PRODUITS STANDARD 69912 [PERSON_NAME] MURAL DEL 25/30/40W3/4/5K 120/347V NOIR PC" at bounding box center [345, 15] width 224 height 14
click at [288, 17] on input "PRODUITS STANDARD 69914 [PERSON_NAME] MURAL DEL 120W 3/4/5K 120/347V NOIR PC" at bounding box center [345, 15] width 224 height 14
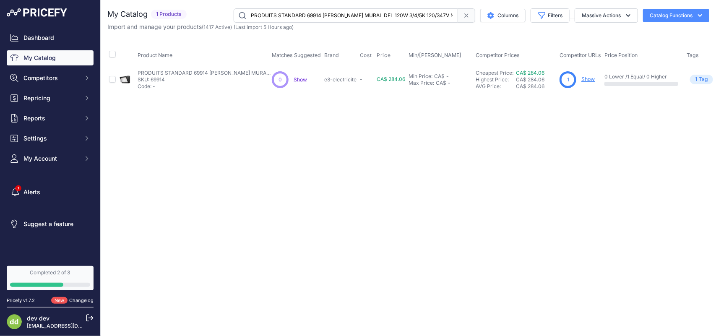
click at [288, 17] on input "PRODUITS STANDARD 69914 [PERSON_NAME] MURAL DEL 120W 3/4/5K 120/347V NOIR PC" at bounding box center [345, 15] width 224 height 14
click at [271, 13] on input "PRODUITS STANDARD 69925 PROJ DEL 15/25W 3CCT 120/347V / BRAS/ETRIER/NOIR" at bounding box center [345, 15] width 224 height 14
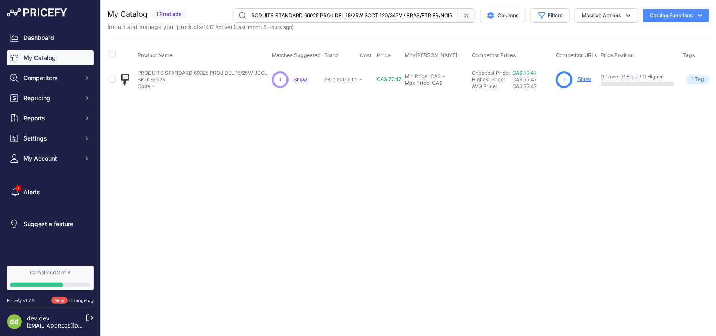
click at [271, 13] on input "PRODUITS STANDARD 69925 PROJ DEL 15/25W 3CCT 120/347V / BRAS/ETRIER/NOIR" at bounding box center [345, 15] width 224 height 14
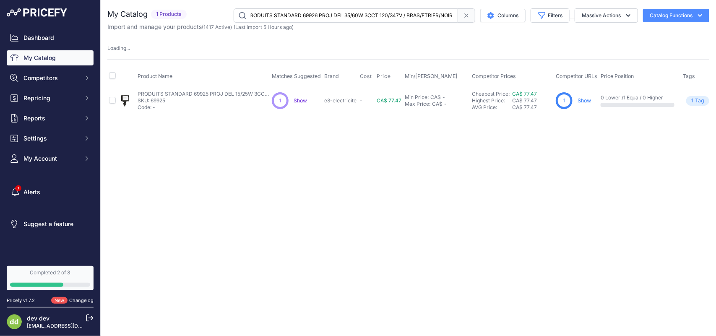
scroll to position [0, 5]
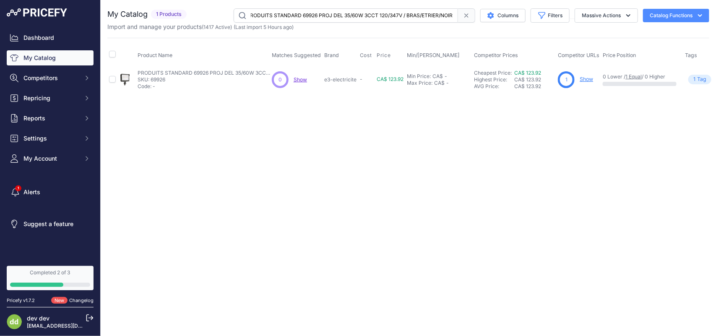
click at [296, 17] on input "PRODUITS STANDARD 69926 PROJ DEL 35/60W 3CCT 120/347V / BRAS/ETRIER/NOIR" at bounding box center [345, 15] width 224 height 14
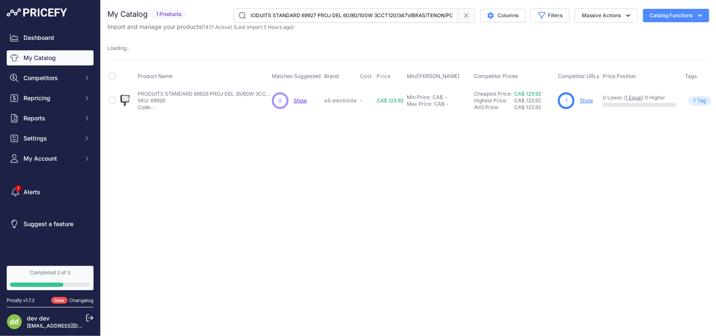
scroll to position [0, 7]
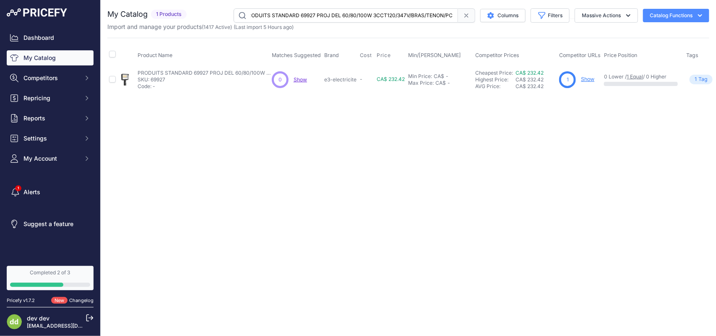
click at [314, 18] on input "PRODUITS STANDARD 69927 PROJ DEL 60/80/100W 3CCT120/347V/BRAS/TENON/PC" at bounding box center [345, 15] width 224 height 14
click at [285, 16] on input "PRODUITS STANDARD 70124 [PERSON_NAME] MURAL DEL 25/30/40W3/4/5K 120/347V BLANC …" at bounding box center [345, 15] width 224 height 14
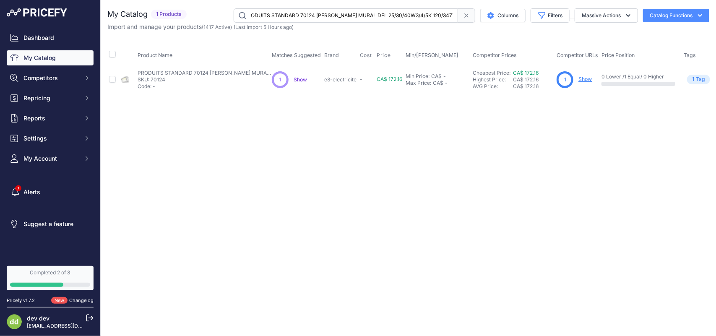
click at [285, 16] on input "PRODUITS STANDARD 70124 [PERSON_NAME] MURAL DEL 25/30/40W3/4/5K 120/347V BLANC …" at bounding box center [345, 15] width 224 height 14
click at [302, 14] on input "PRODUITS STANDARD 70125 [PERSON_NAME] MURAL DEL 60/80/100W3/4/5K120/347V BLANC …" at bounding box center [345, 15] width 224 height 14
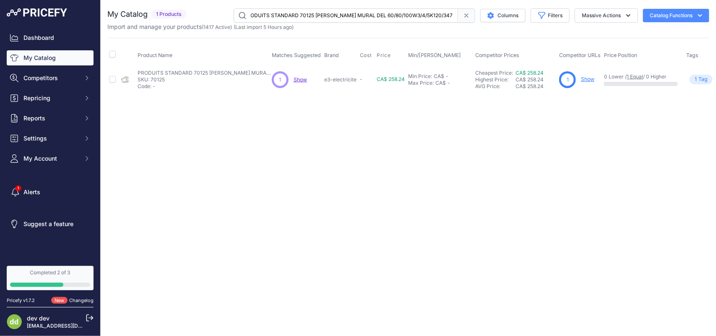
click at [302, 14] on input "PRODUITS STANDARD 70125 [PERSON_NAME] MURAL DEL 60/80/100W3/4/5K120/347V BLANC …" at bounding box center [345, 15] width 224 height 14
click
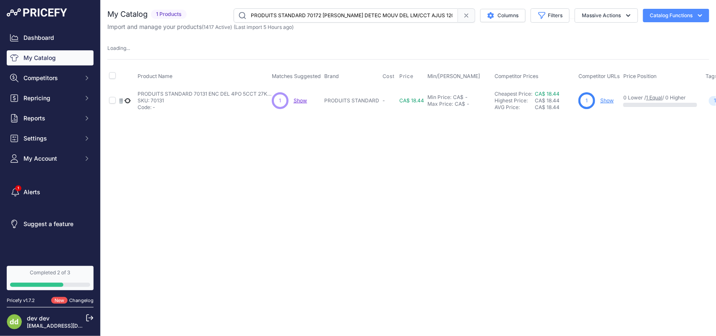
scroll to position [0, 5]
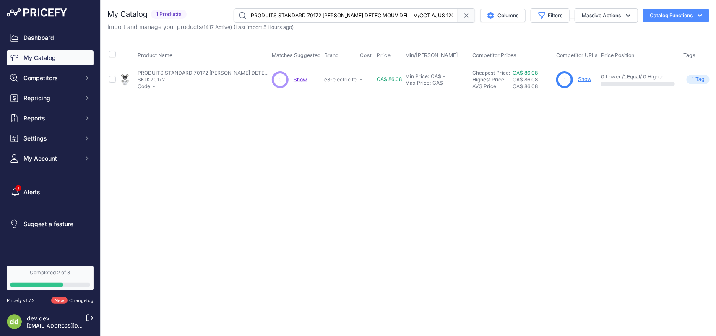
paste input "6 [PERSON_NAME] SURF 4PO ROND DEL 8W120V 5CCT 660LM DIM"
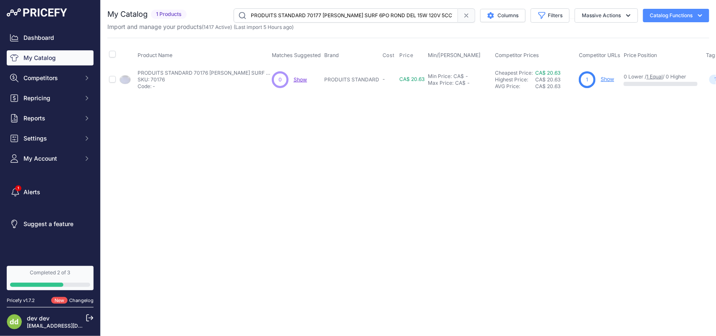
scroll to position [0, 3]
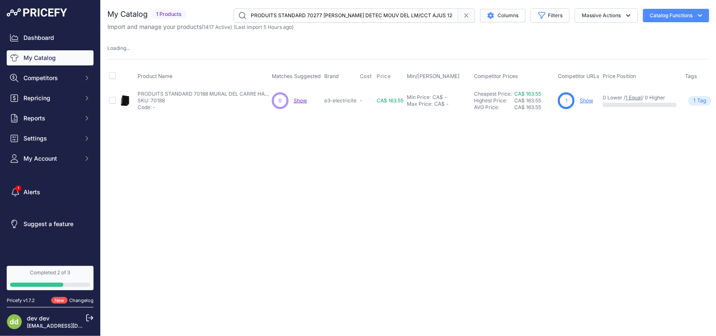
scroll to position [0, 10]
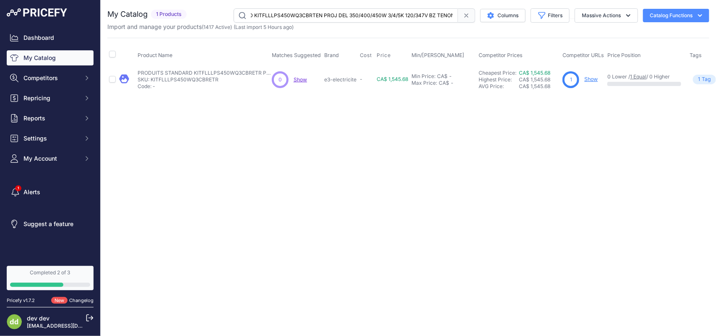
scroll to position [0, 54]
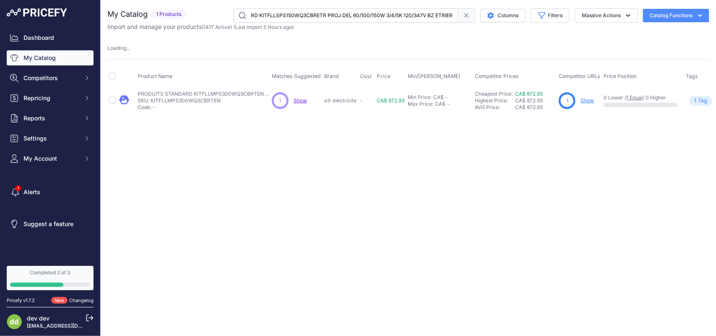
scroll to position [0, 47]
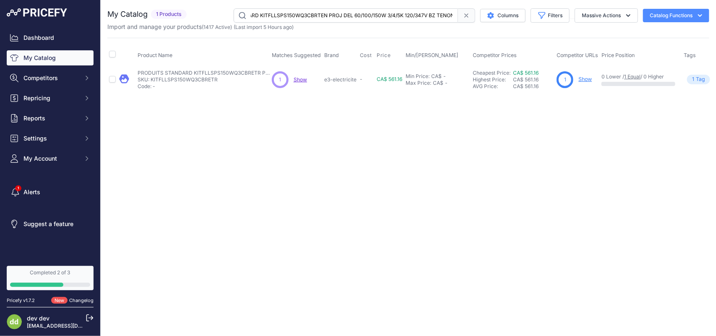
scroll to position [0, 47]
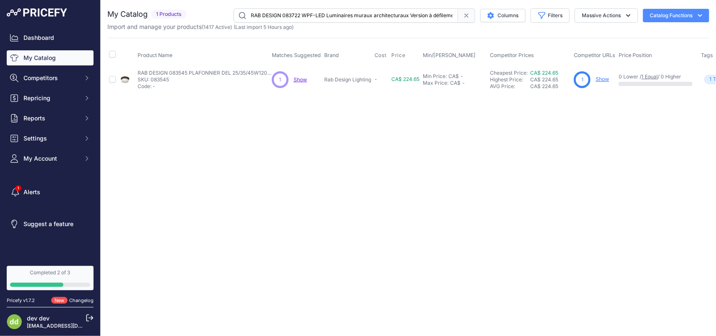
scroll to position [0, 22]
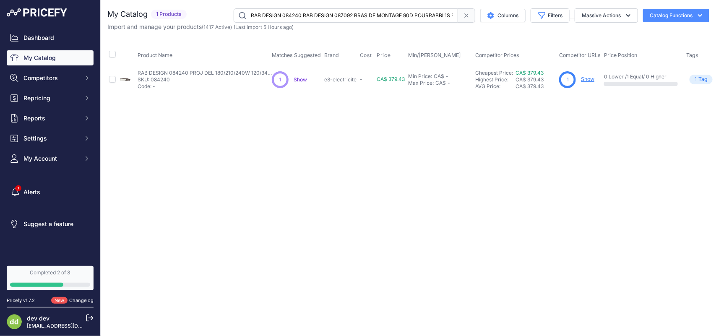
scroll to position [0, 26]
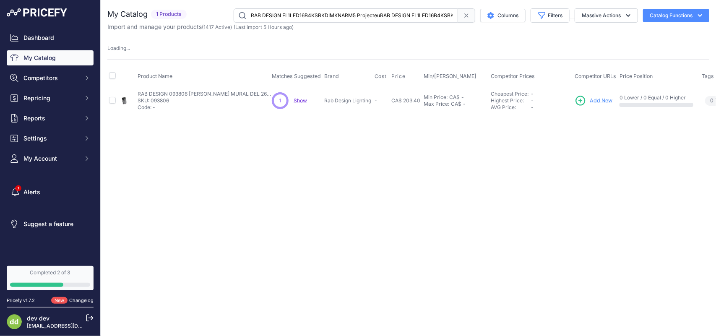
scroll to position [0, 306]
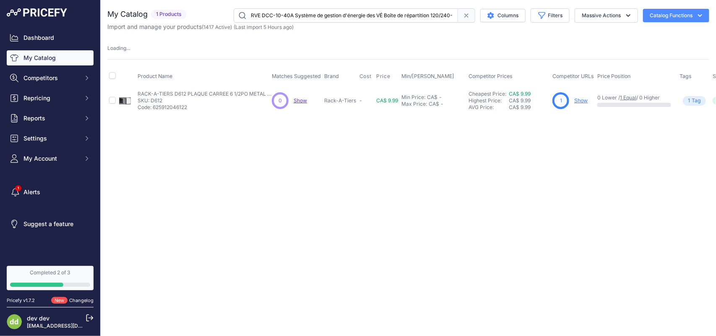
scroll to position [0, 78]
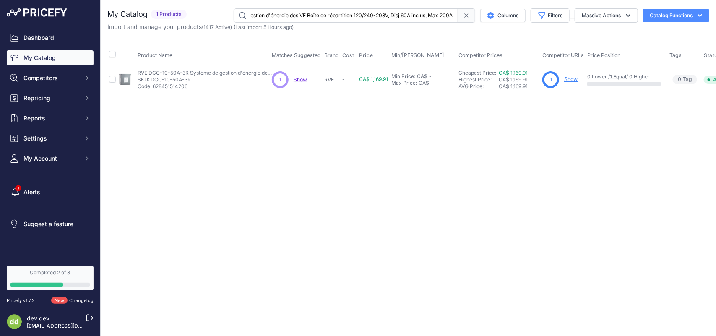
scroll to position [0, 78]
type input "RVE DCC-12 SysRVE DCC-9-30A Système de gestion d'énergie des VÉ Boîte de répart…"
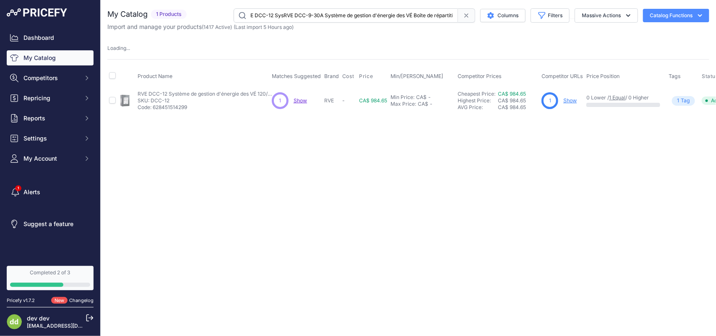
scroll to position [0, 114]
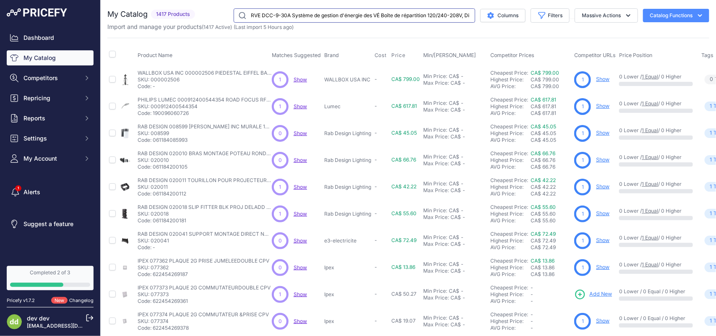
scroll to position [0, 57]
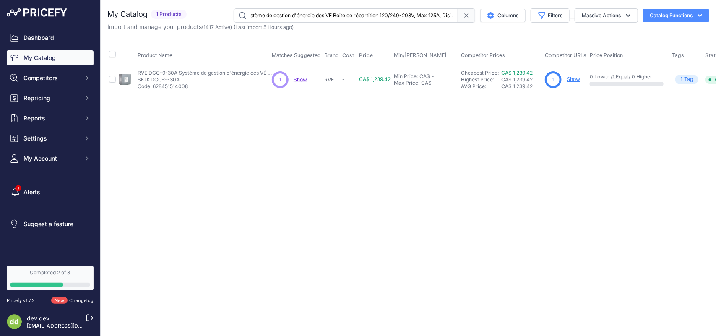
scroll to position [0, 125]
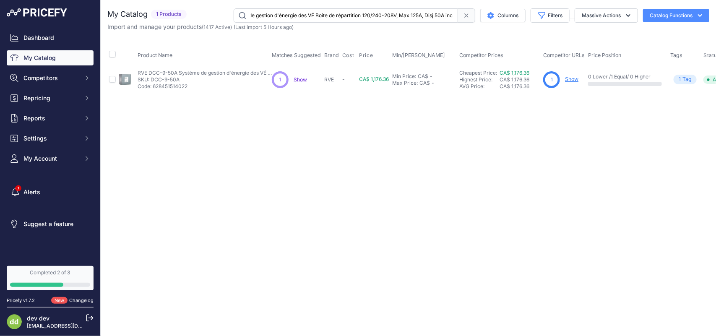
scroll to position [0, 125]
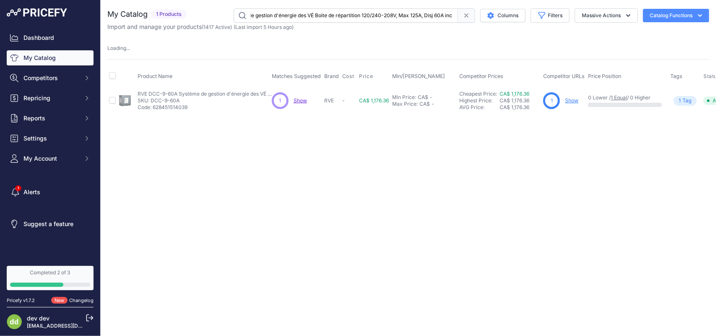
scroll to position [0, 125]
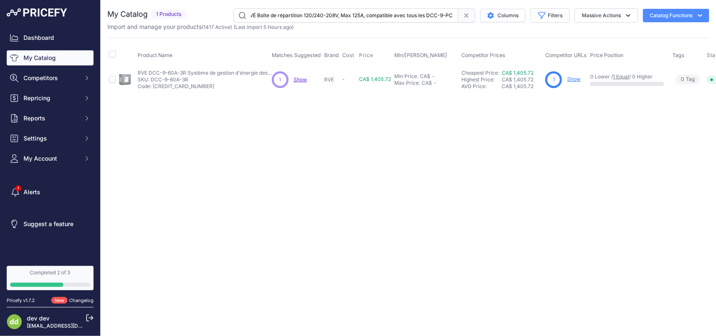
scroll to position [0, 129]
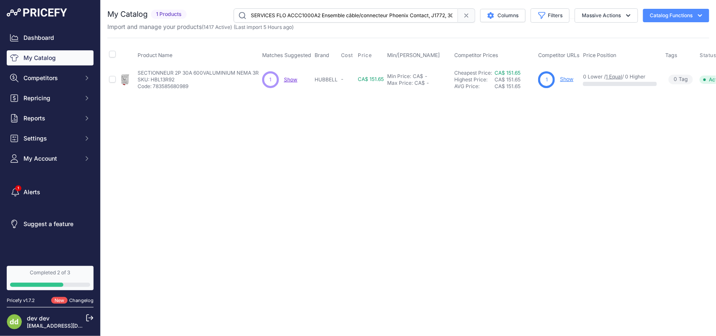
scroll to position [0, 46]
type input "SERVICES FLO ACCC1000A2 Ensemble cSERVICES FLO ACCM000006-P02 Système de gestio…"
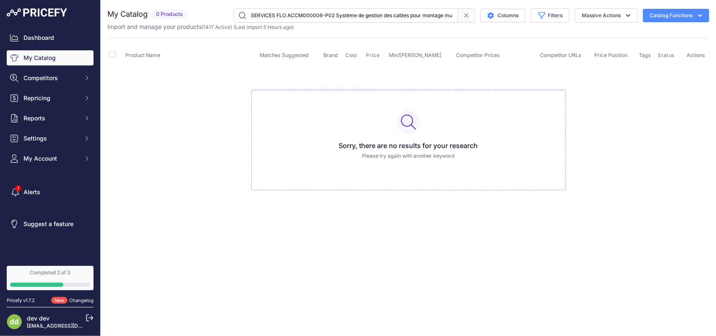
scroll to position [0, 72]
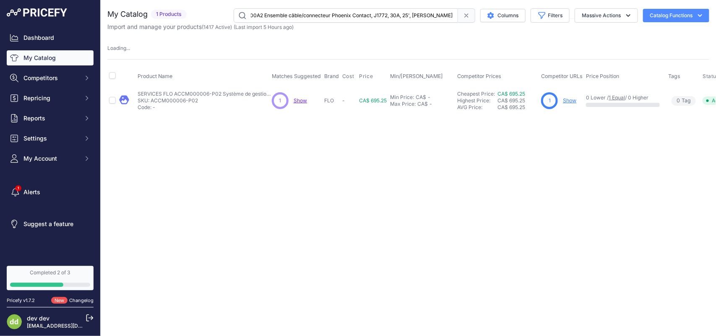
scroll to position [0, 47]
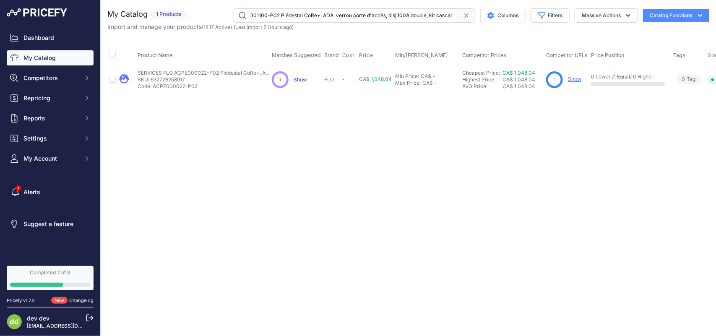
scroll to position [0, 69]
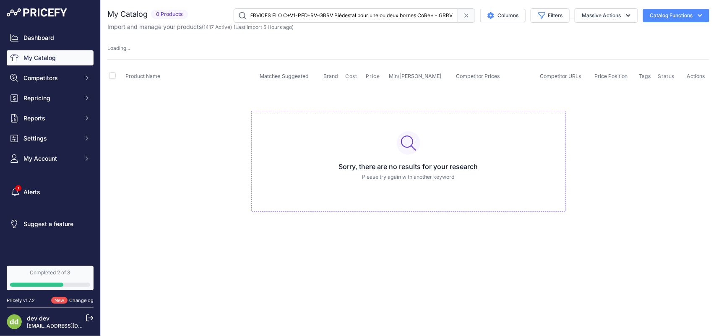
scroll to position [0, 5]
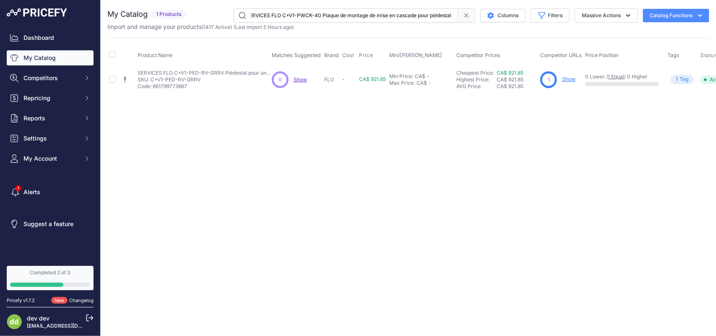
scroll to position [0, 140]
type input "SERVICES FLO C+V1-PWCK-40 Plaque de montage de mise en cascadSERVICES FLO C+V2-…"
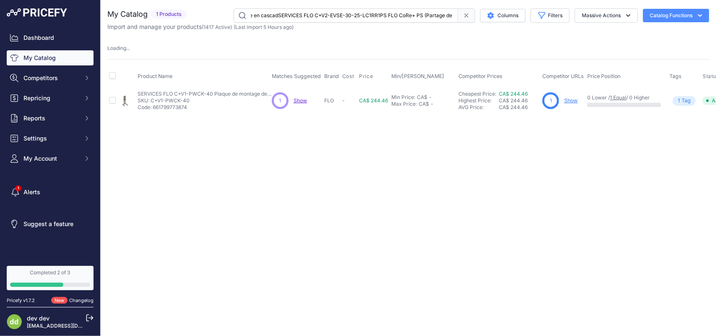
scroll to position [0, 369]
